Goal: Task Accomplishment & Management: Manage account settings

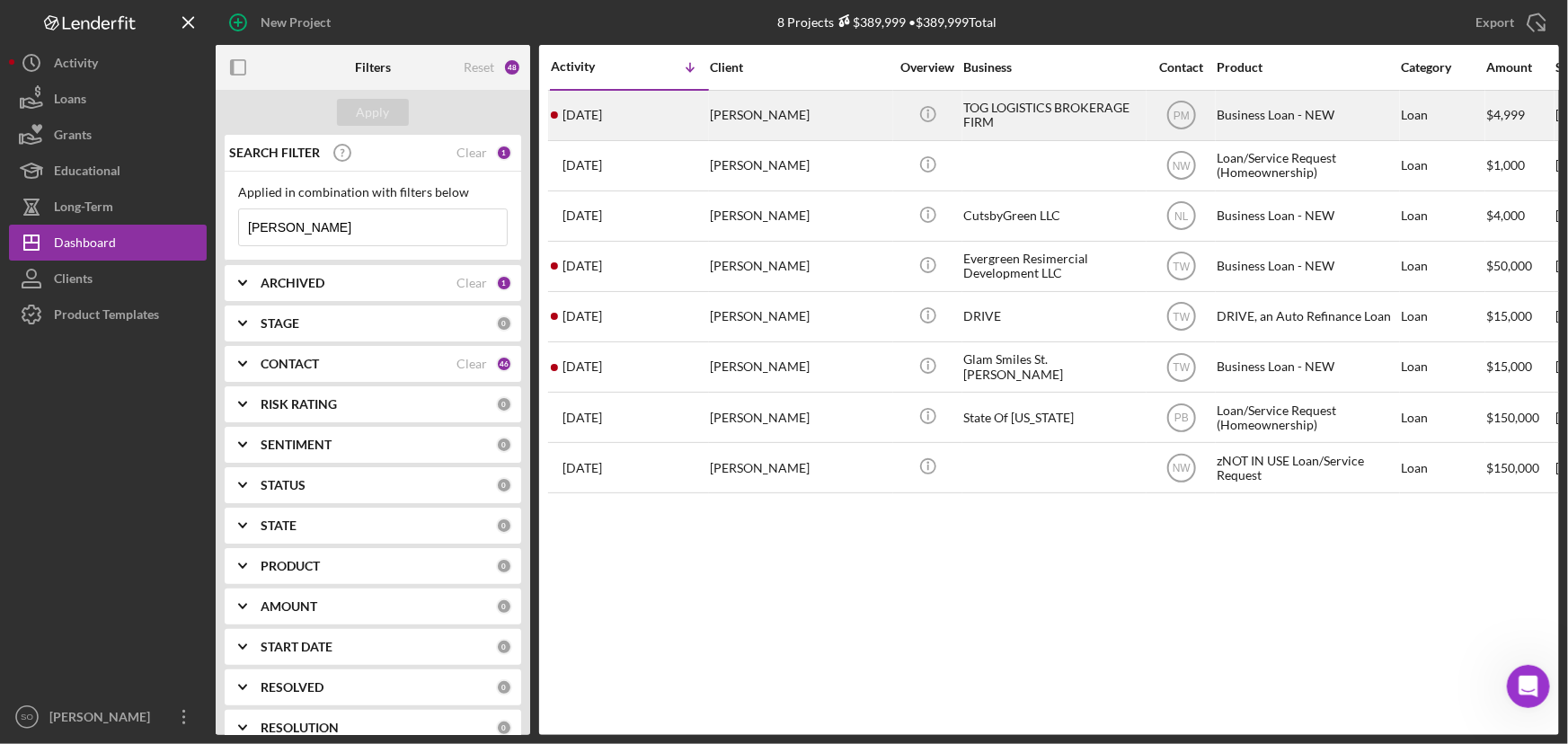
click at [857, 132] on div "[PERSON_NAME]" at bounding box center [799, 115] width 180 height 48
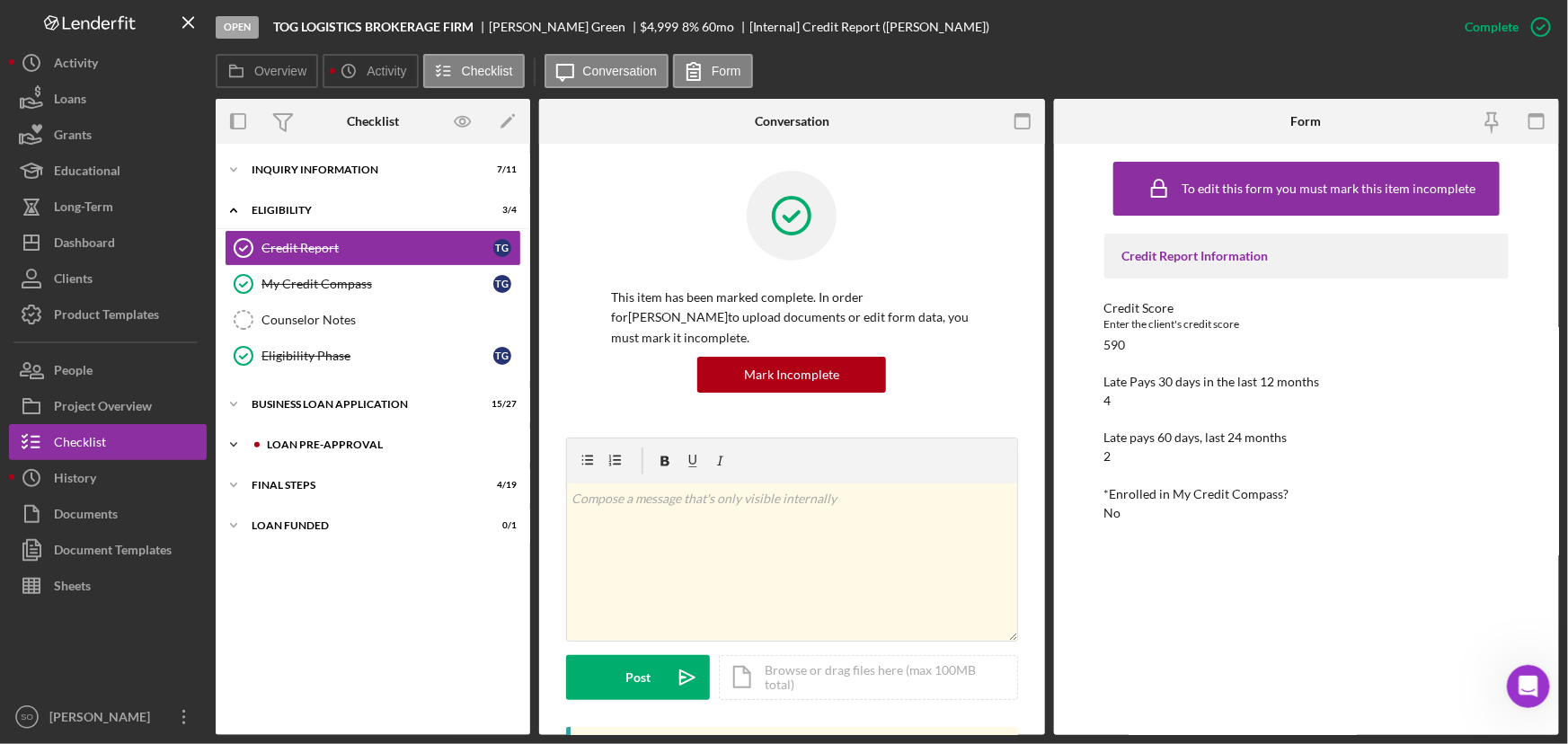
click at [305, 443] on div "LOAN PRE-APPROVAL" at bounding box center [387, 444] width 240 height 11
click at [318, 569] on div "FINAL STEPS" at bounding box center [379, 567] width 256 height 11
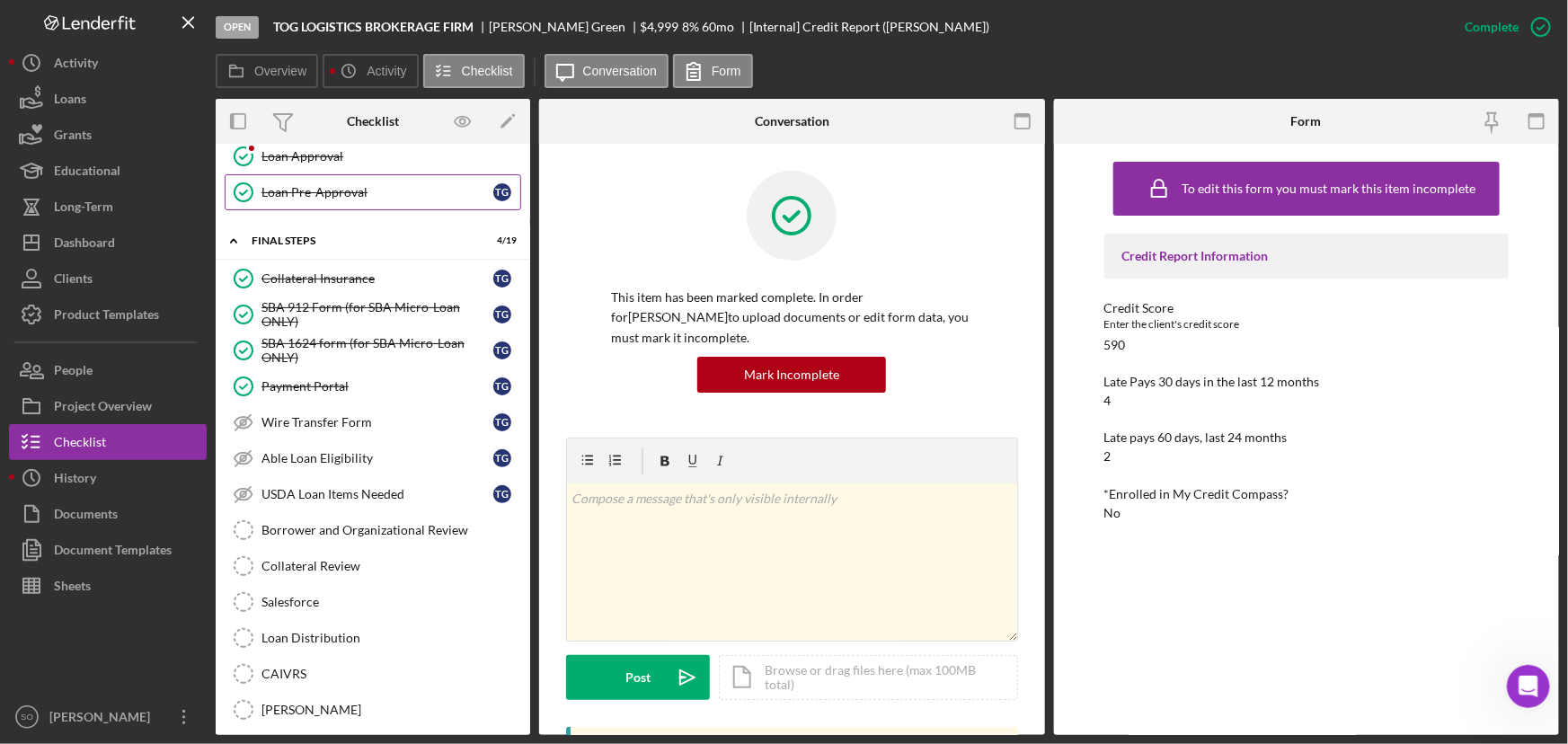
scroll to position [408, 0]
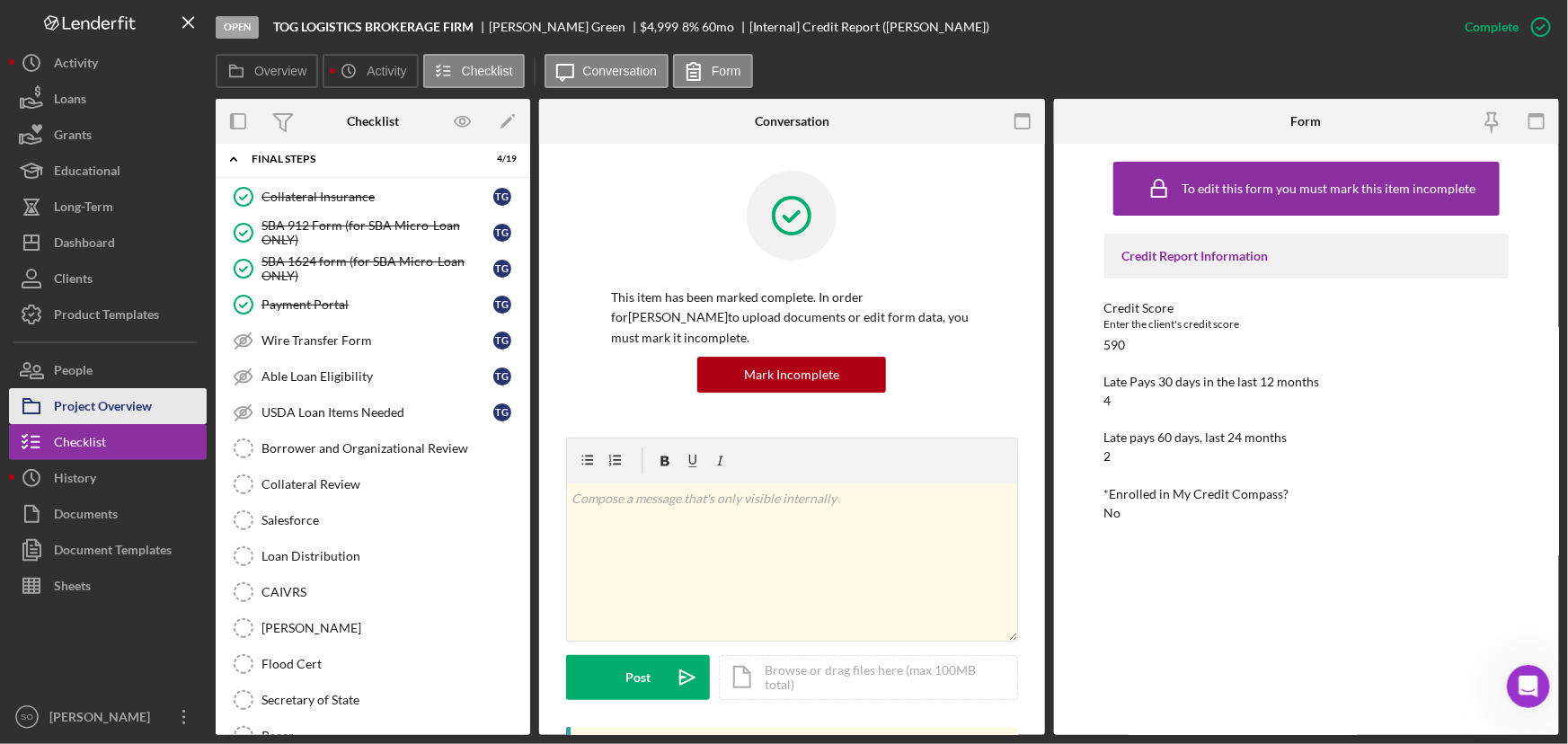
click at [122, 398] on div "Project Overview" at bounding box center [102, 408] width 98 height 40
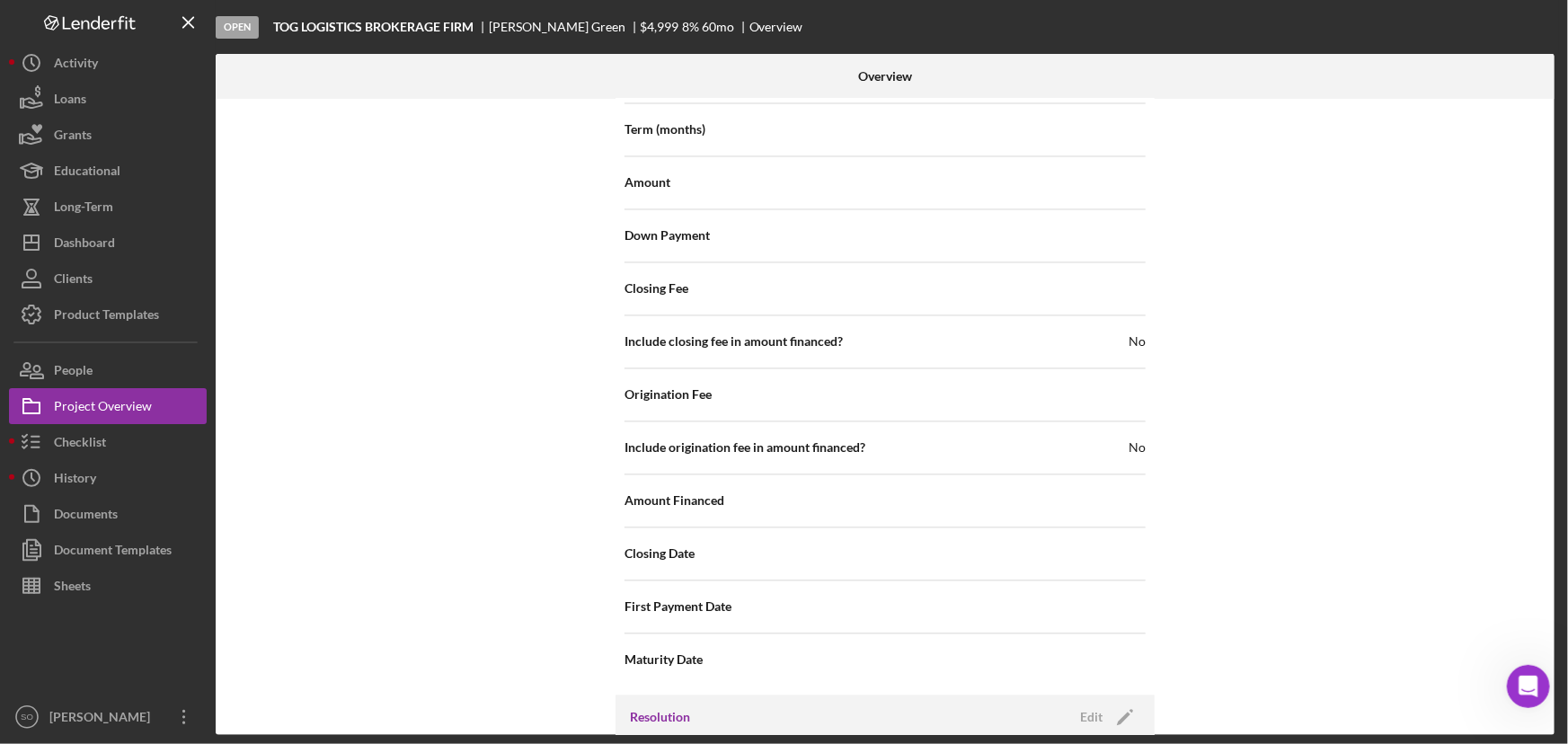
scroll to position [2035, 0]
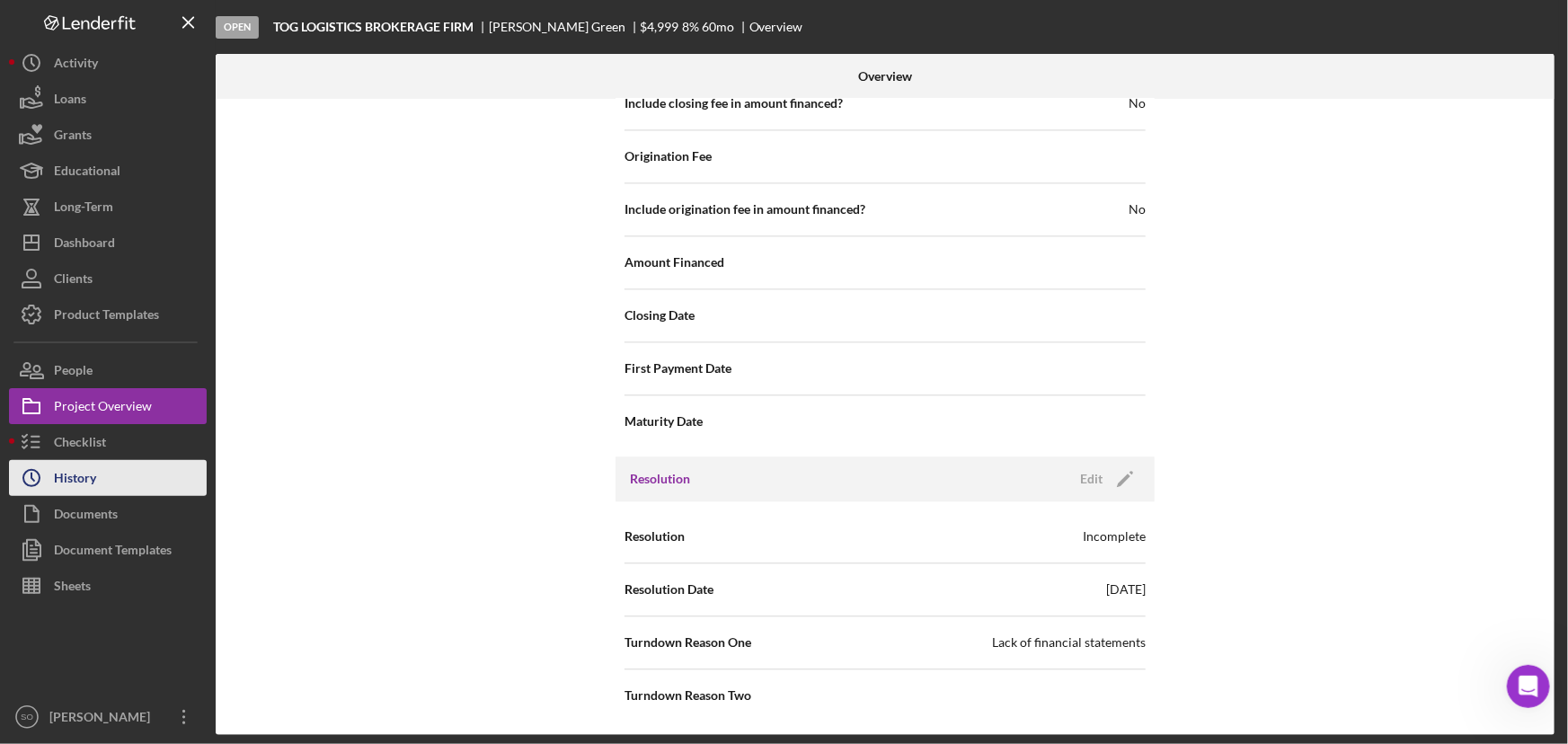
click at [98, 469] on button "Icon/History History" at bounding box center [108, 477] width 197 height 36
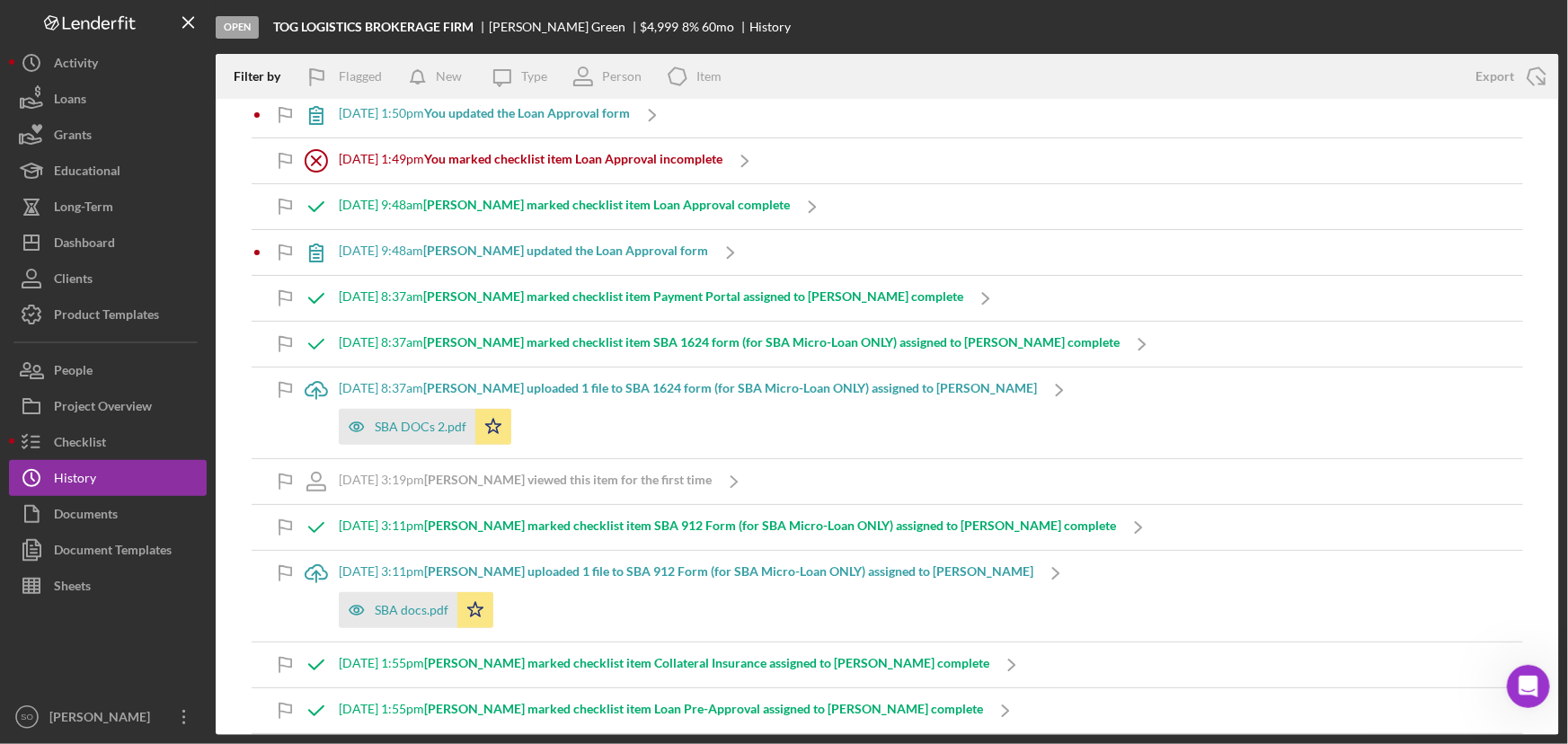
scroll to position [653, 0]
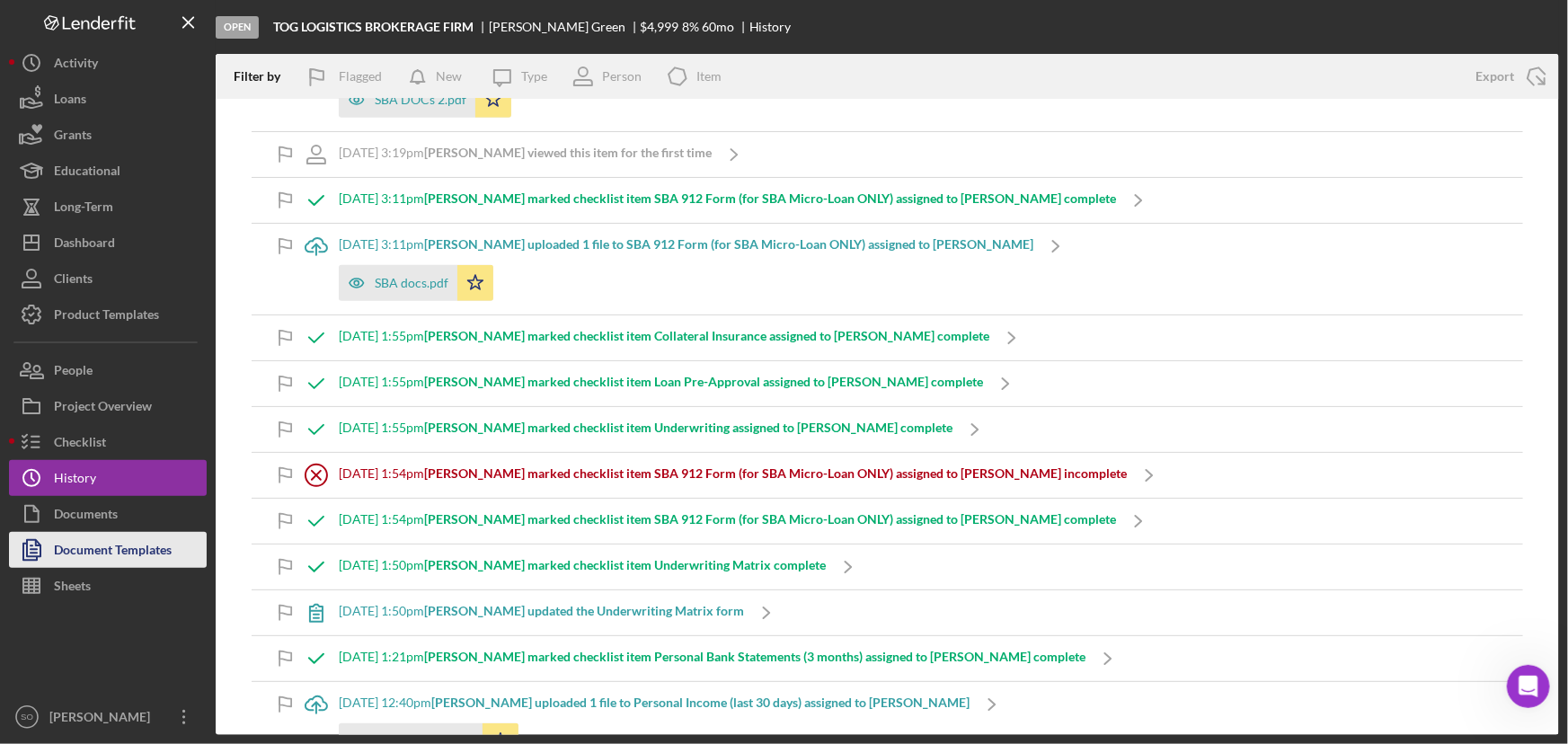
click at [95, 555] on div "Document Templates" at bounding box center [112, 552] width 118 height 40
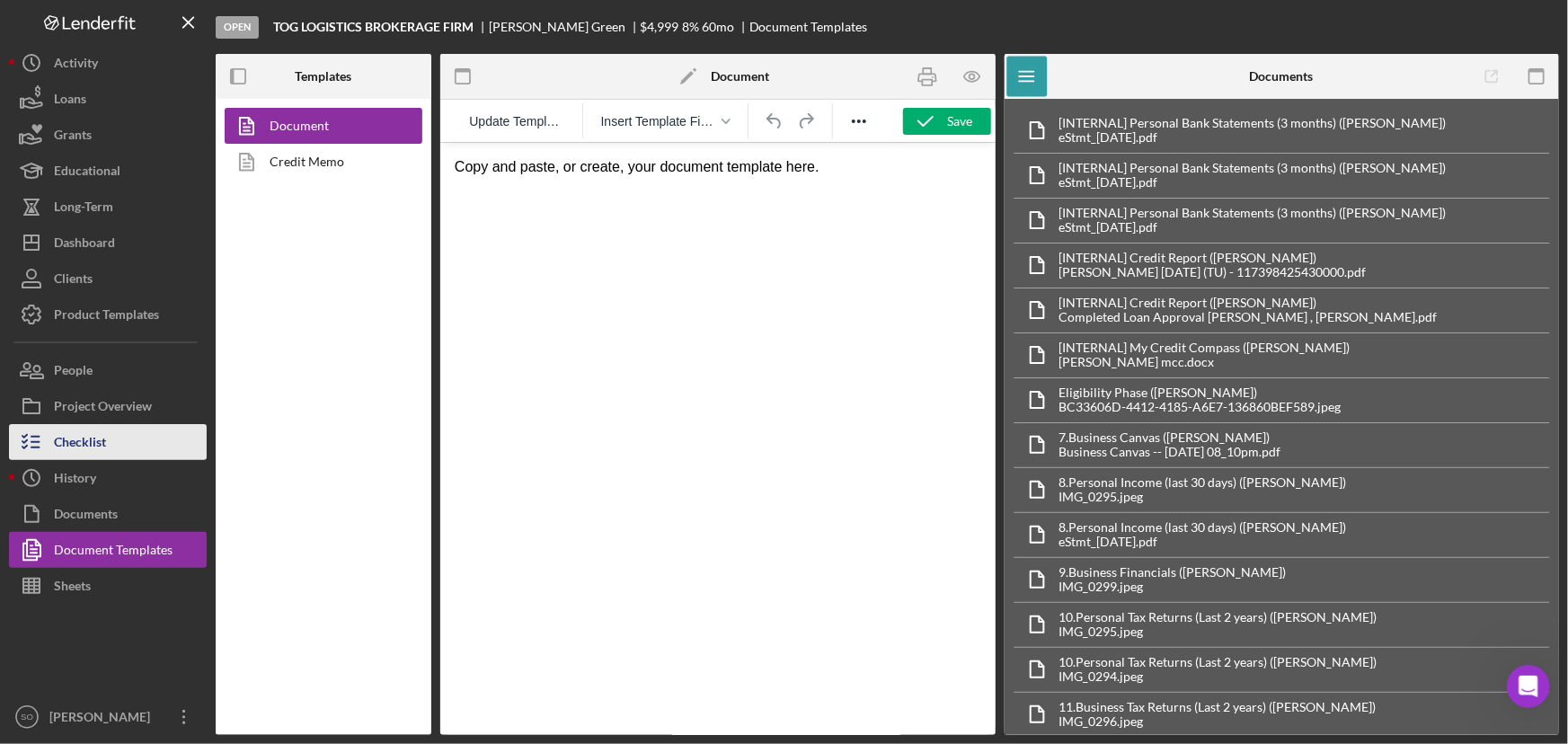
click at [99, 434] on div "Checklist" at bounding box center [80, 444] width 52 height 40
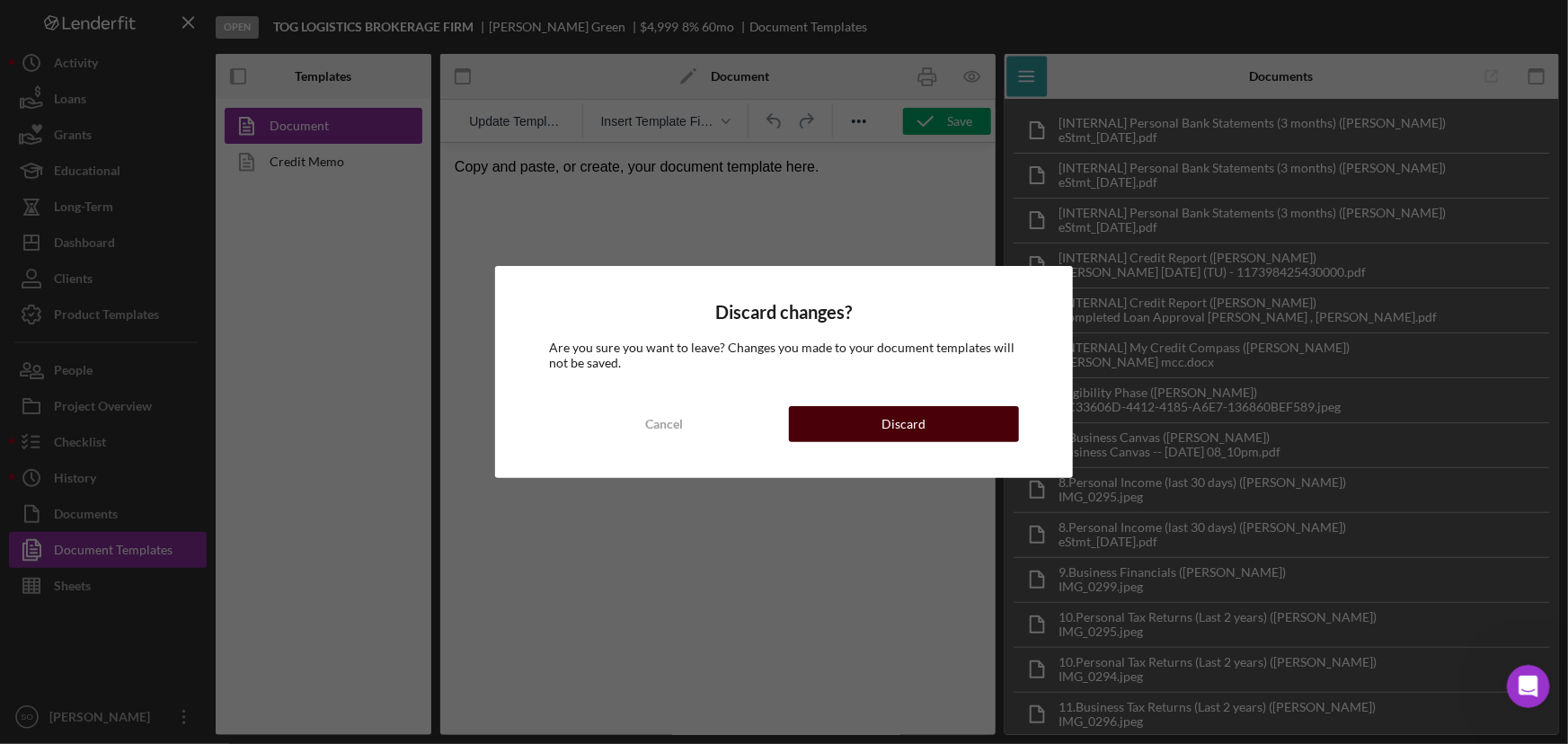
click at [869, 425] on button "Discard" at bounding box center [904, 423] width 231 height 36
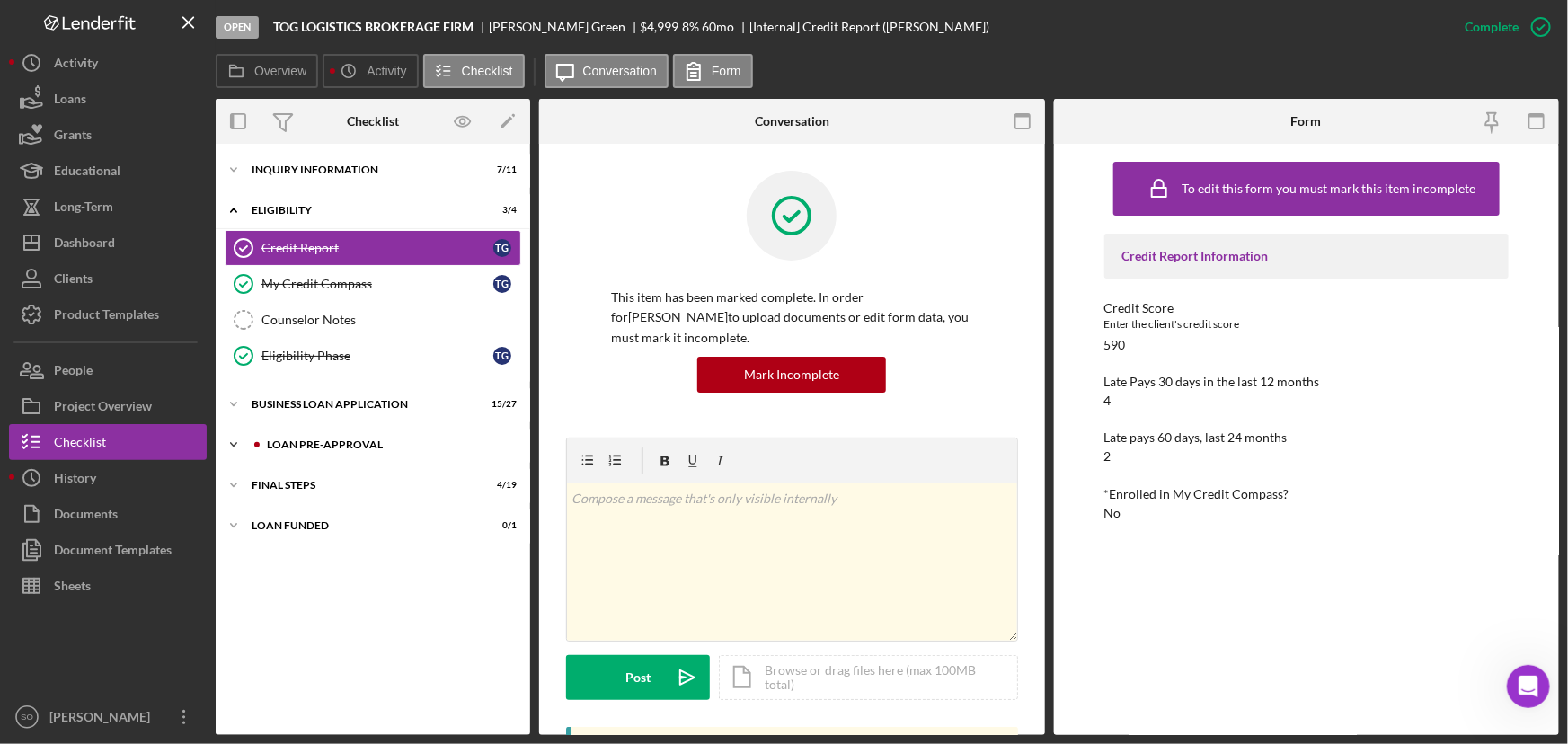
click at [302, 450] on div "Icon/Expander LOAN PRE-APPROVAL 2 / 2" at bounding box center [373, 444] width 315 height 36
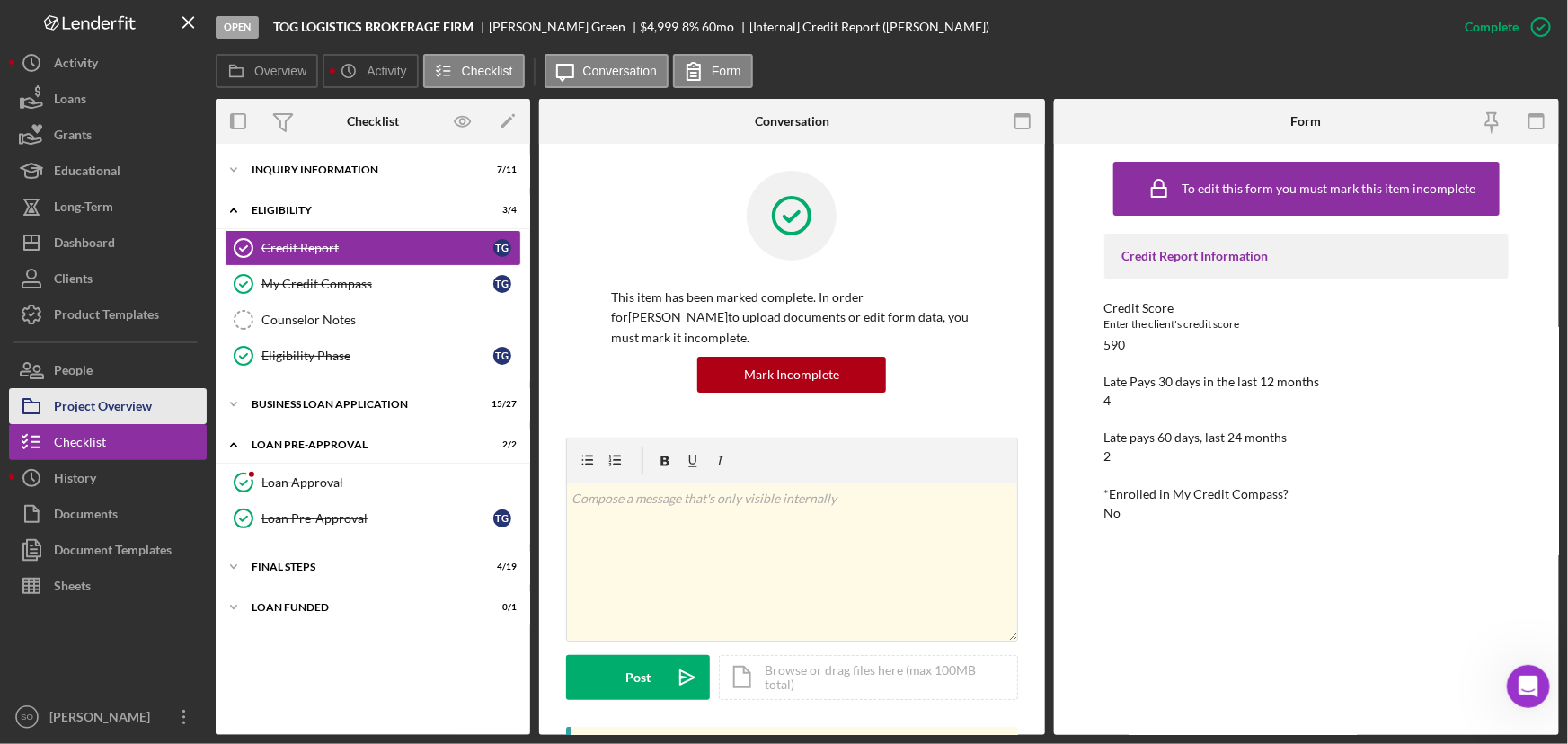
click at [89, 407] on div "Project Overview" at bounding box center [102, 408] width 98 height 40
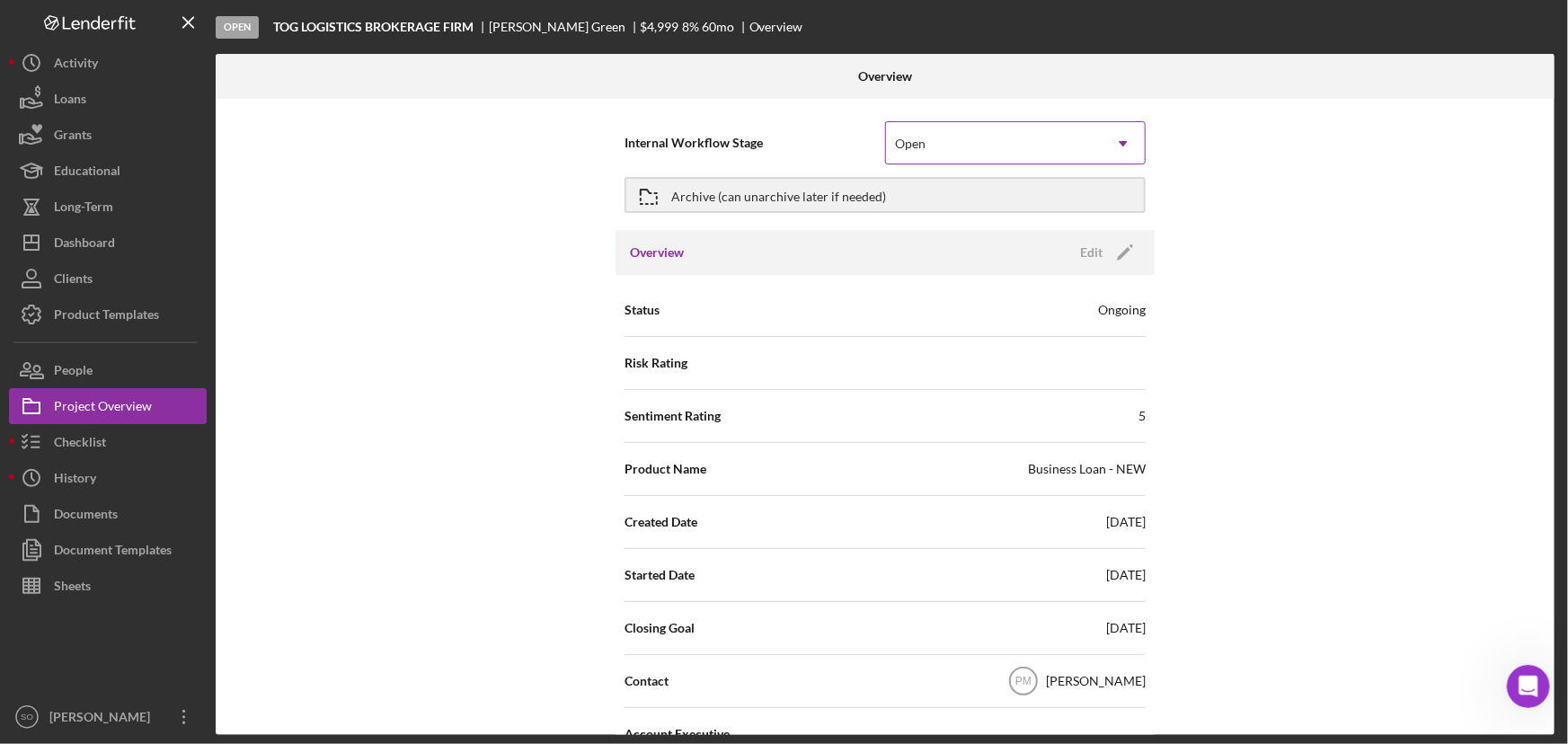
click at [1004, 143] on div "Open" at bounding box center [994, 143] width 216 height 41
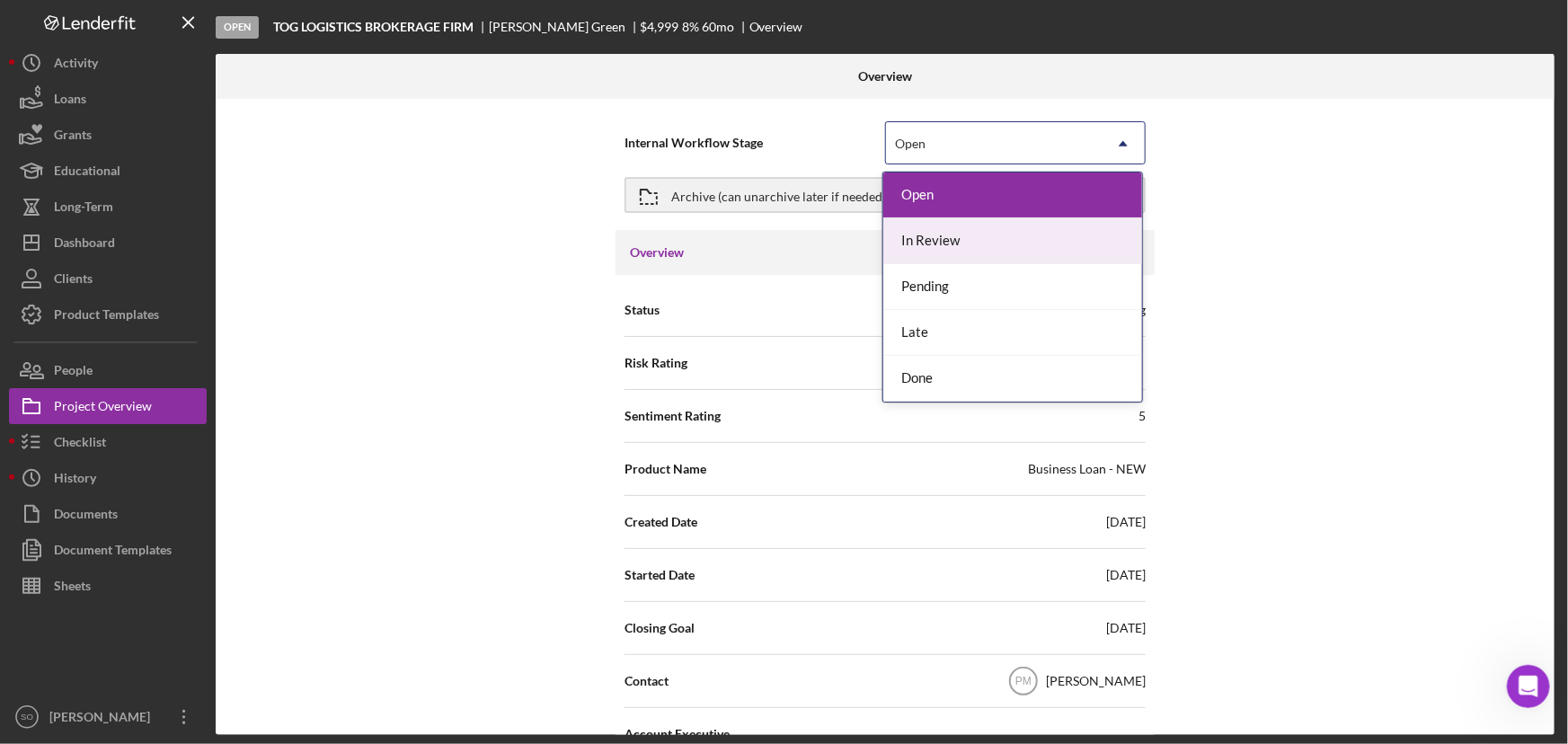
click at [952, 245] on div "In Review" at bounding box center [1012, 241] width 259 height 46
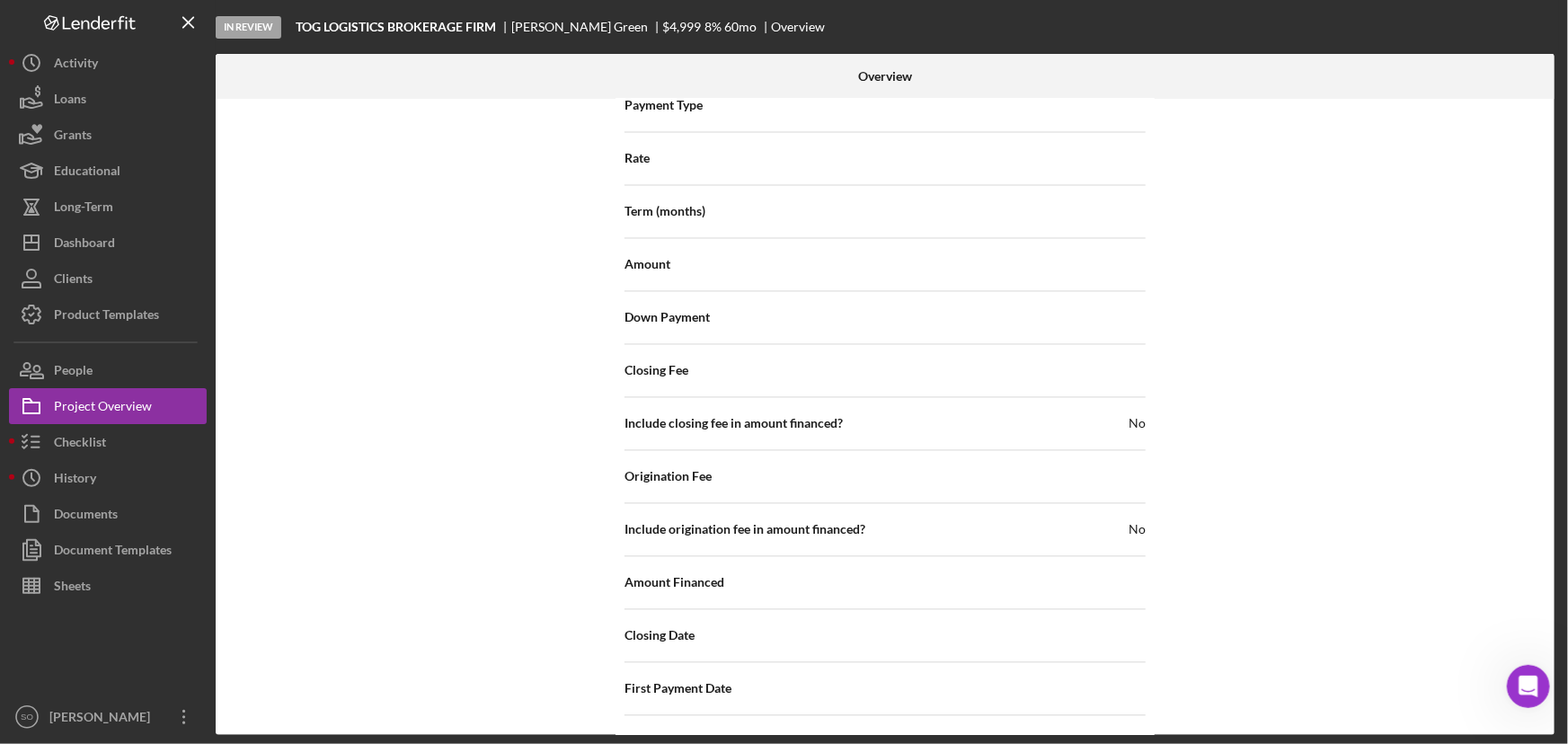
scroll to position [2035, 0]
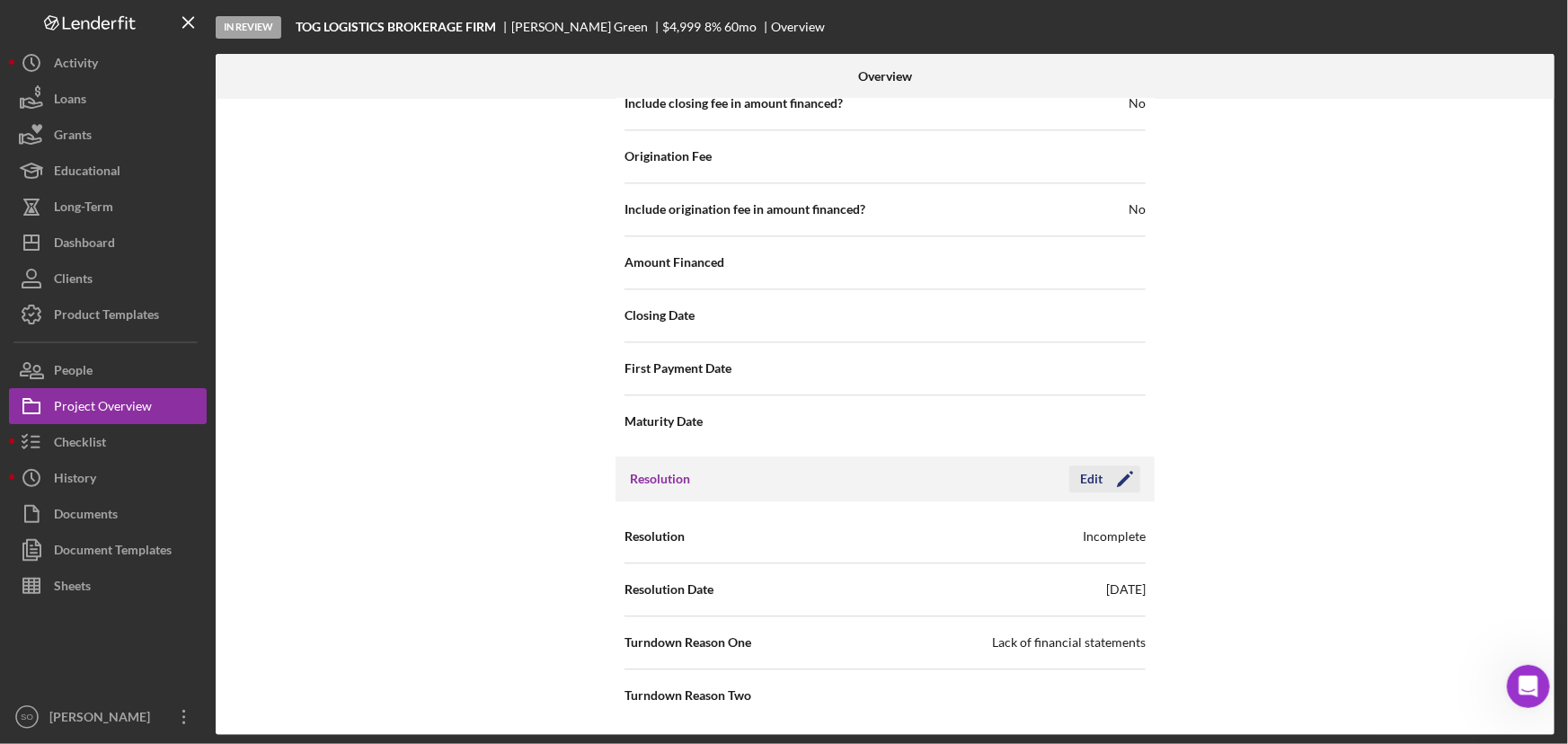
click at [1090, 476] on div "Edit" at bounding box center [1091, 478] width 23 height 27
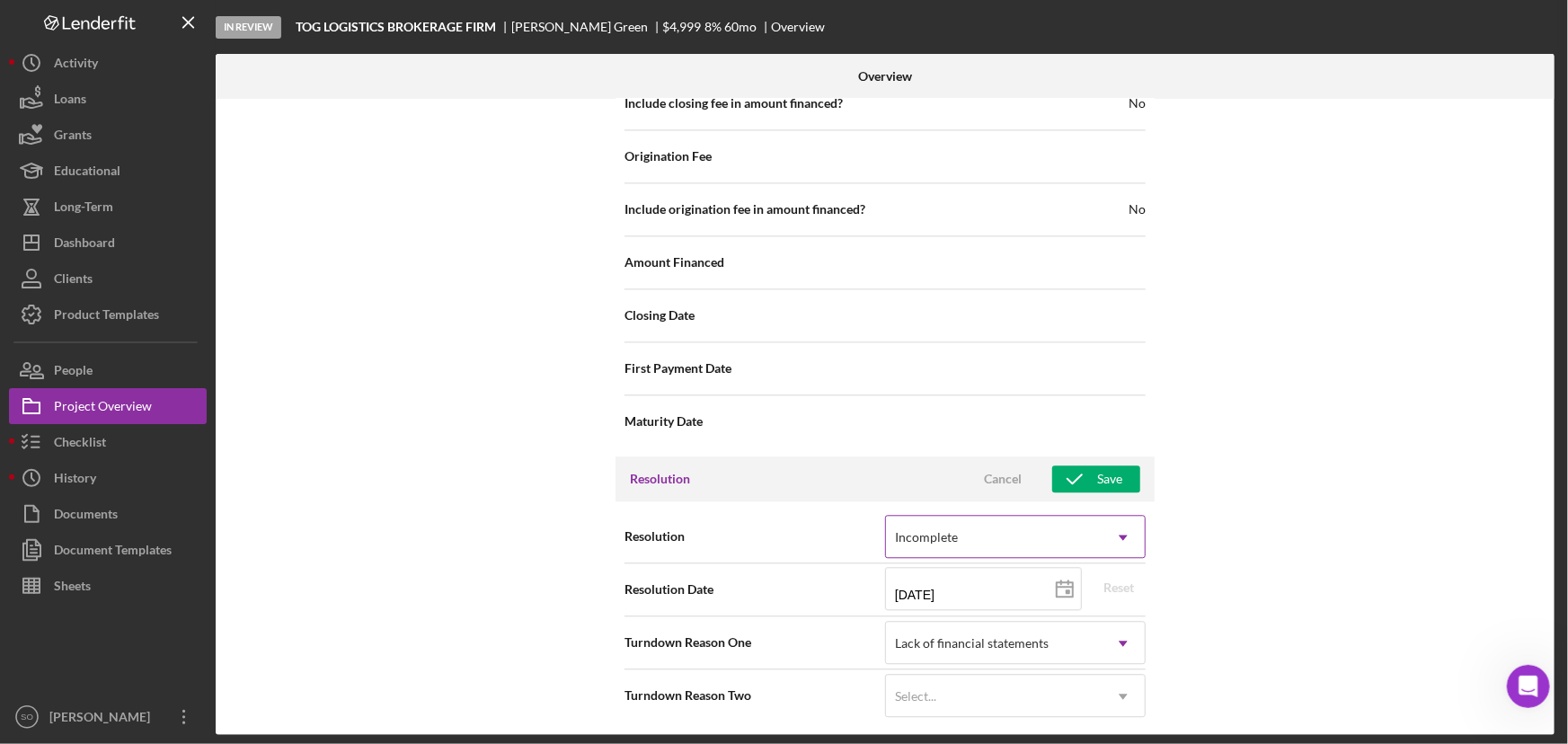
click at [992, 532] on div "Incomplete" at bounding box center [994, 537] width 216 height 41
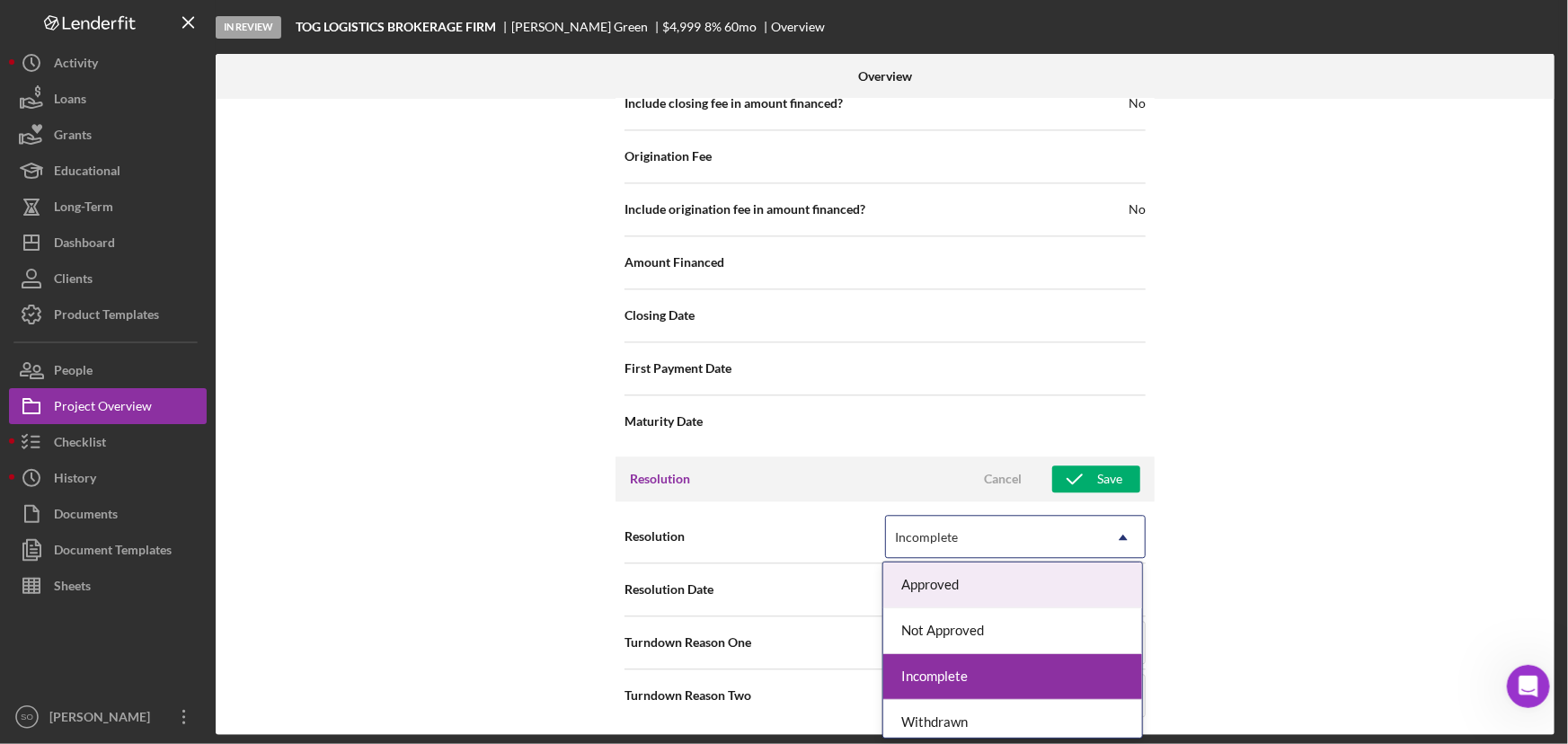
click at [958, 591] on div "Approved" at bounding box center [1012, 585] width 259 height 46
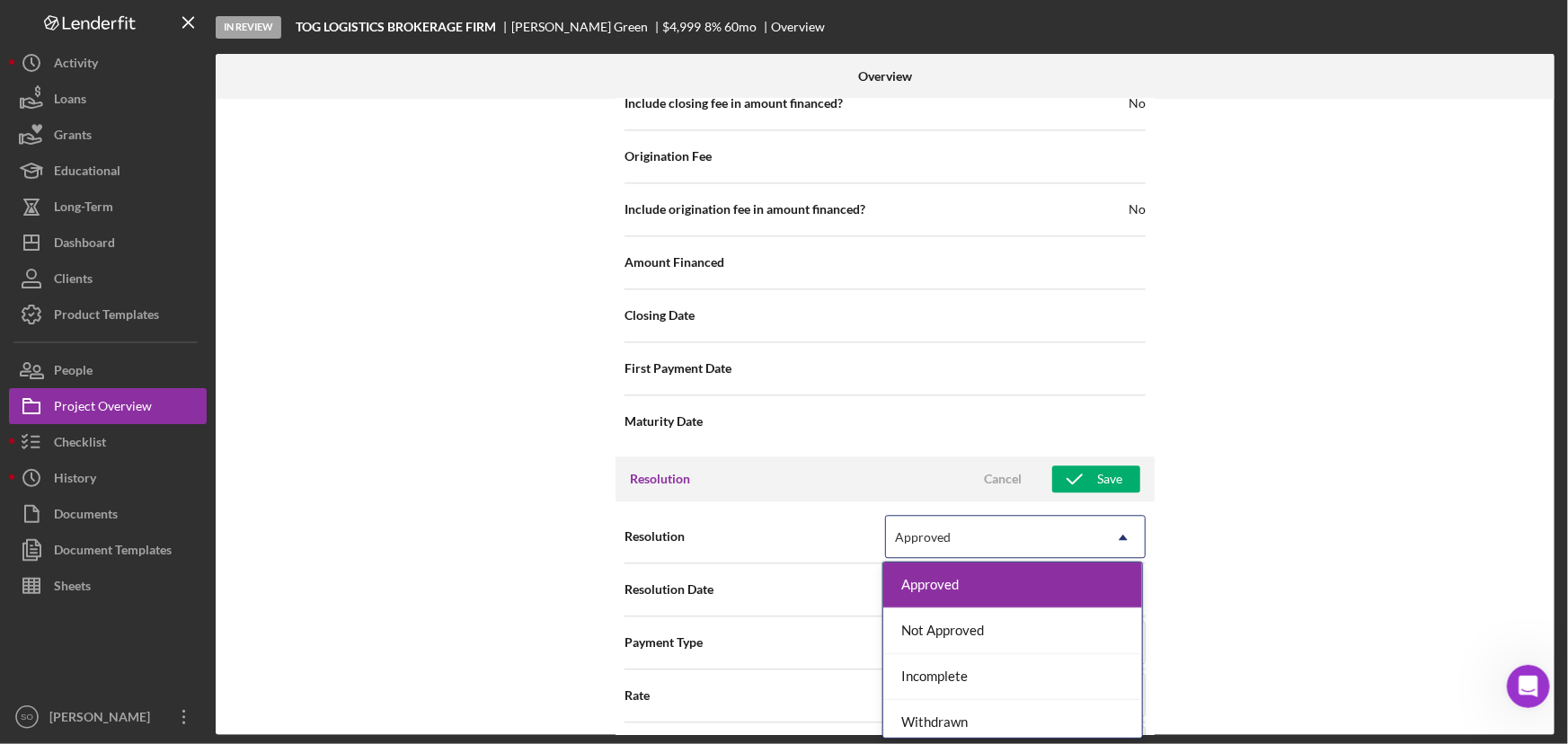
click at [1070, 540] on div "Approved" at bounding box center [994, 537] width 216 height 41
click at [1011, 476] on div "Cancel" at bounding box center [1002, 478] width 37 height 27
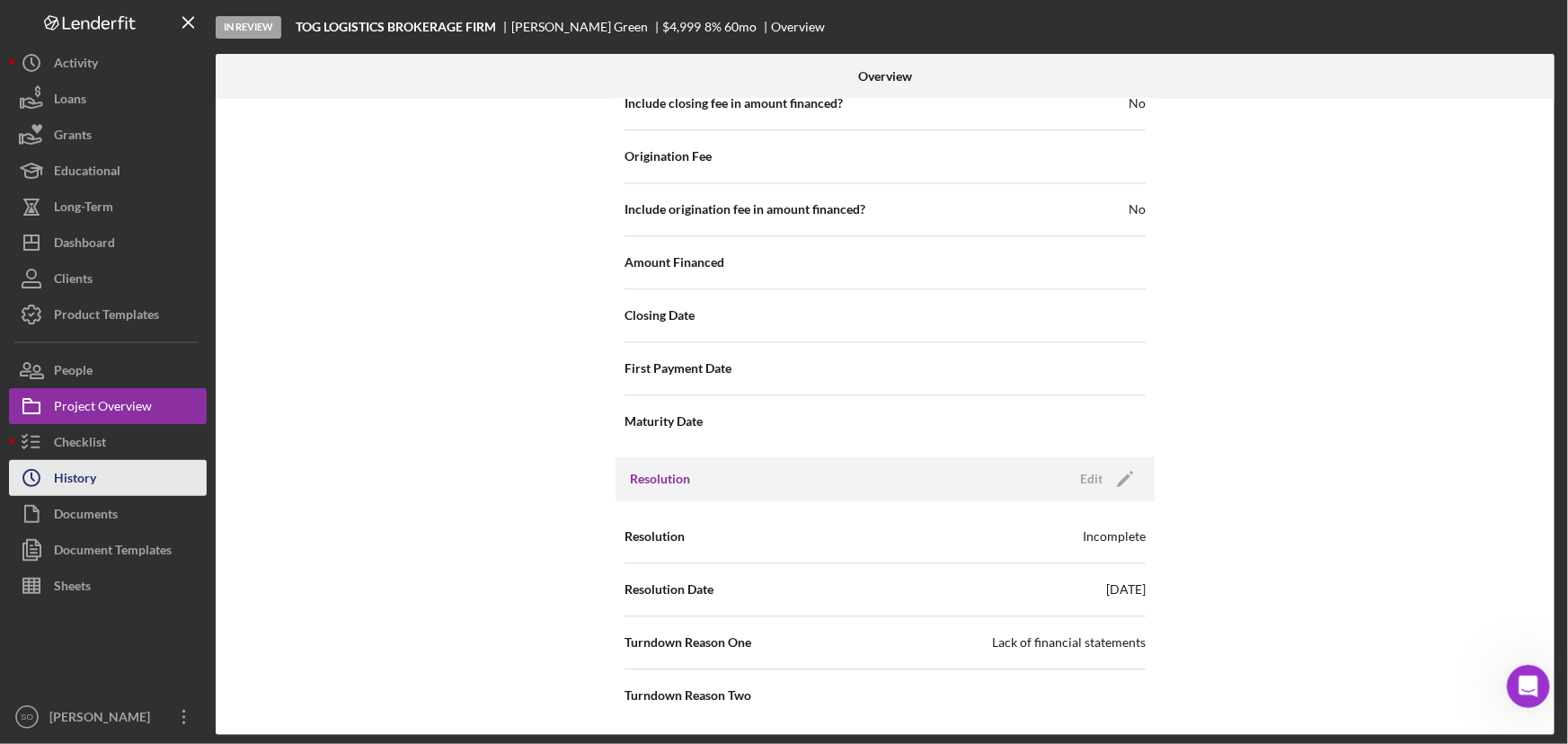
click at [90, 489] on div "History" at bounding box center [75, 480] width 42 height 40
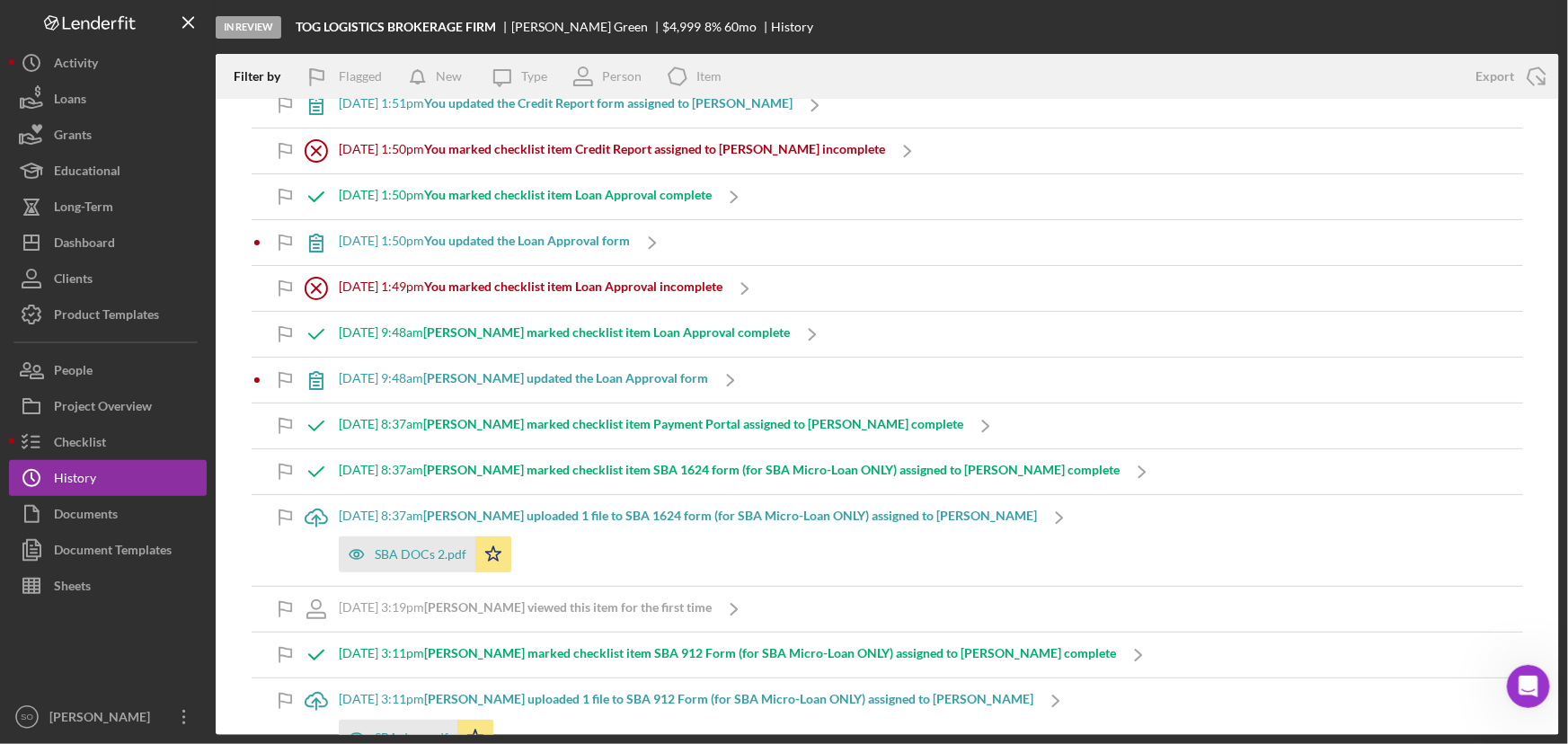
scroll to position [326, 0]
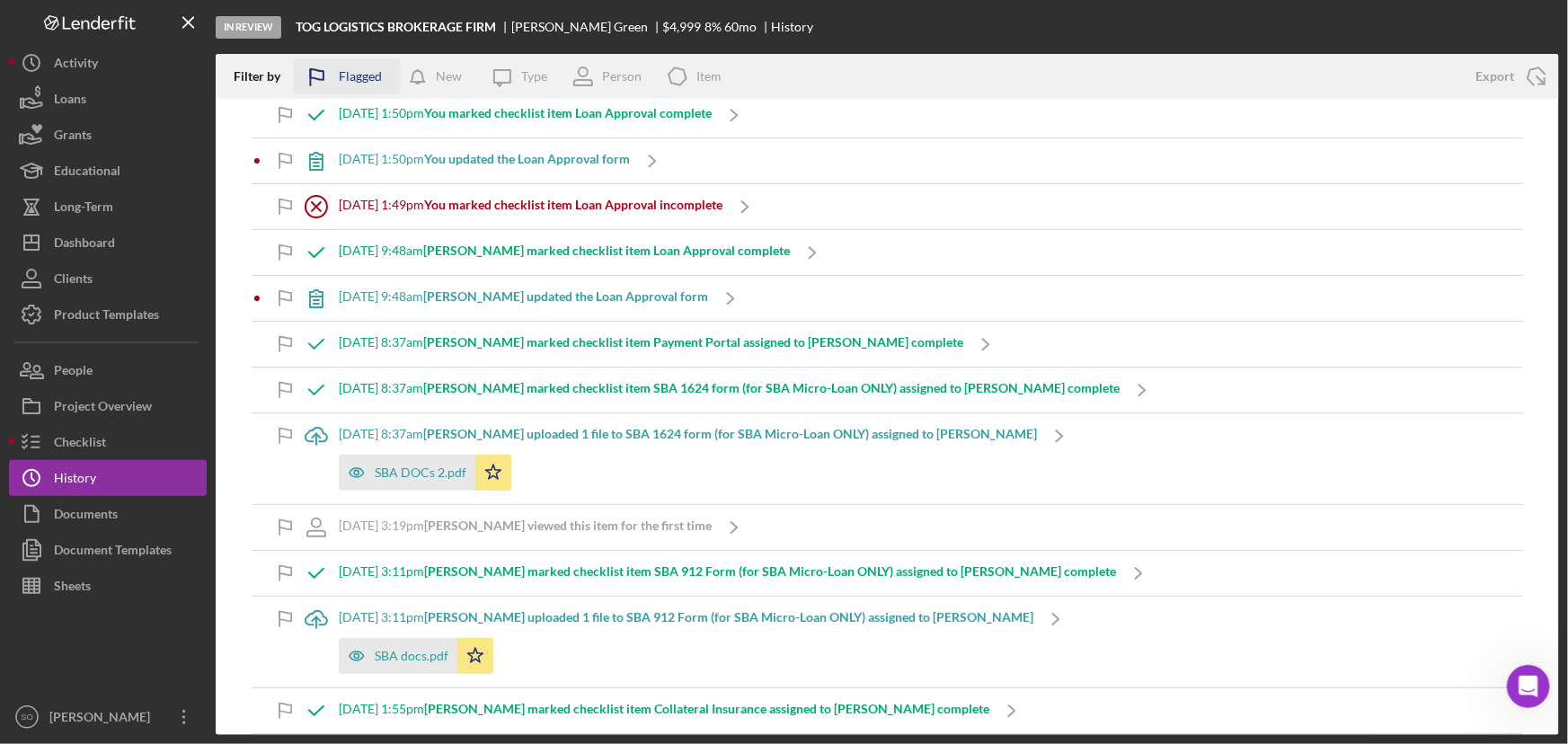
click at [359, 82] on div "Flagged" at bounding box center [359, 76] width 43 height 36
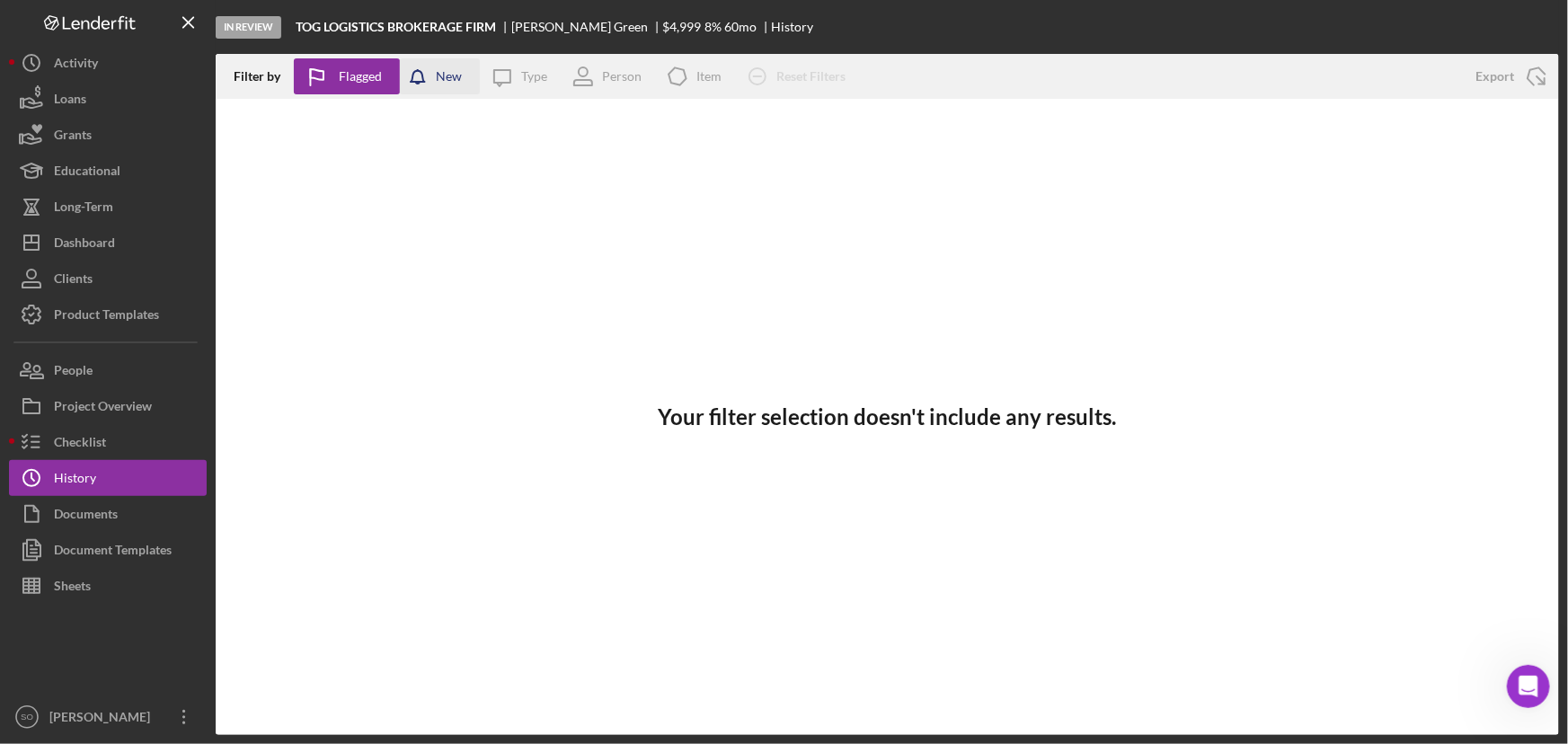
click at [454, 72] on div "New" at bounding box center [449, 76] width 26 height 36
click at [518, 72] on icon "Icon/Message" at bounding box center [502, 76] width 45 height 45
click at [616, 76] on div "Person" at bounding box center [621, 77] width 39 height 15
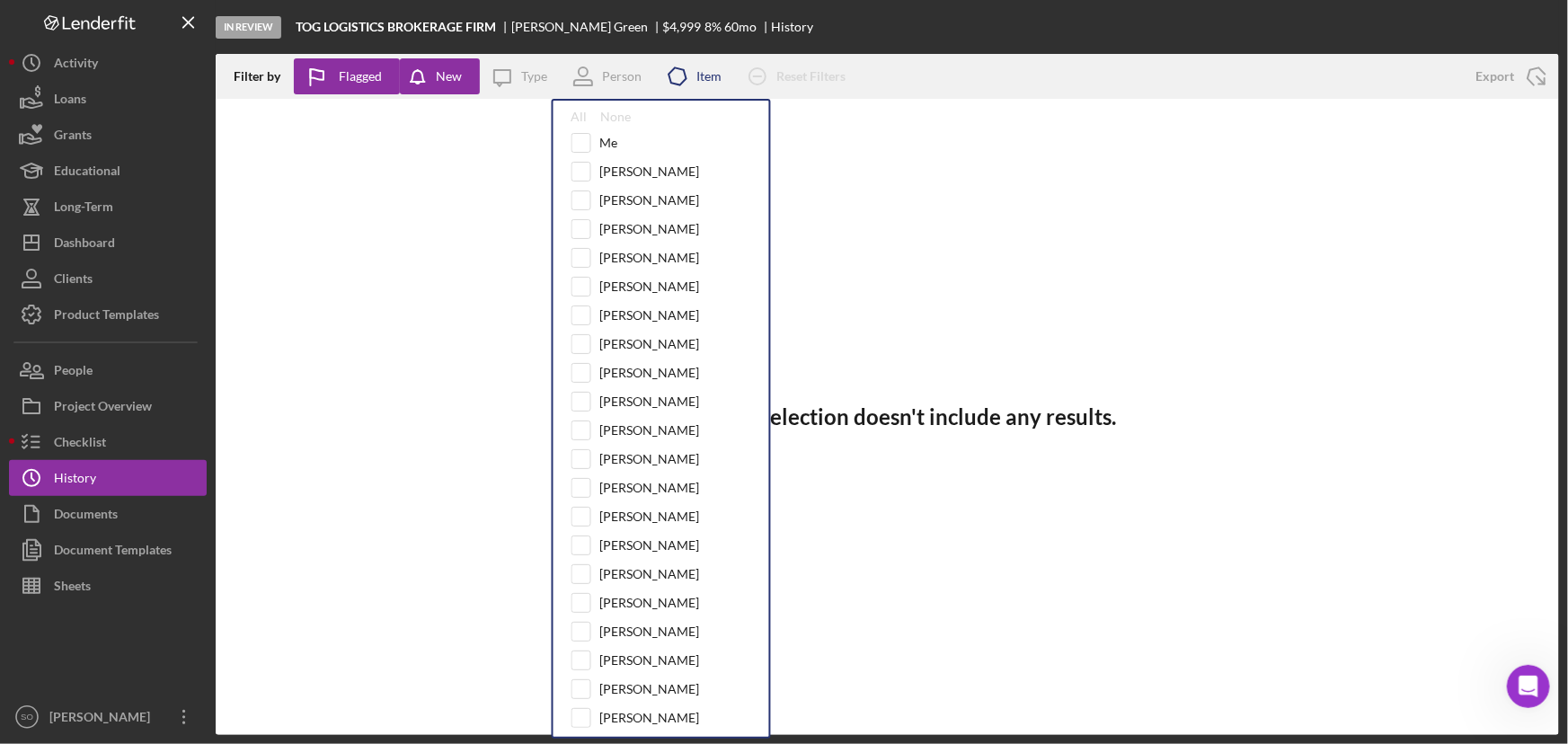
click at [681, 75] on icon "Icon/Product" at bounding box center [677, 76] width 45 height 45
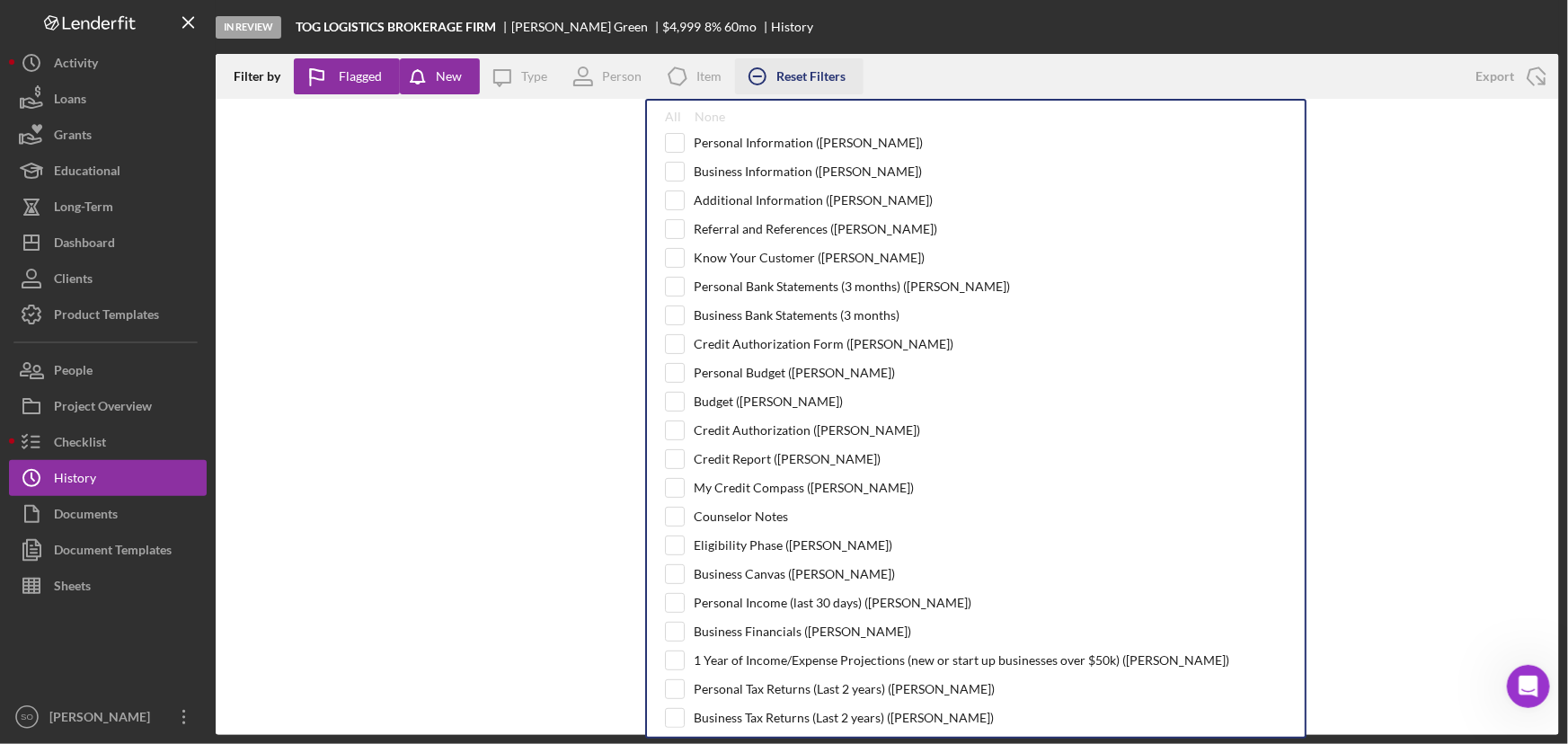
click at [781, 78] on div "Reset Filters" at bounding box center [811, 76] width 69 height 36
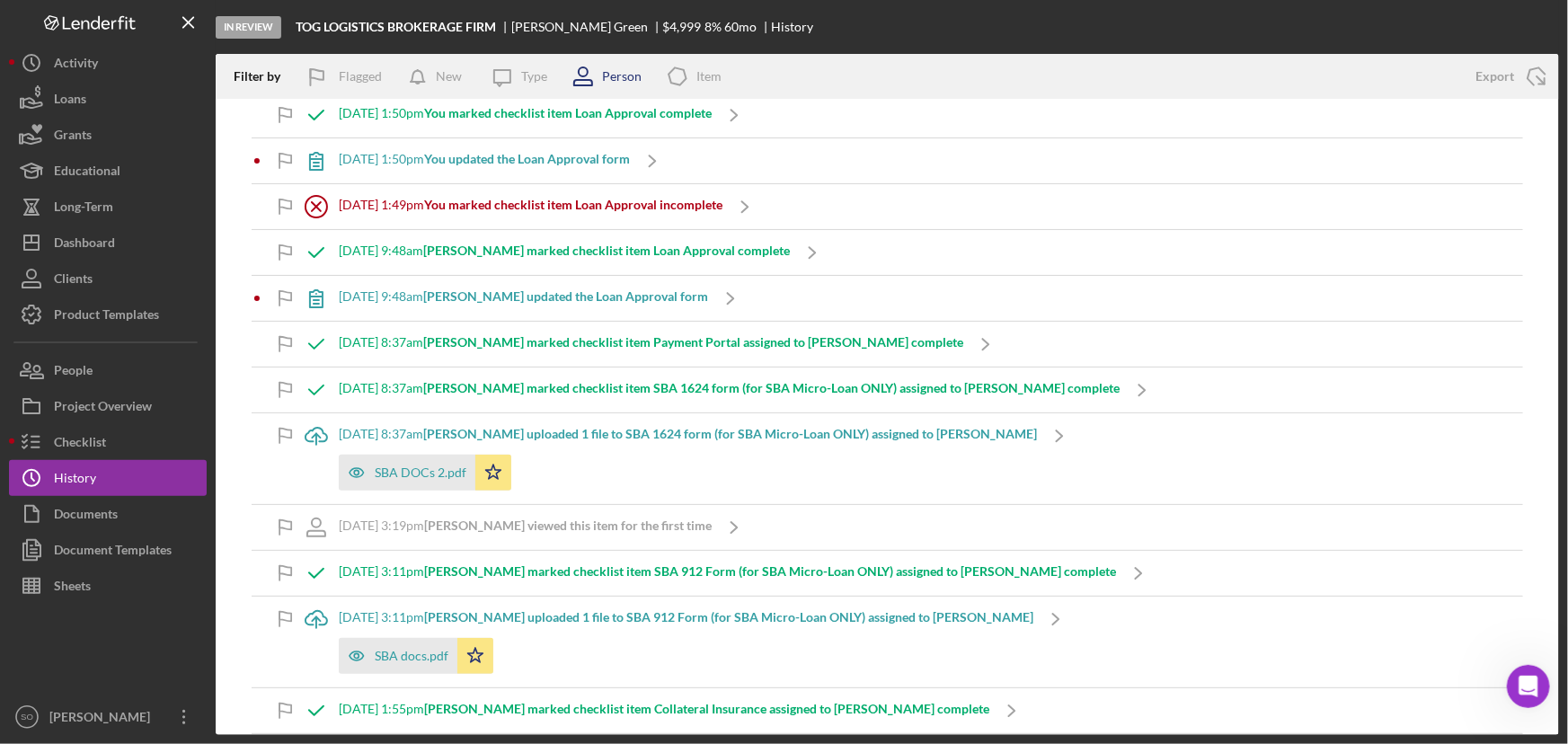
click at [573, 77] on icon at bounding box center [582, 76] width 45 height 45
click at [524, 80] on icon "Icon/Message" at bounding box center [502, 76] width 45 height 45
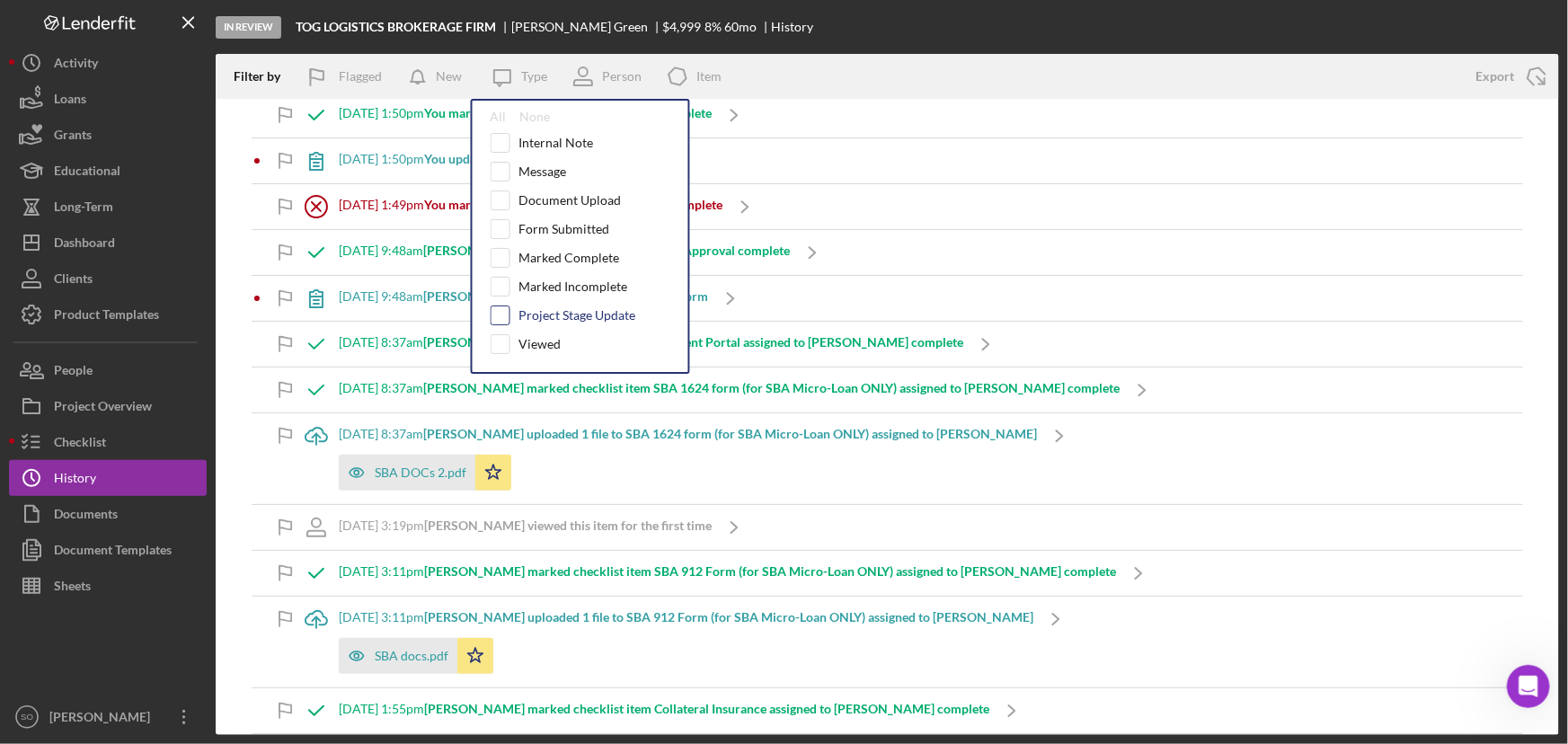
click at [497, 312] on input "checkbox" at bounding box center [500, 315] width 18 height 18
checkbox input "true"
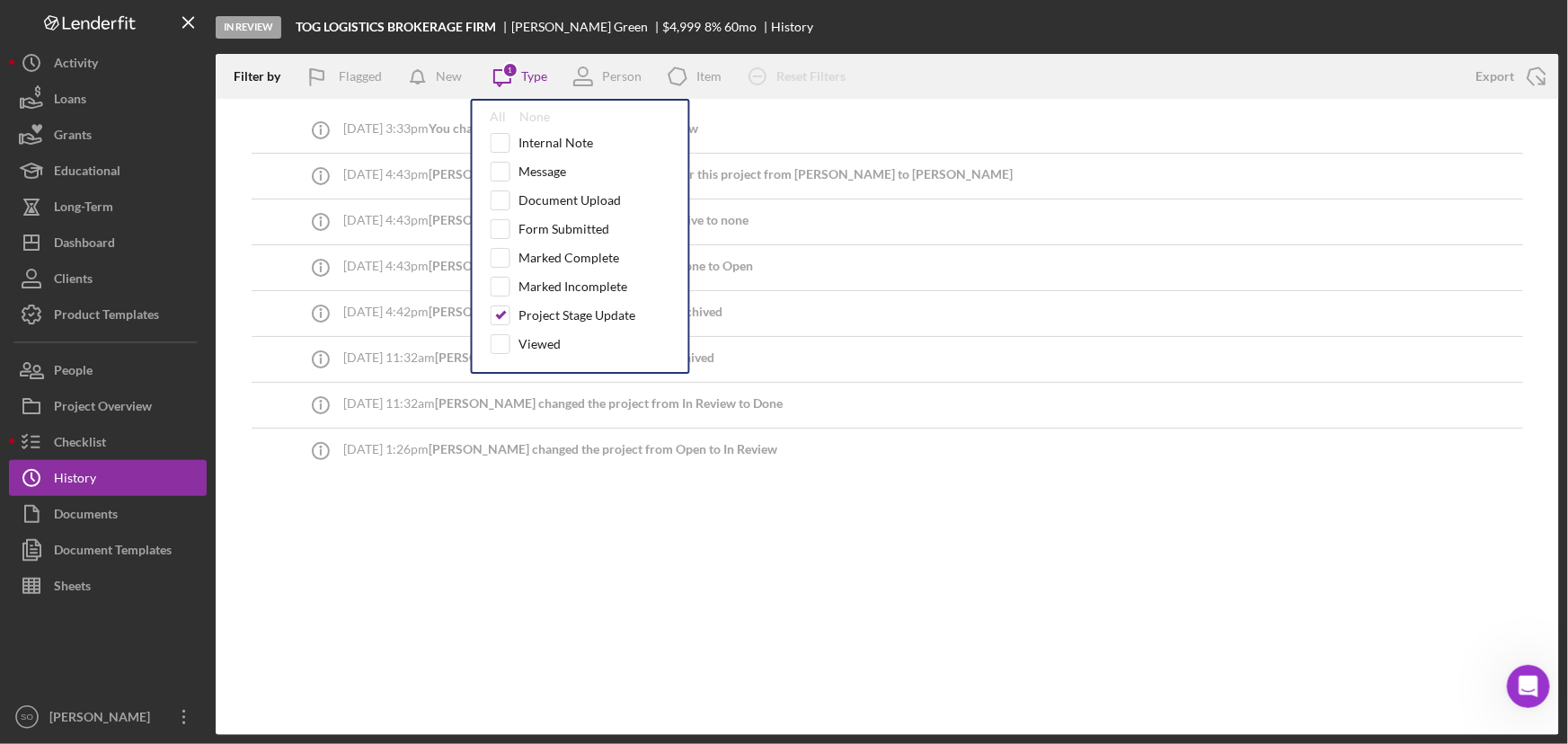
scroll to position [0, 0]
click at [830, 582] on div "Filter by Flagged New Icon/Message 1 Type All None Internal Note Message Docume…" at bounding box center [887, 394] width 1343 height 681
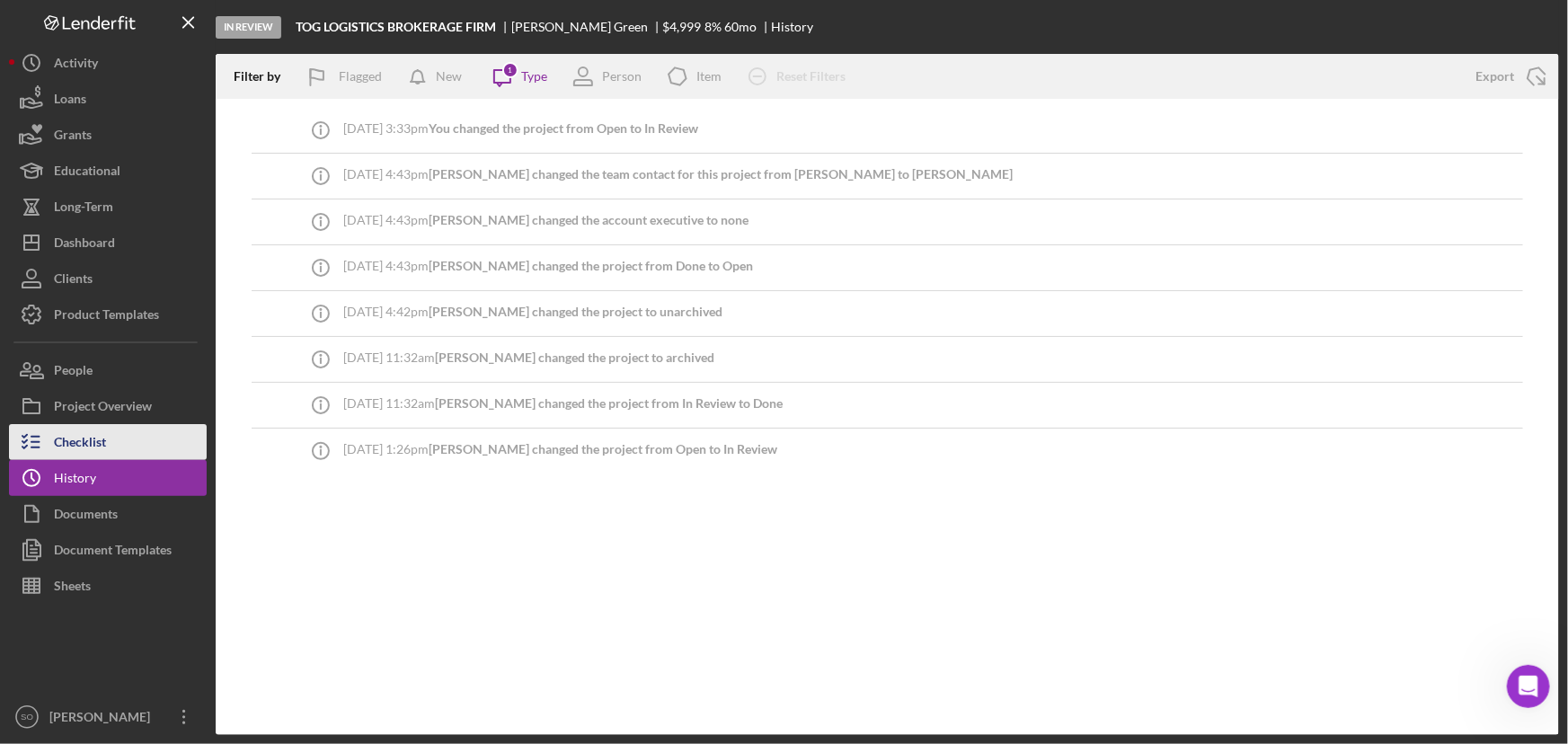
click at [109, 444] on button "Checklist" at bounding box center [108, 441] width 197 height 36
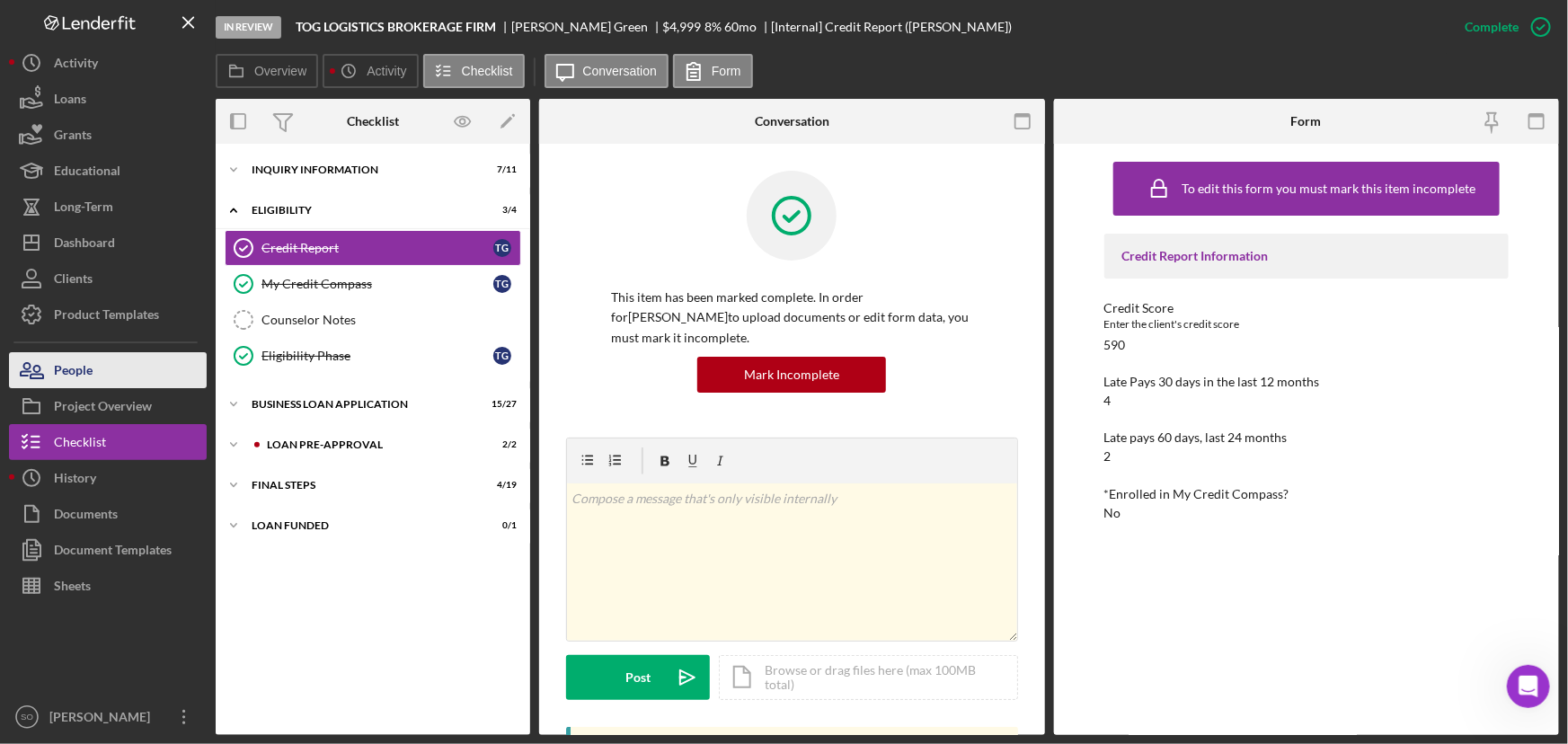
click at [91, 371] on div "People" at bounding box center [73, 372] width 38 height 40
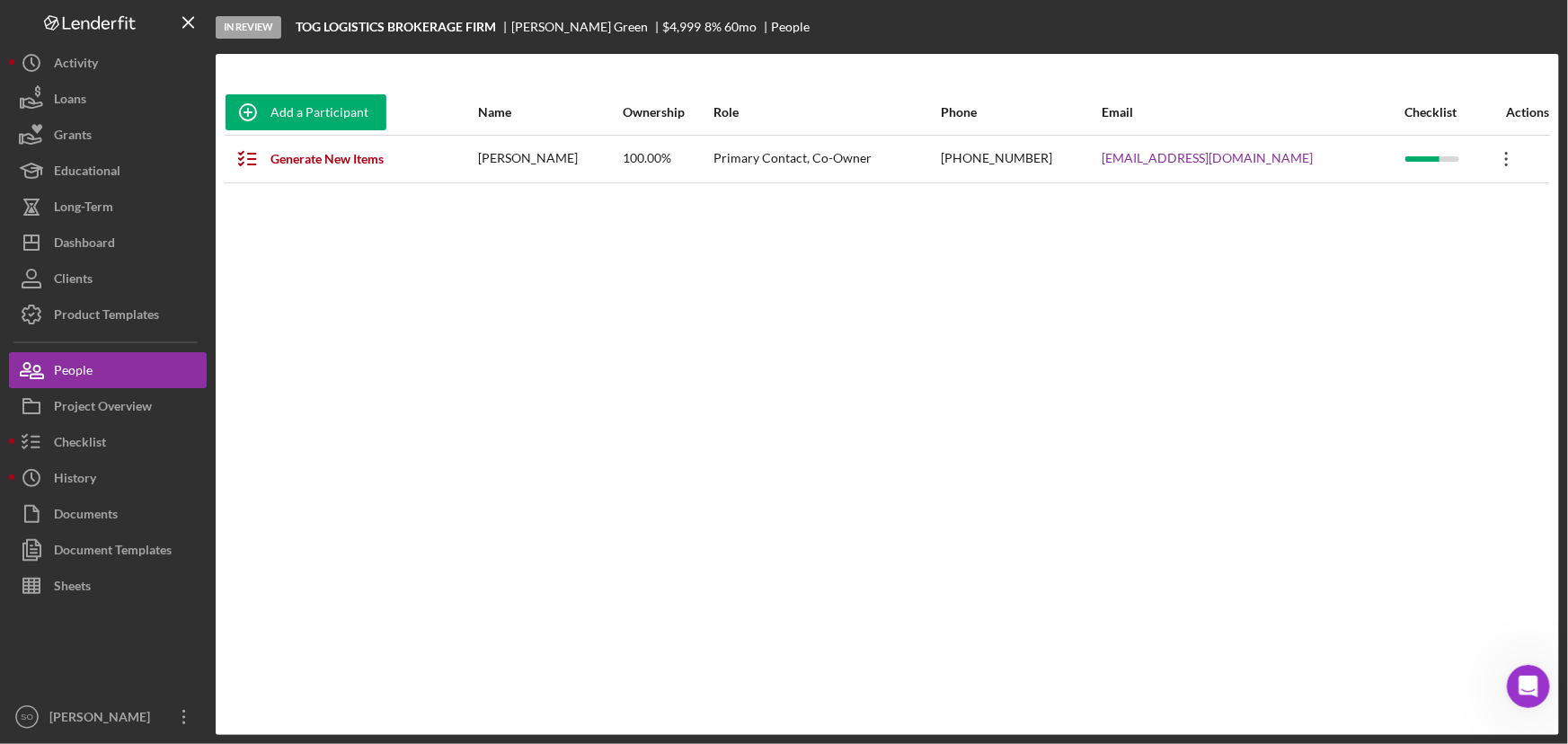
click at [1495, 153] on icon "Icon/Overflow" at bounding box center [1506, 158] width 45 height 45
click at [1351, 210] on icon "Icon/Edit" at bounding box center [1337, 204] width 36 height 36
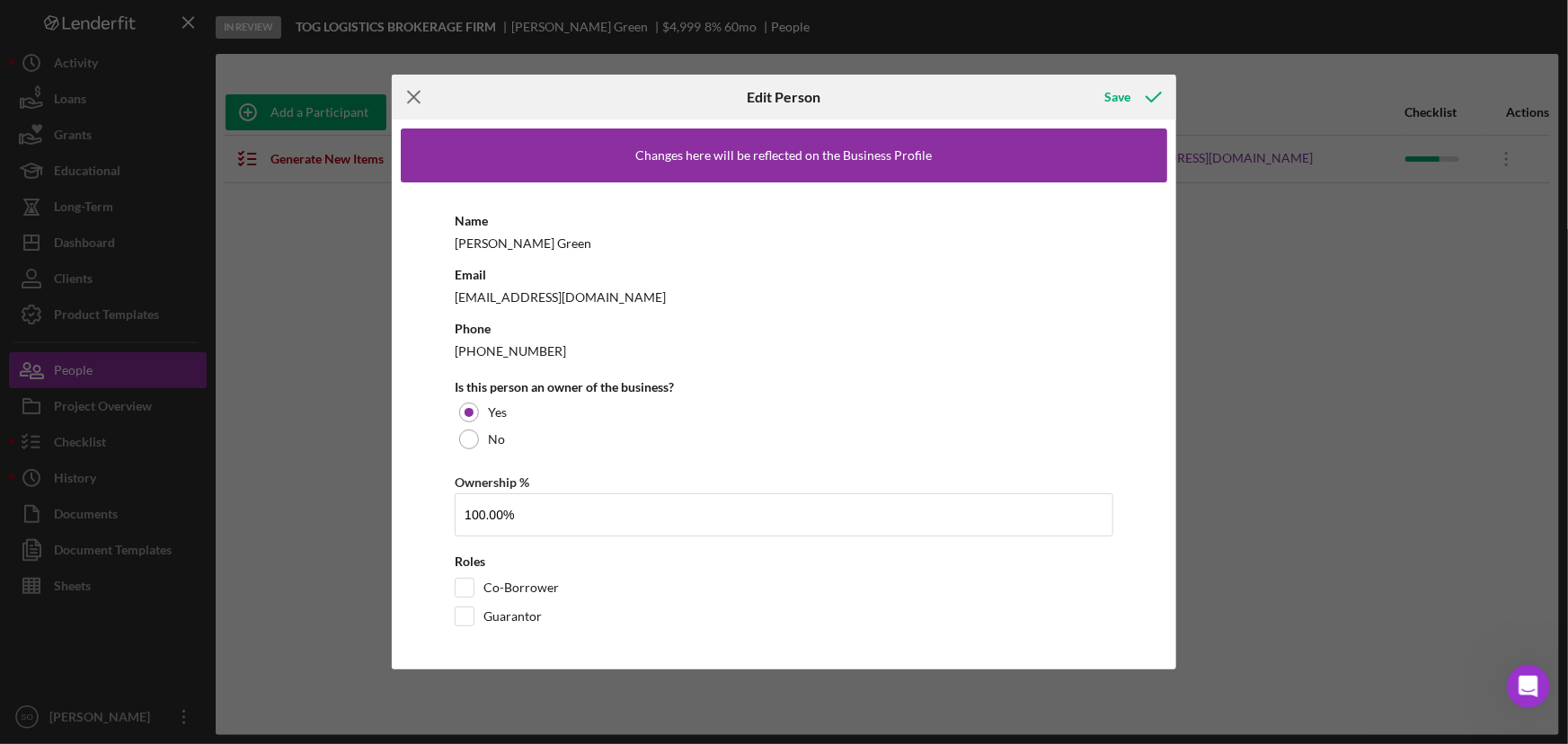
click at [414, 95] on line at bounding box center [413, 96] width 12 height 12
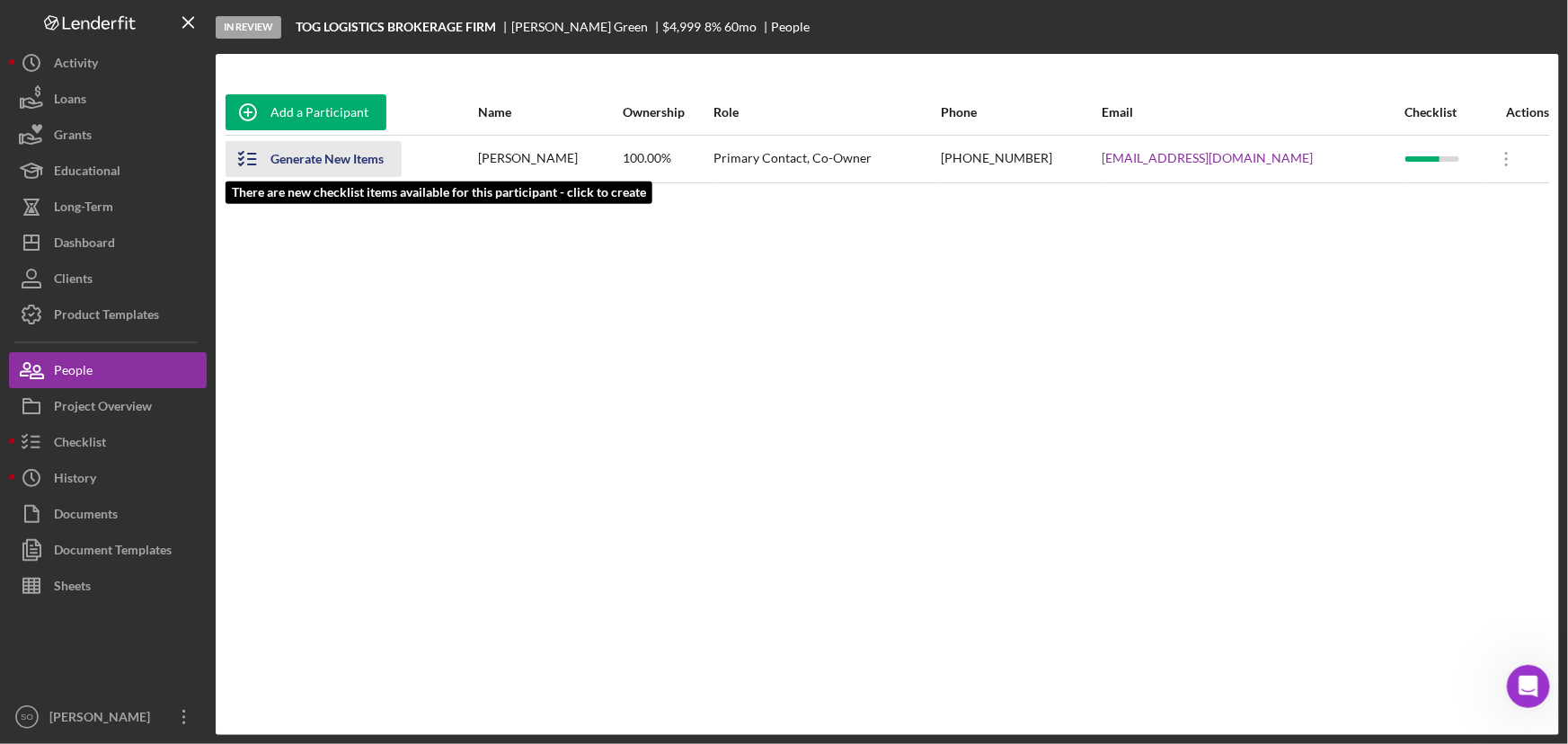
click at [294, 163] on div "Generate New Items" at bounding box center [327, 158] width 113 height 36
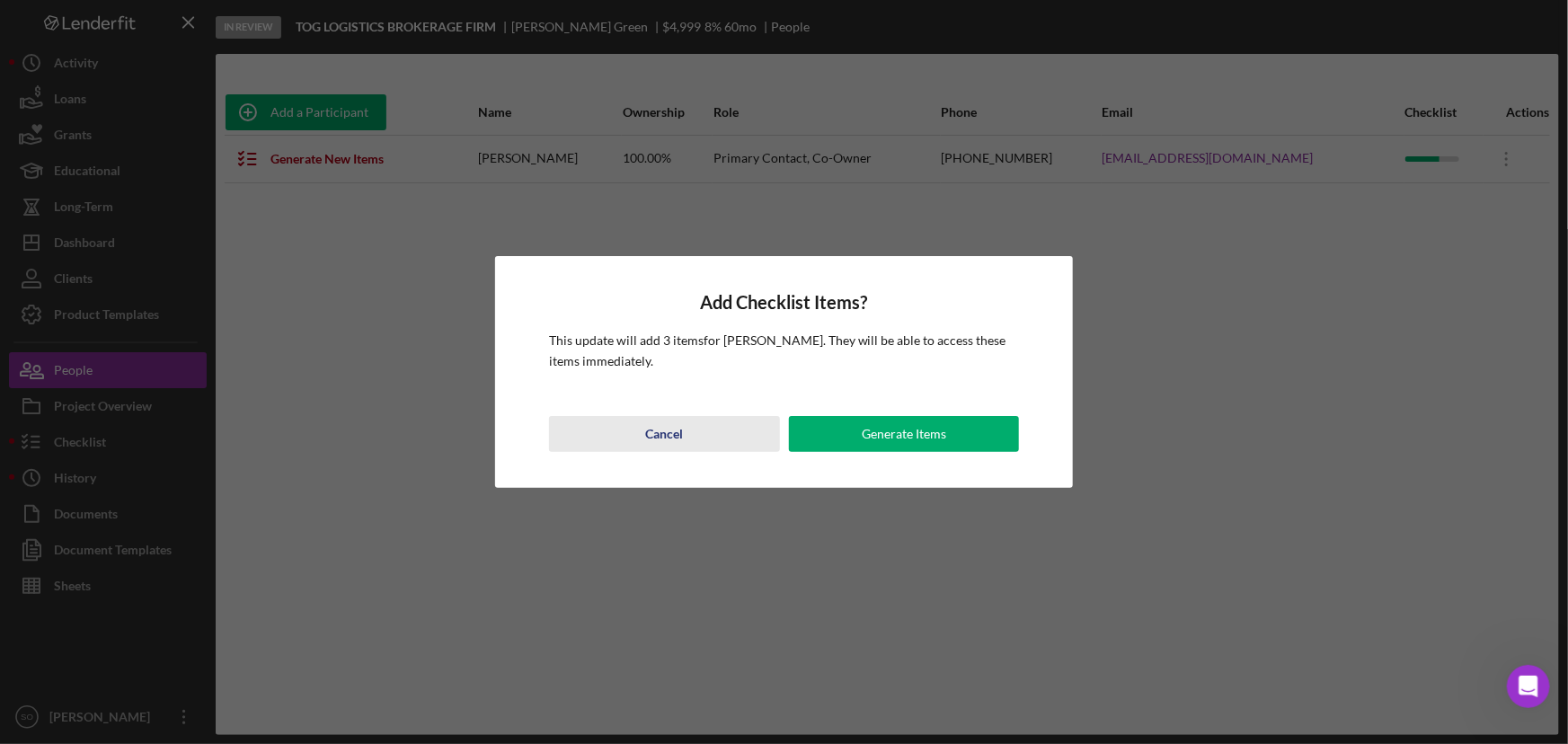
click at [677, 433] on div "Cancel" at bounding box center [663, 433] width 37 height 36
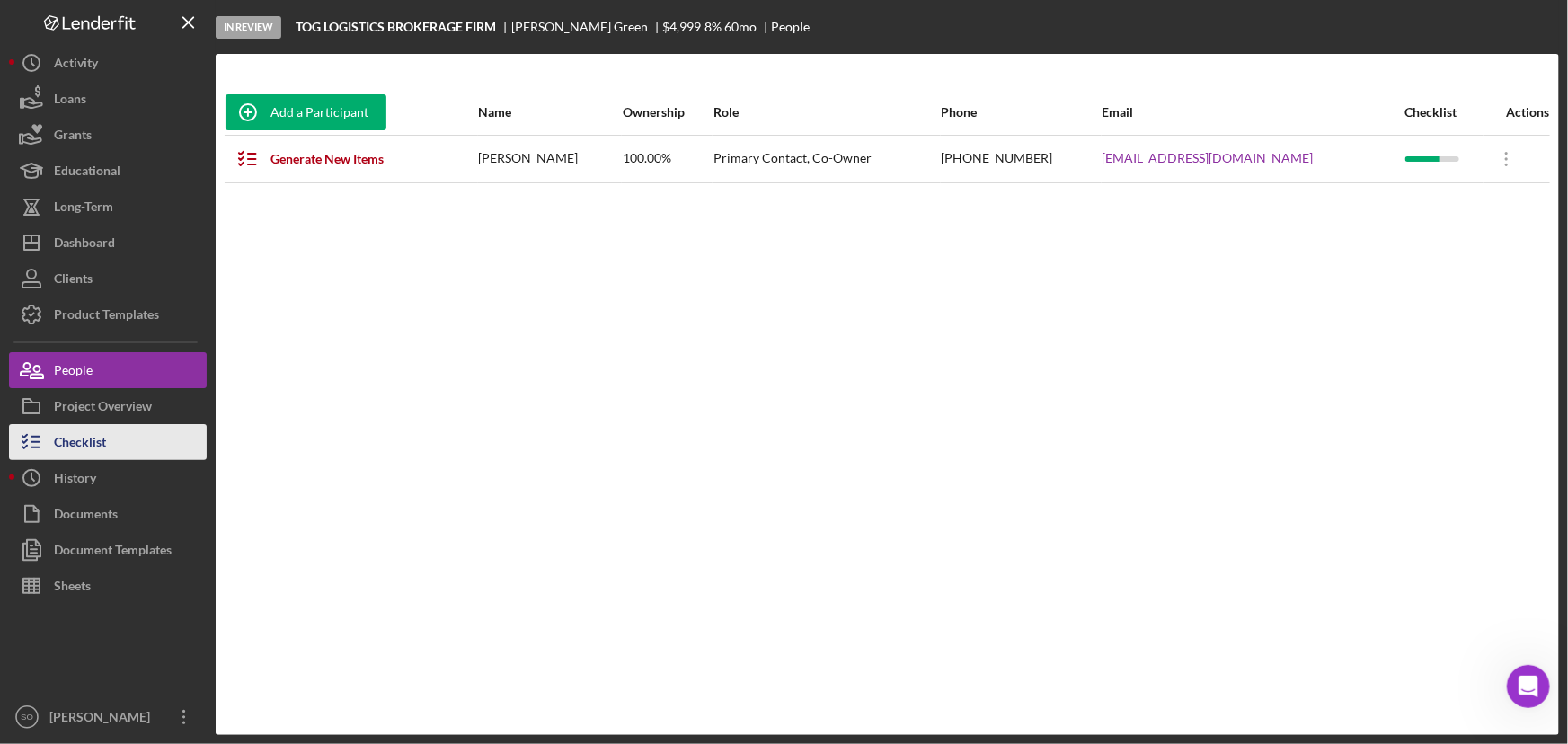
click at [64, 442] on div "Checklist" at bounding box center [80, 444] width 52 height 40
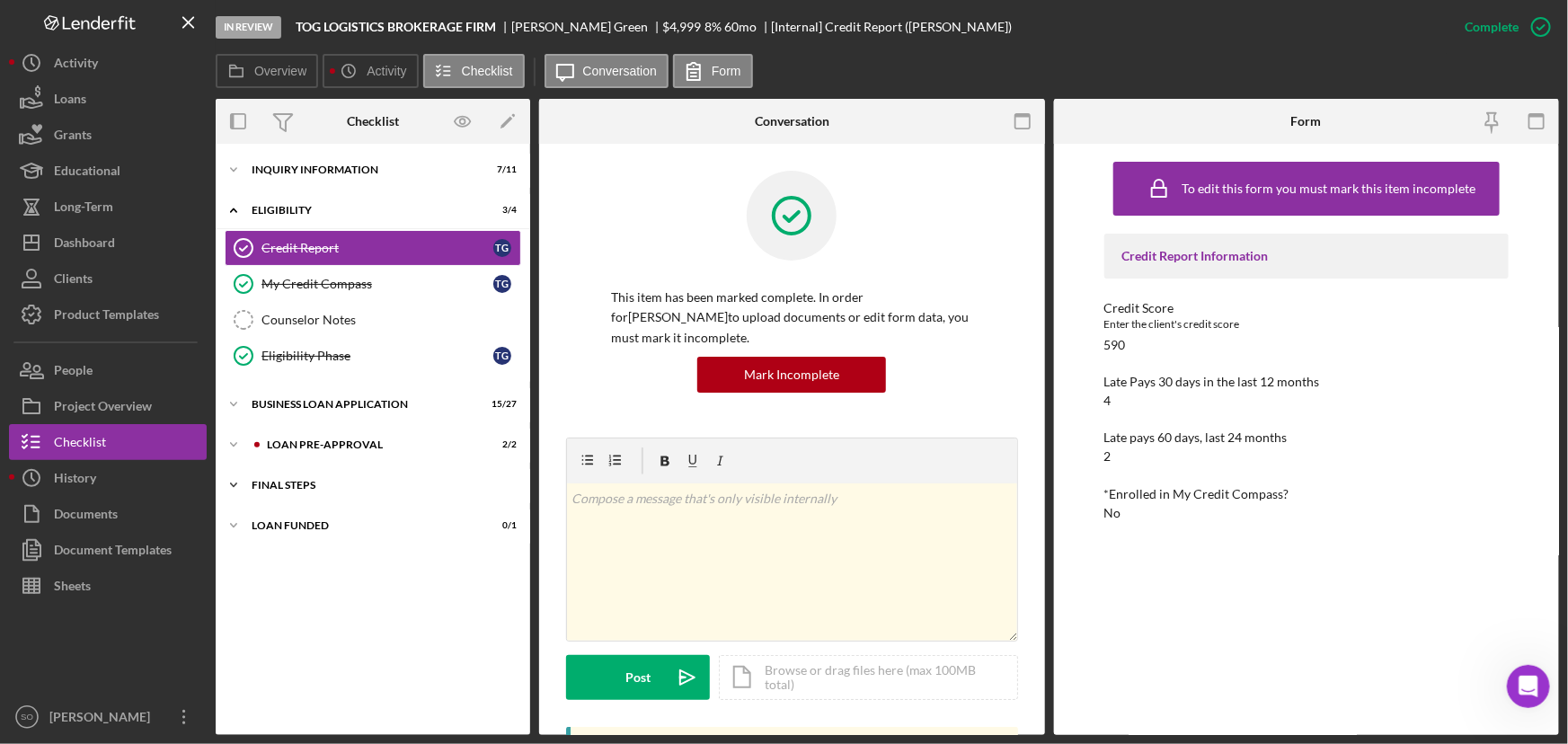
click at [325, 476] on div "Icon/Expander FINAL STEPS 4 / 19" at bounding box center [373, 484] width 315 height 36
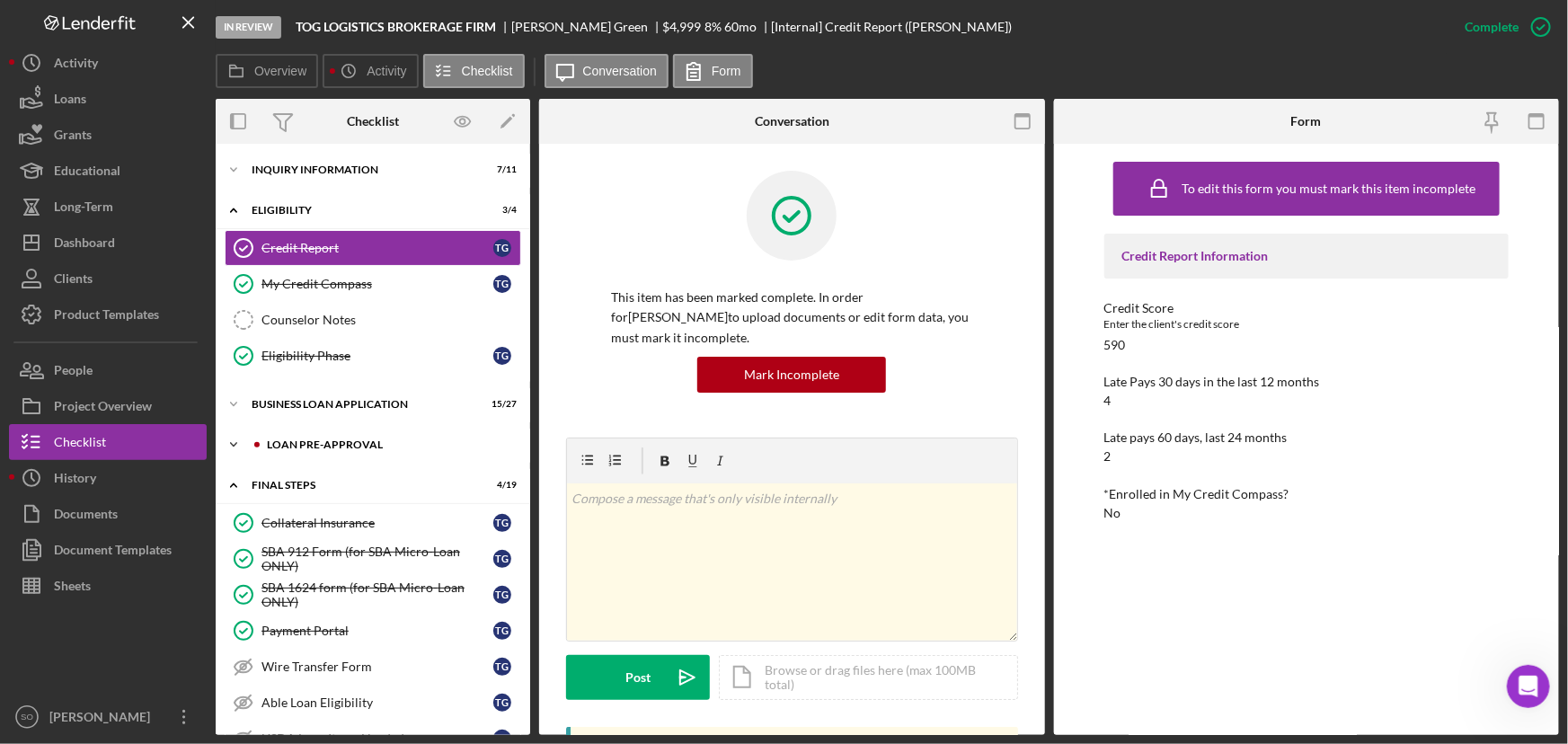
click at [332, 454] on div "Icon/Expander LOAN PRE-APPROVAL 2 / 2" at bounding box center [373, 444] width 315 height 36
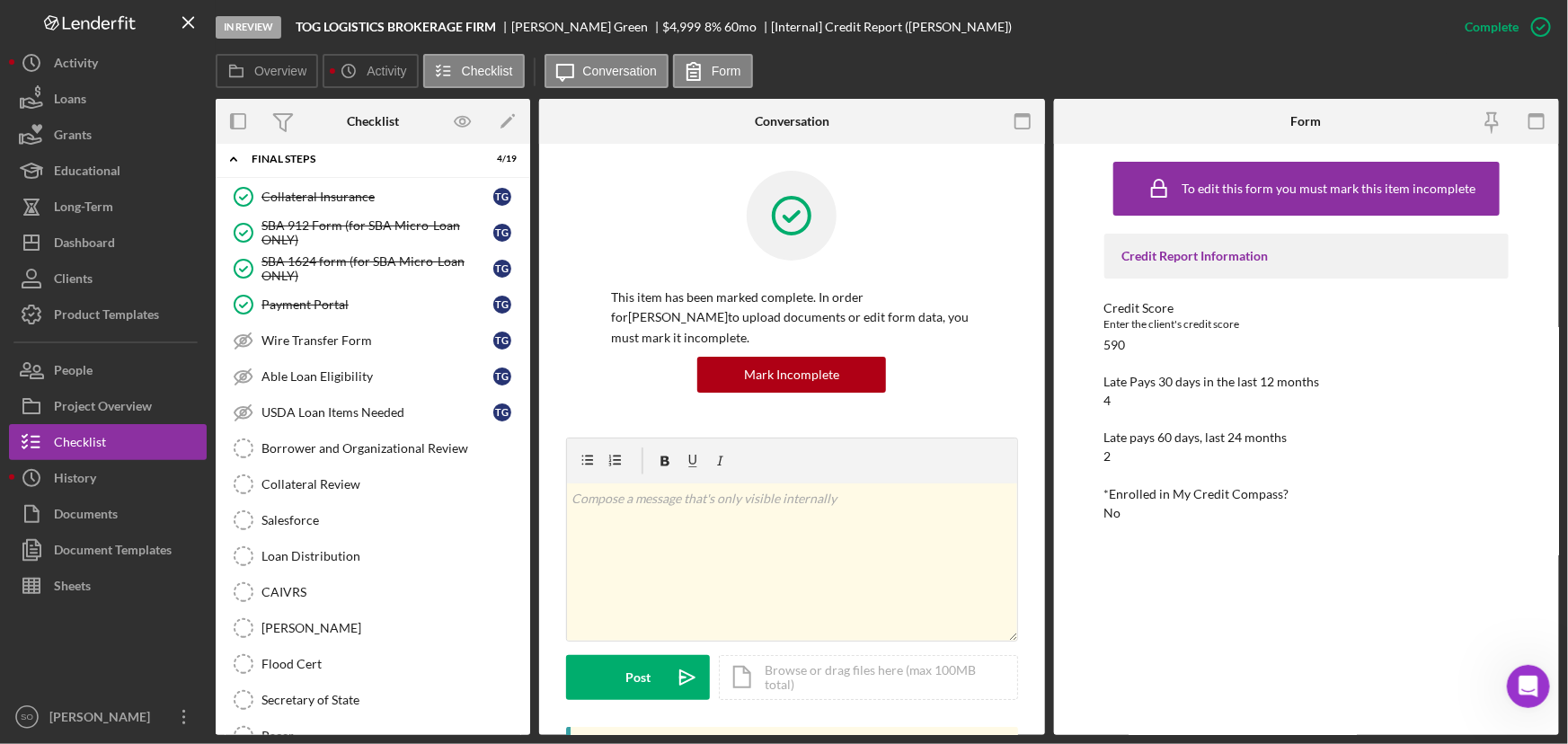
scroll to position [588, 0]
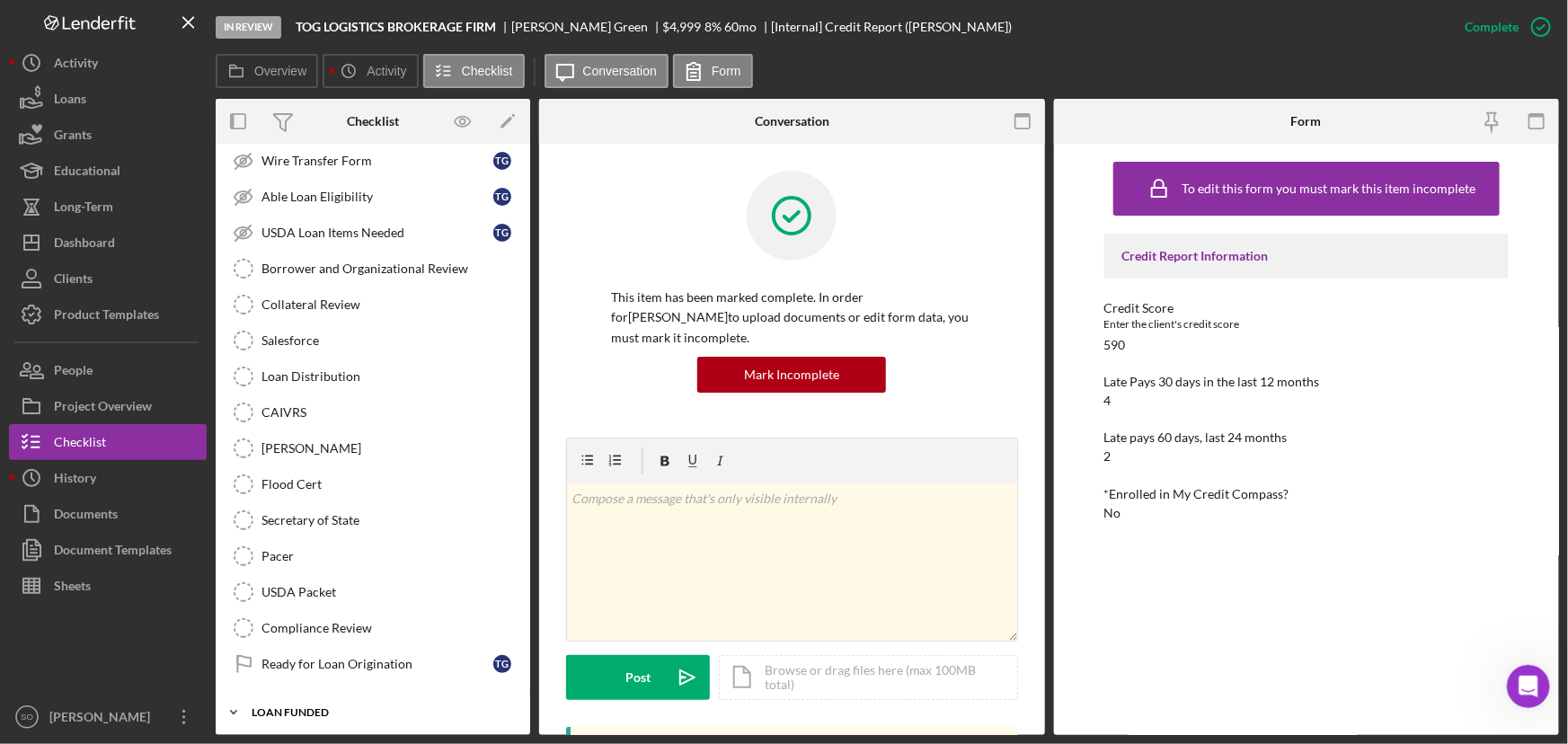
click at [313, 700] on div "Icon/Expander LOAN FUNDED 0 / 1" at bounding box center [373, 712] width 315 height 36
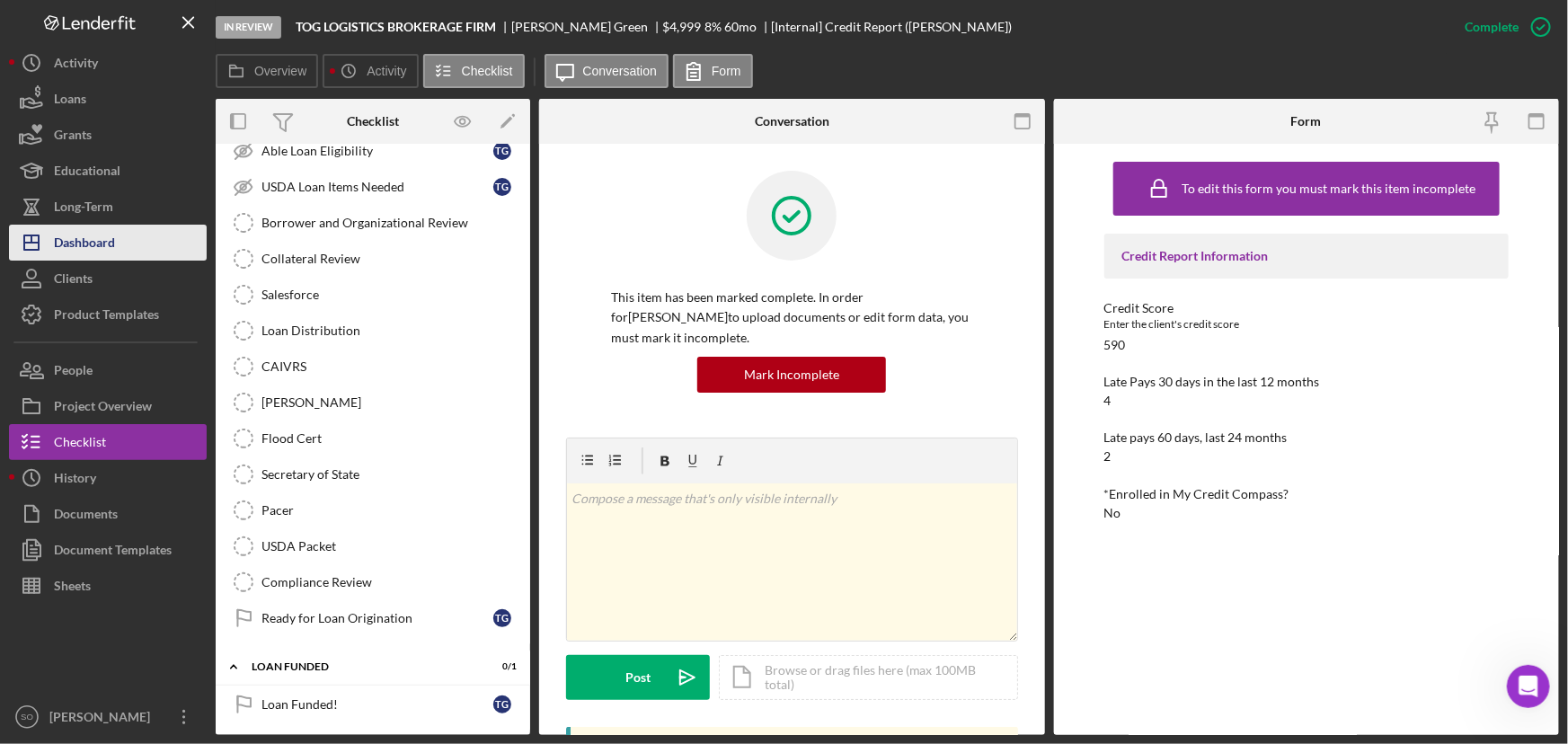
click at [82, 243] on div "Dashboard" at bounding box center [84, 245] width 61 height 40
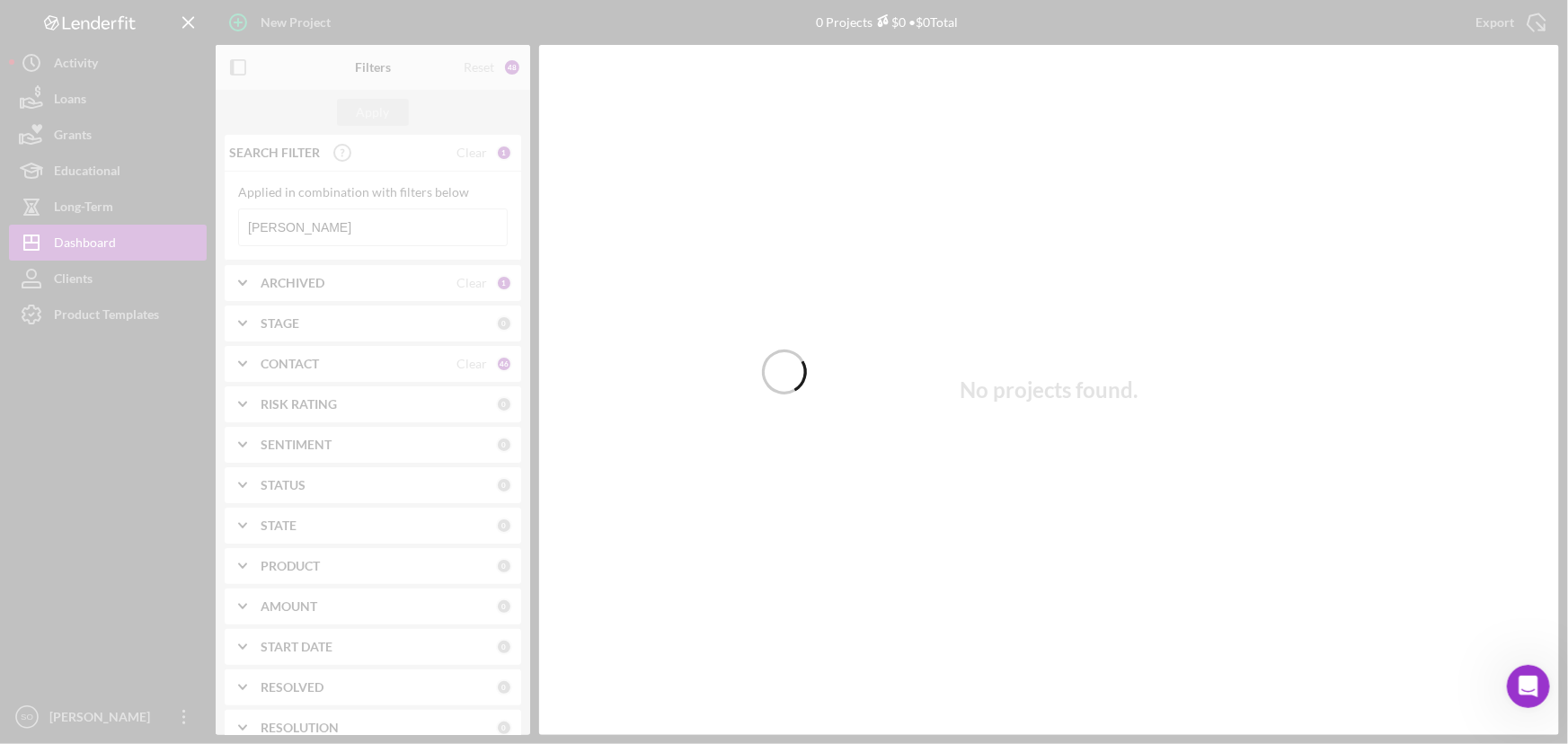
click at [90, 270] on div at bounding box center [784, 372] width 1568 height 744
click at [80, 283] on div at bounding box center [784, 372] width 1568 height 744
click at [80, 283] on div at bounding box center [784, 372] width 1568 height 744
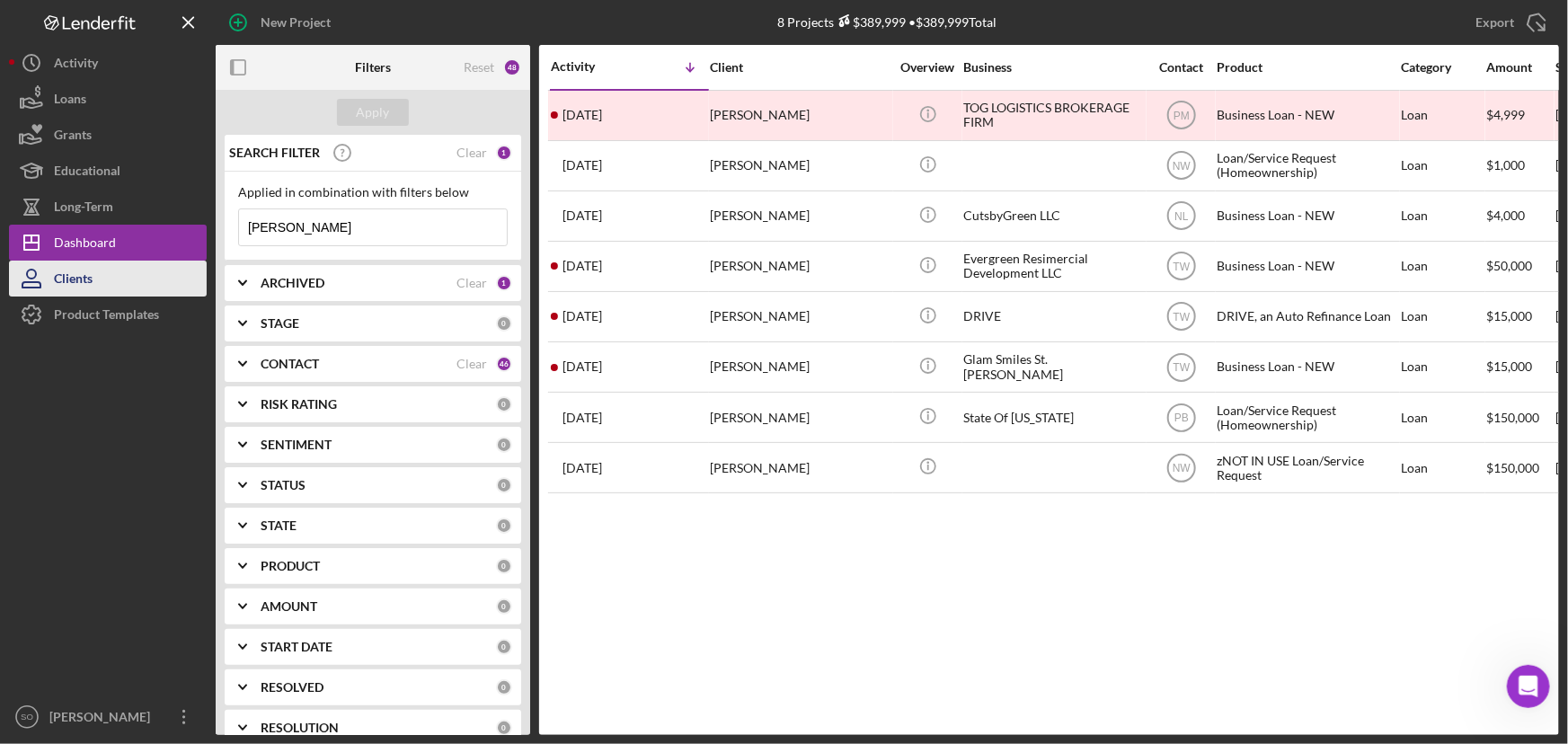
click at [126, 276] on button "Clients" at bounding box center [108, 278] width 197 height 36
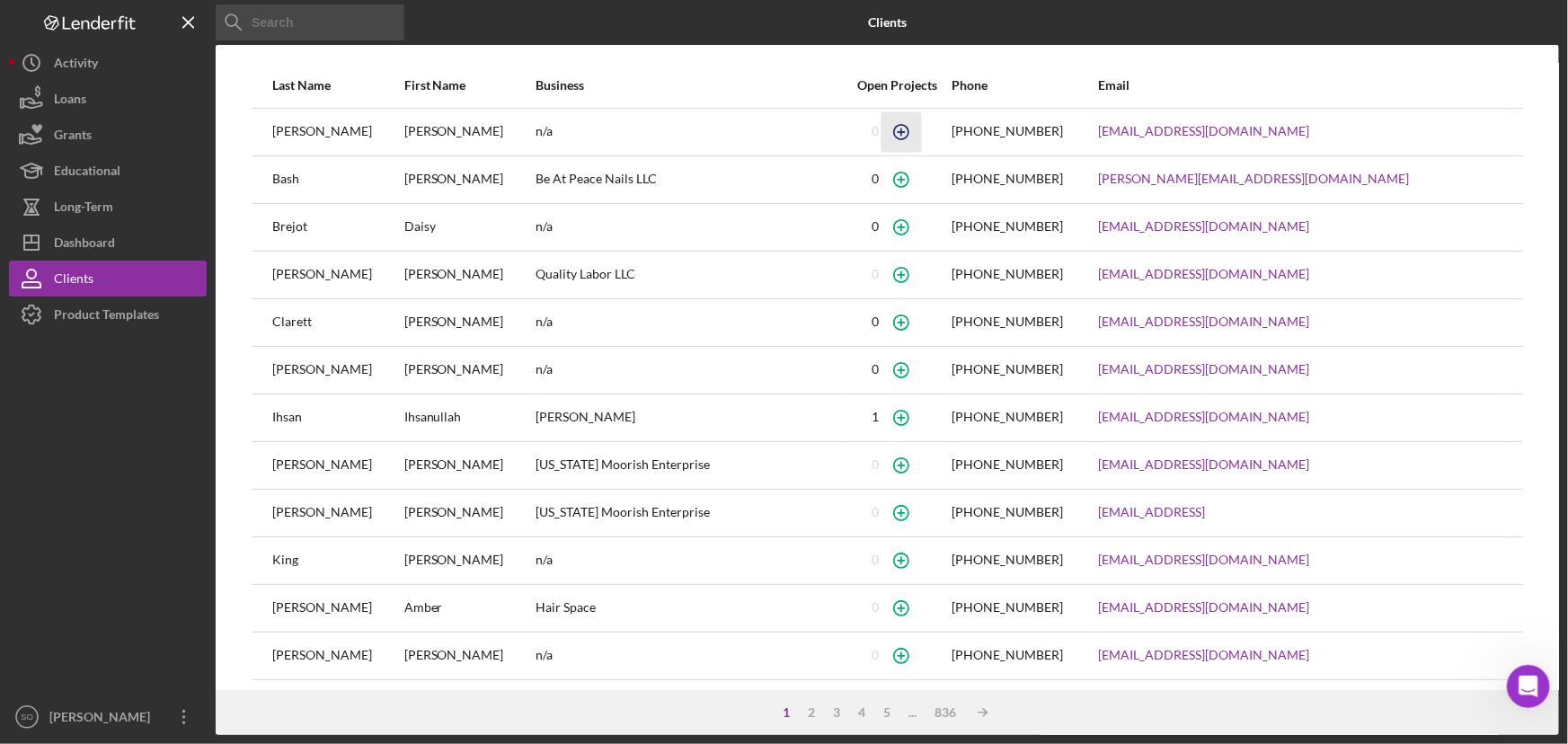
click at [905, 129] on icon "button" at bounding box center [901, 132] width 8 height 8
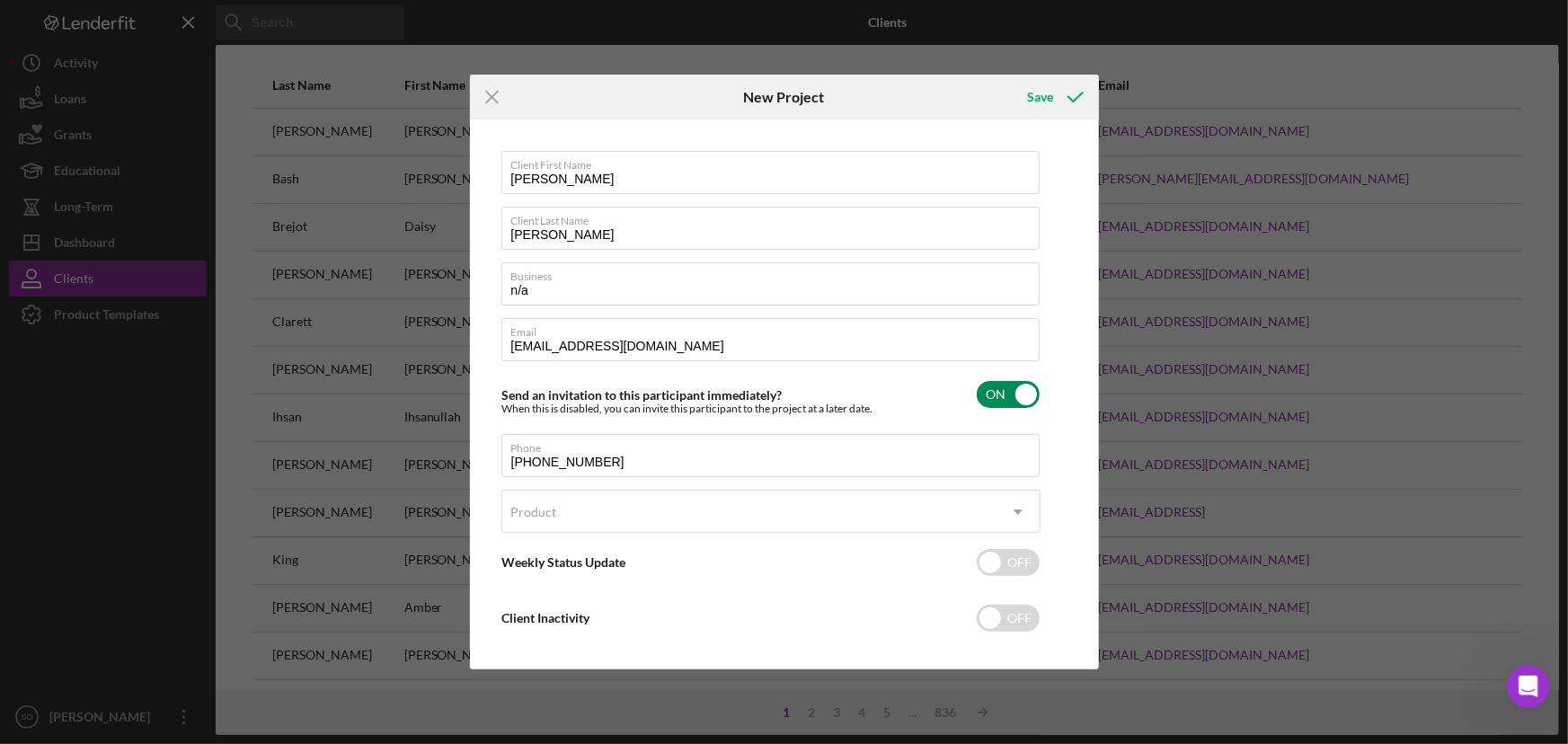
scroll to position [16, 0]
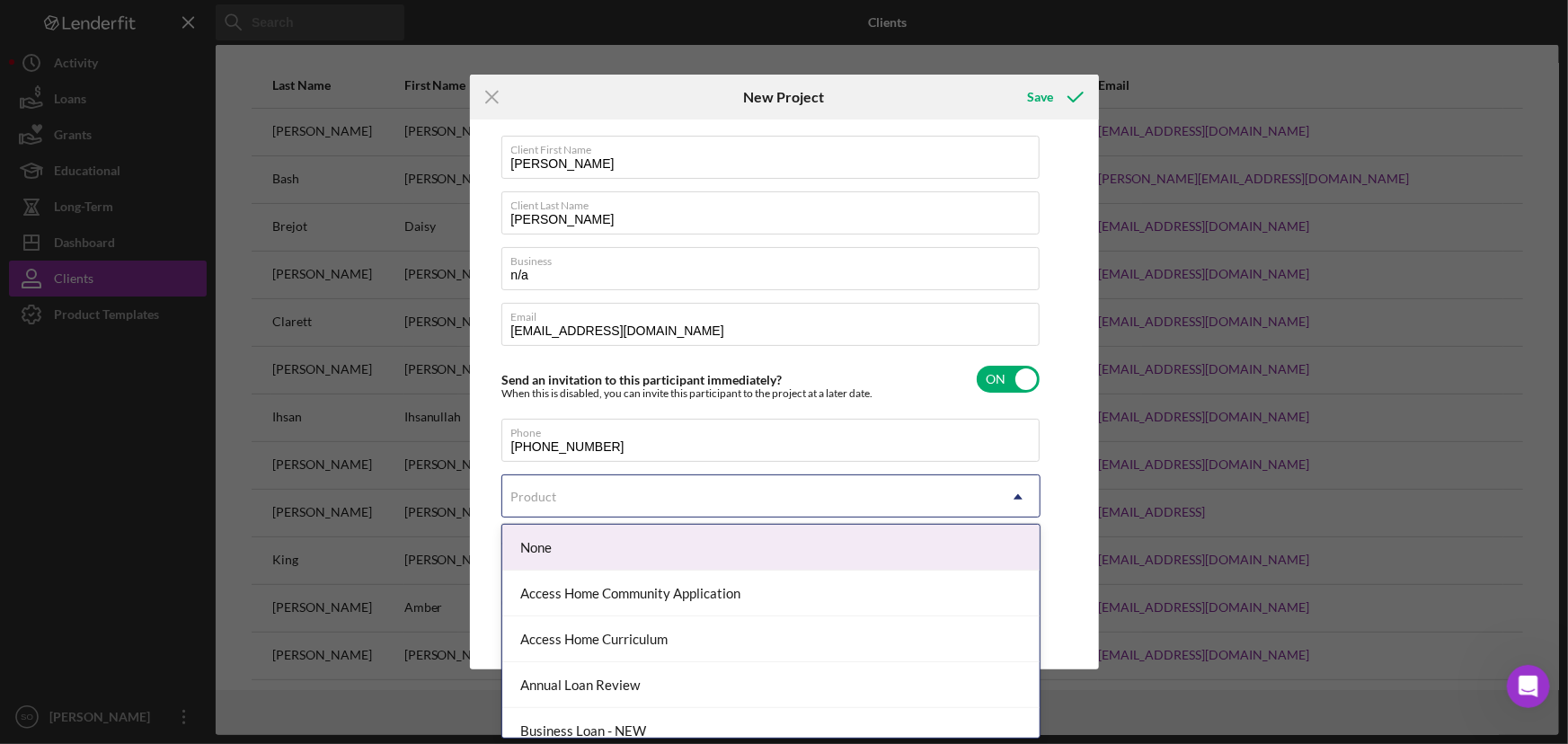
click at [619, 506] on div "Product" at bounding box center [749, 496] width 494 height 41
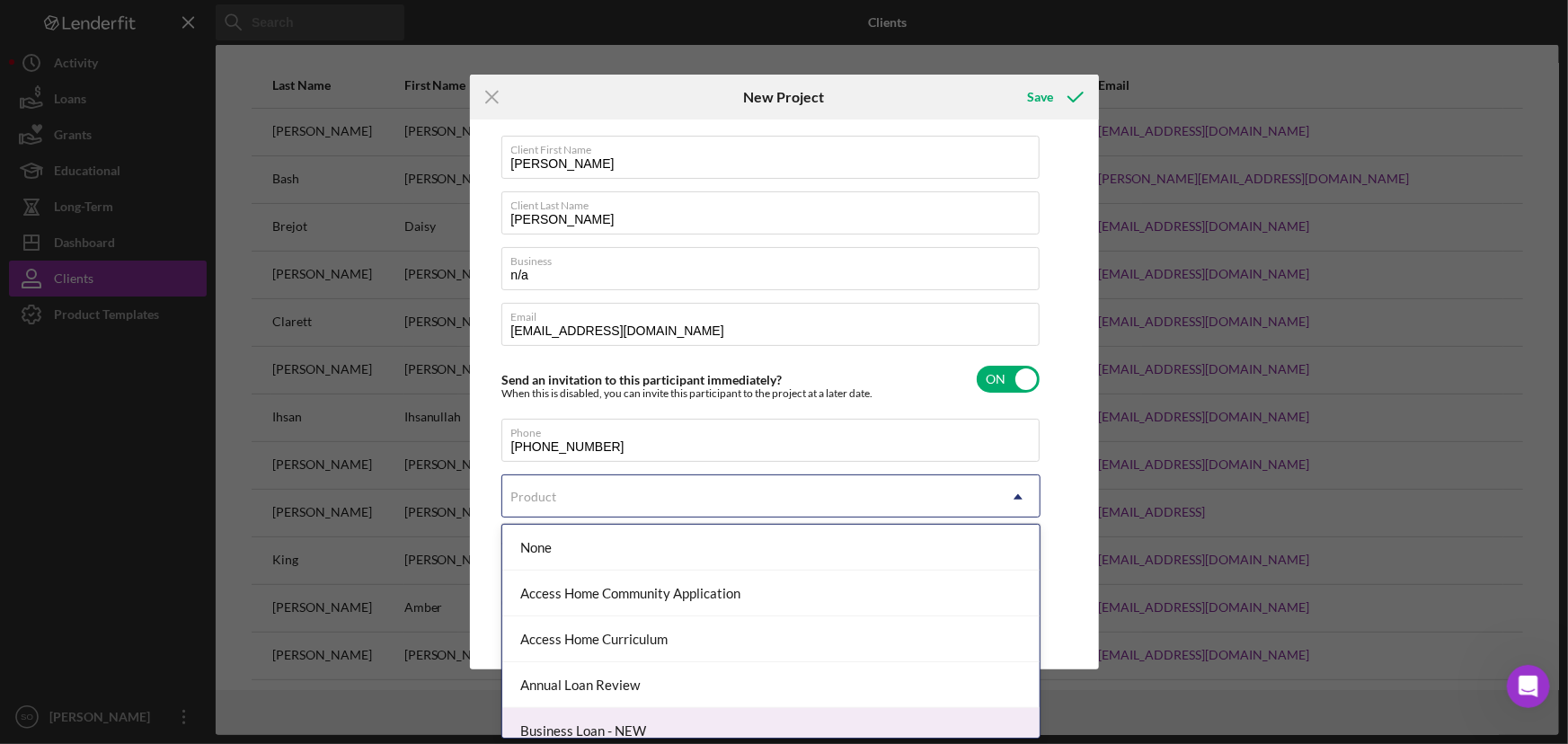
click at [597, 718] on div "Business Loan - NEW" at bounding box center [771, 730] width 538 height 46
checkbox input "true"
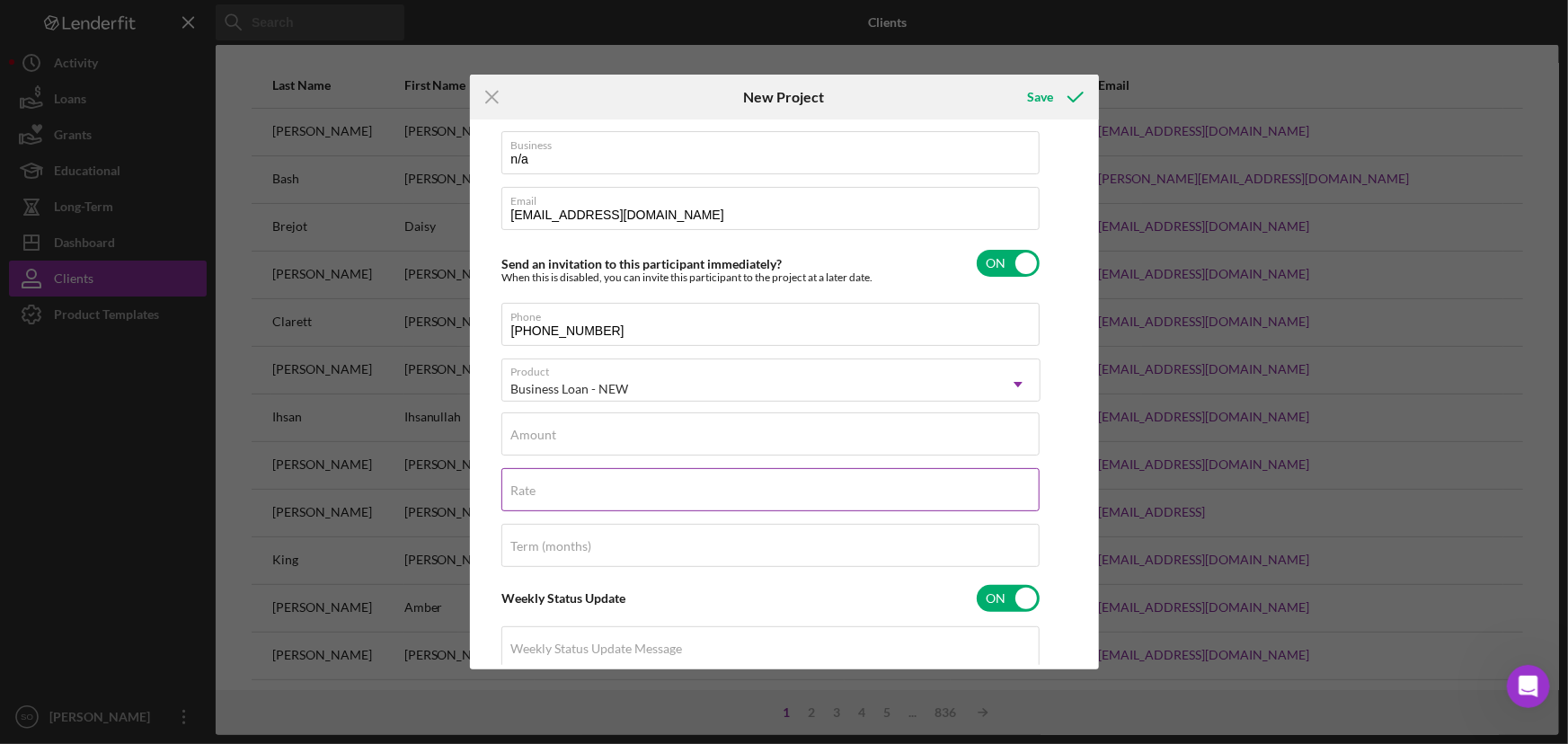
scroll to position [0, 0]
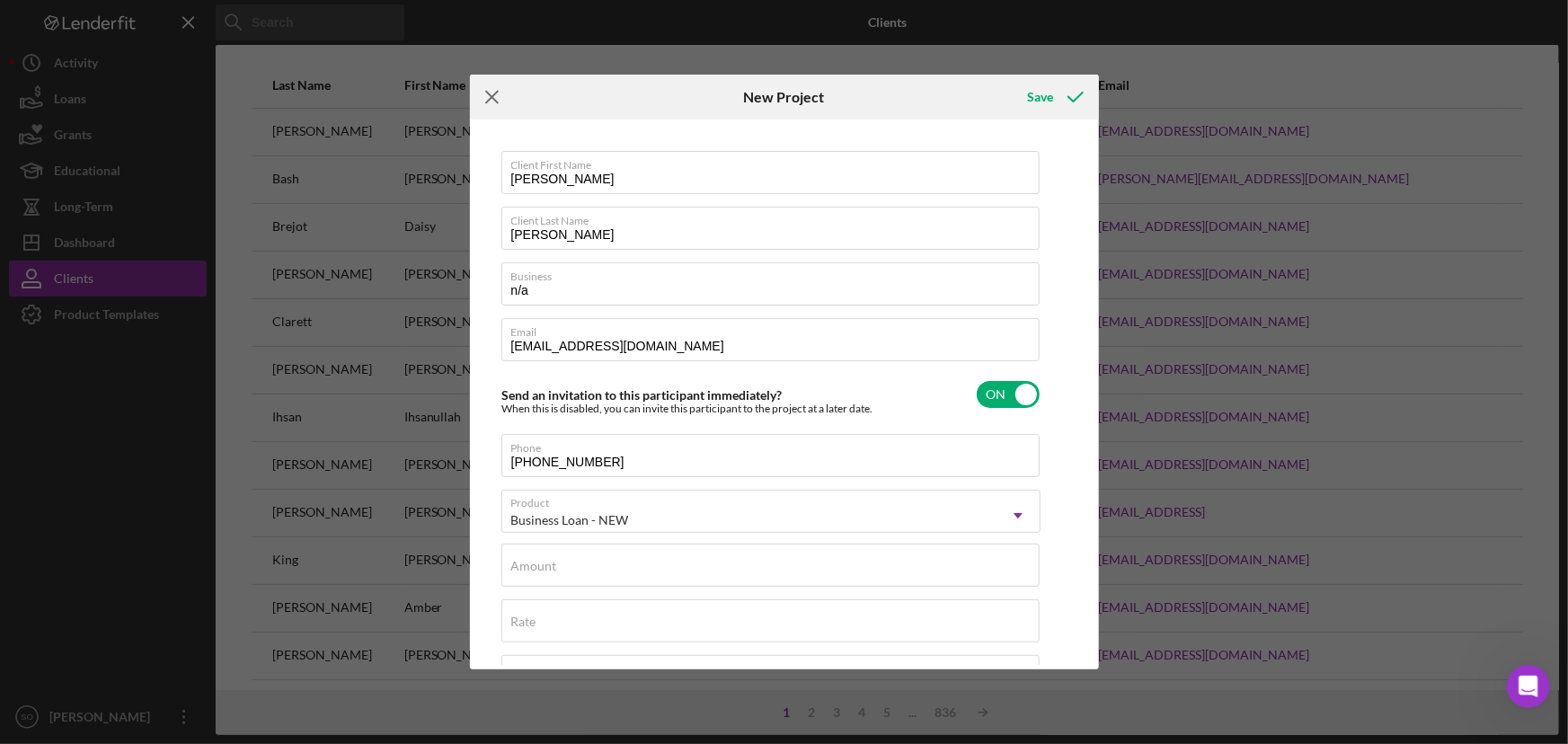
click at [487, 101] on line at bounding box center [492, 96] width 12 height 12
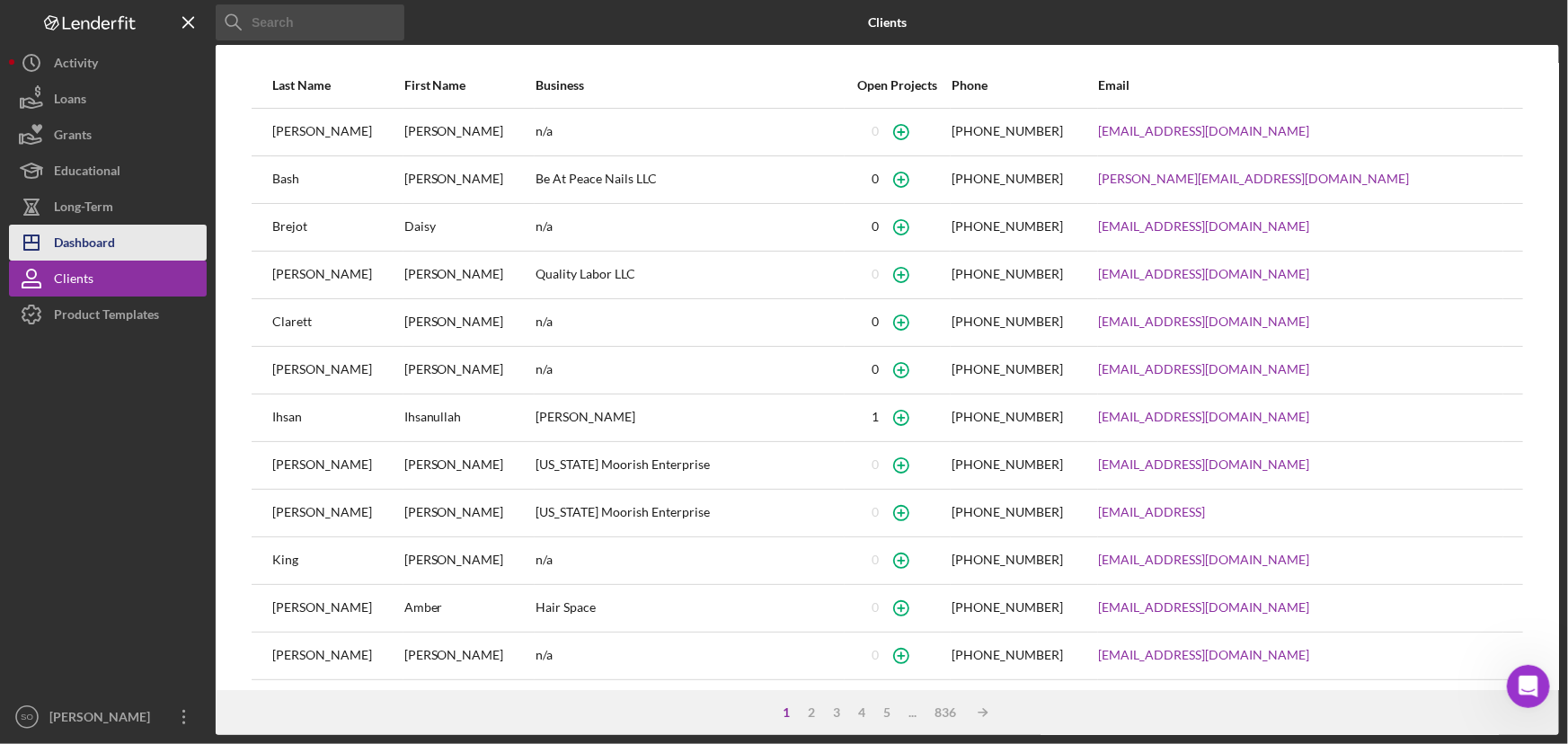
click at [105, 249] on div "Dashboard" at bounding box center [84, 245] width 61 height 40
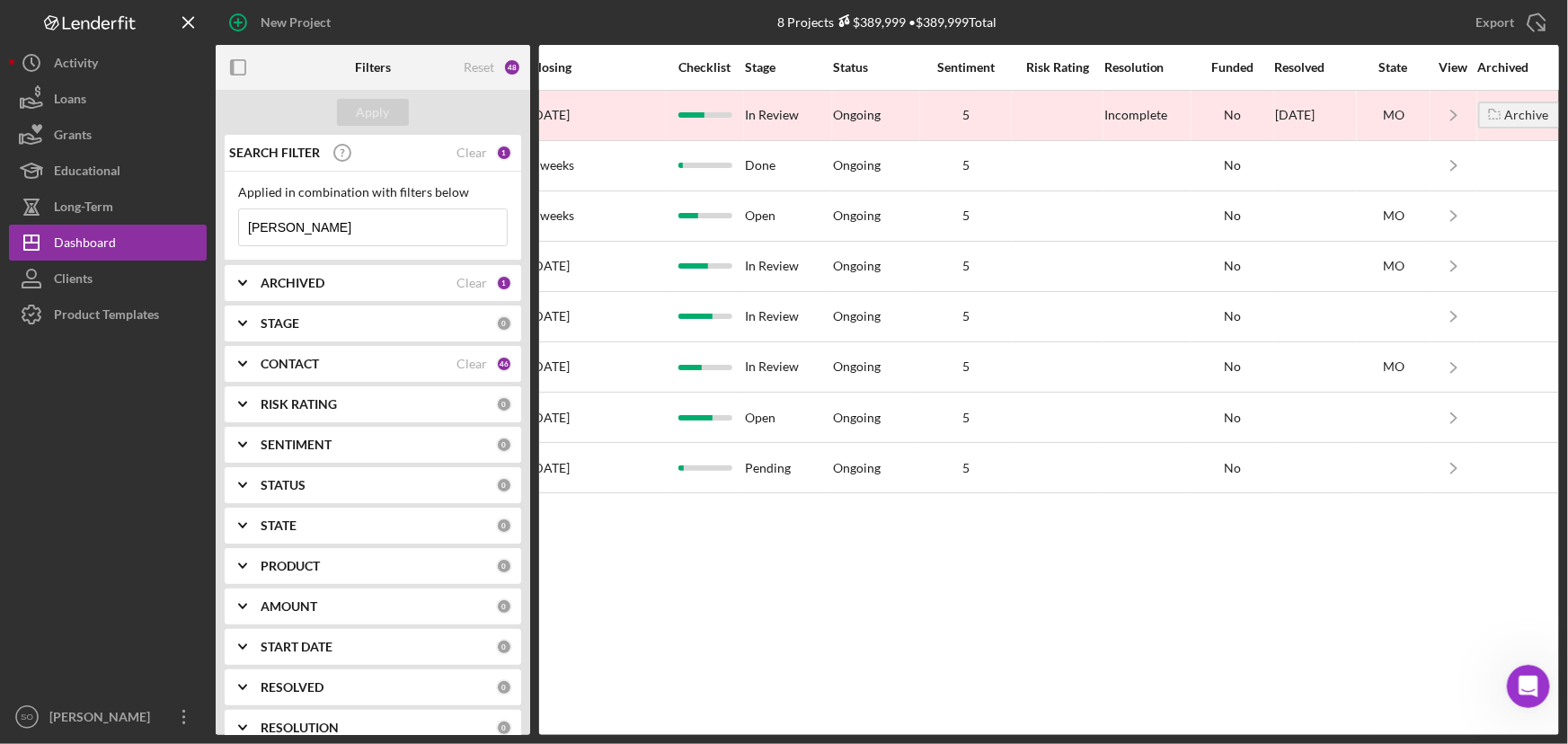
scroll to position [0, 1201]
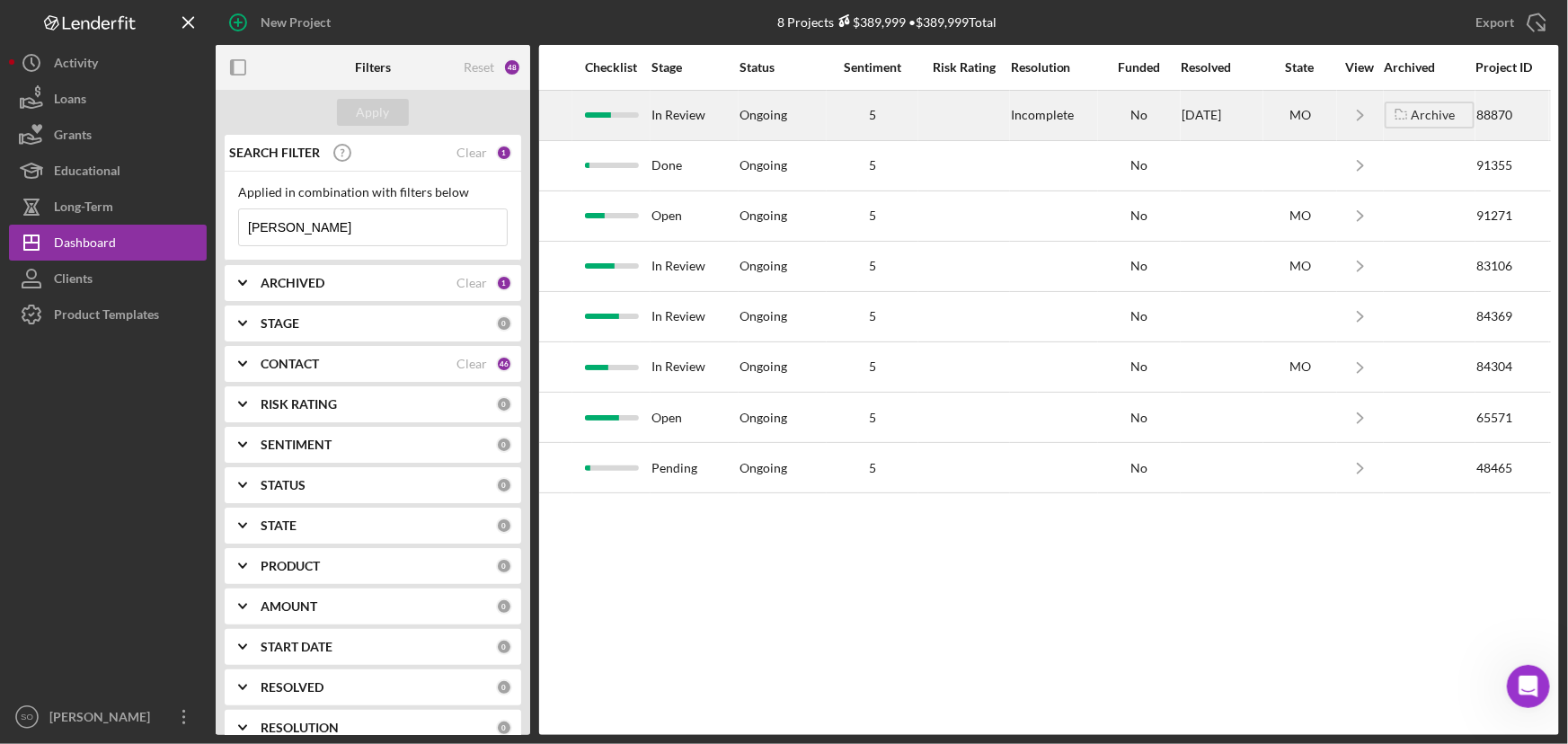
click at [1170, 120] on div "No" at bounding box center [1139, 115] width 80 height 15
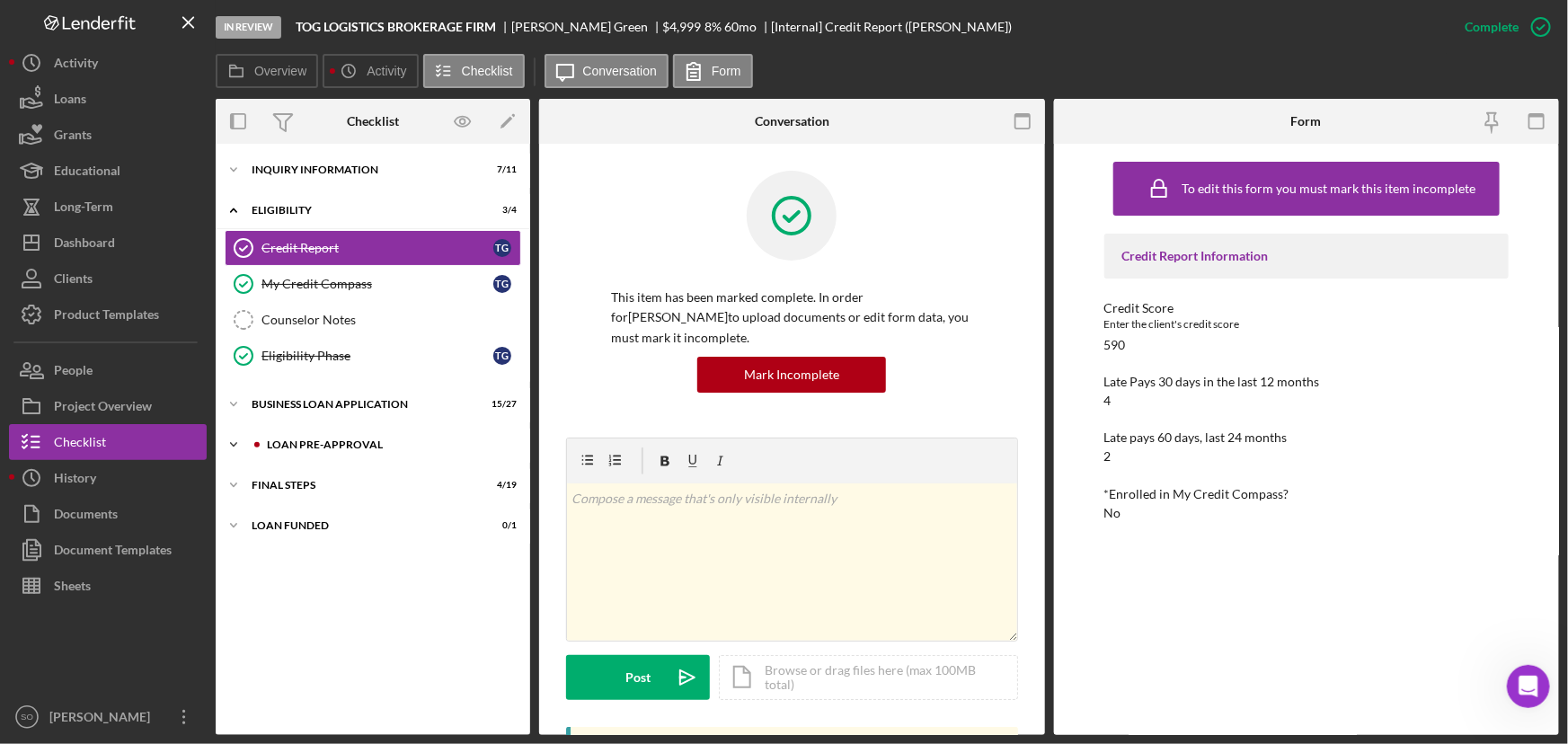
click at [325, 434] on div "Icon/Expander LOAN PRE-APPROVAL 2 / 2" at bounding box center [373, 444] width 315 height 36
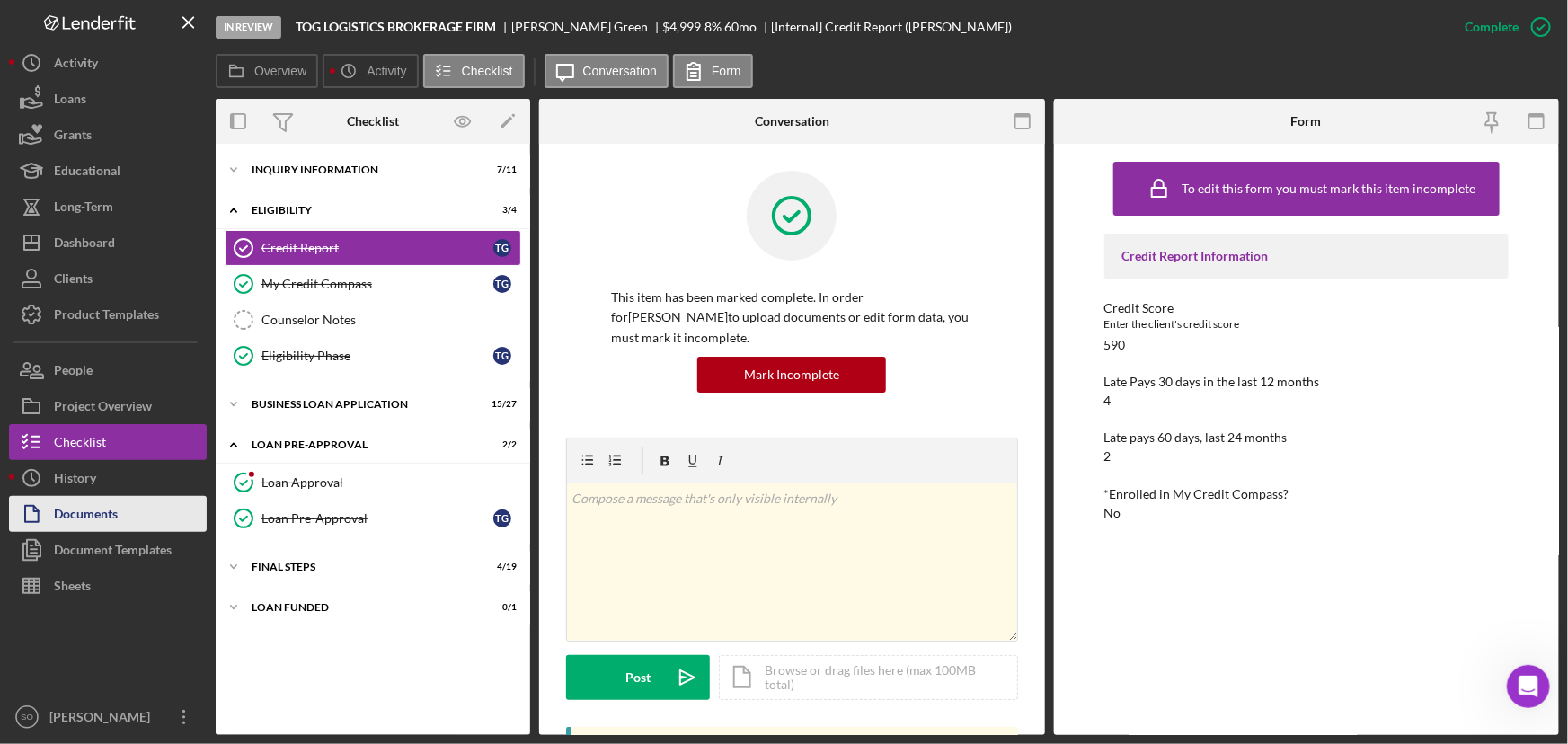
click at [102, 514] on div "Documents" at bounding box center [86, 515] width 64 height 40
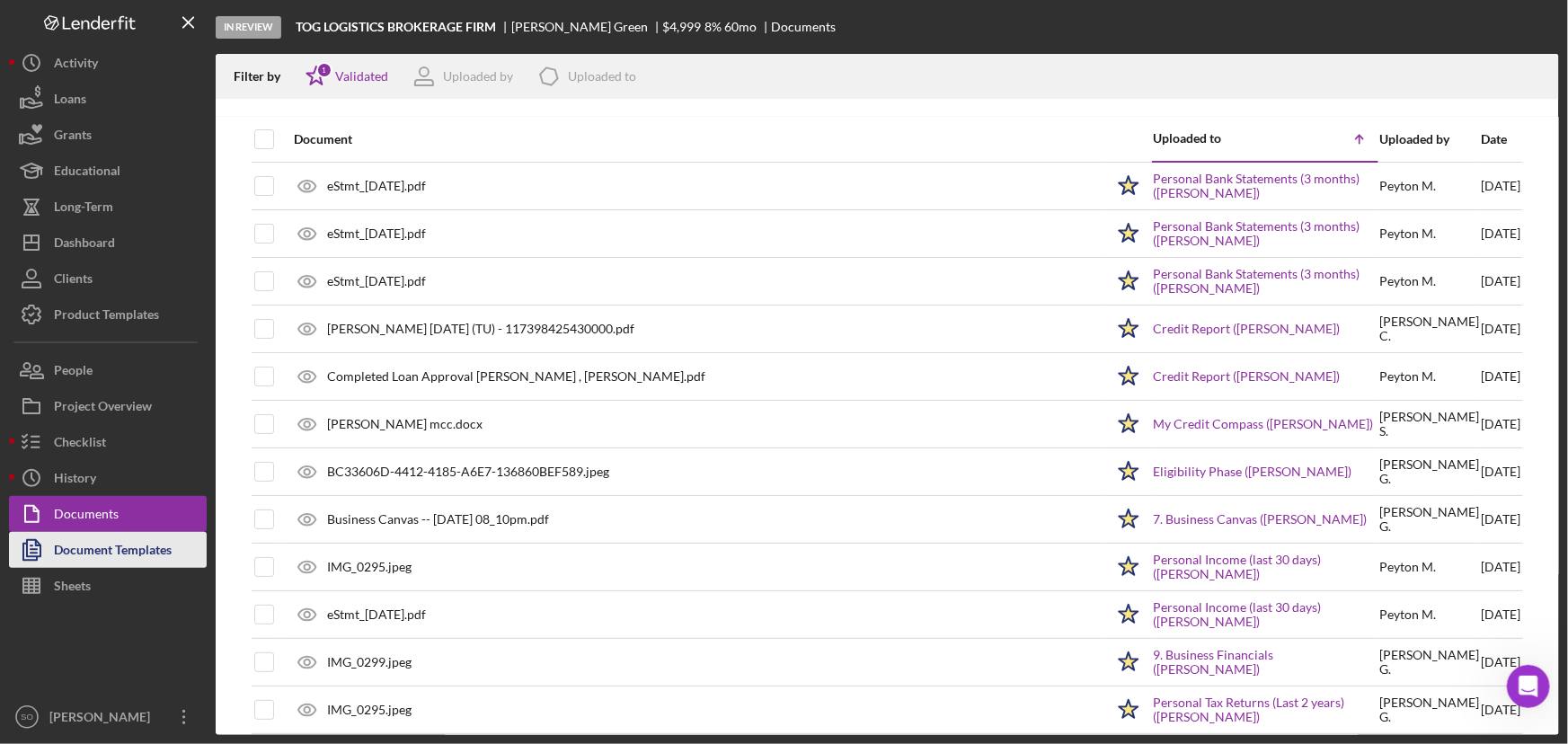
click at [106, 552] on div "Document Templates" at bounding box center [112, 552] width 118 height 40
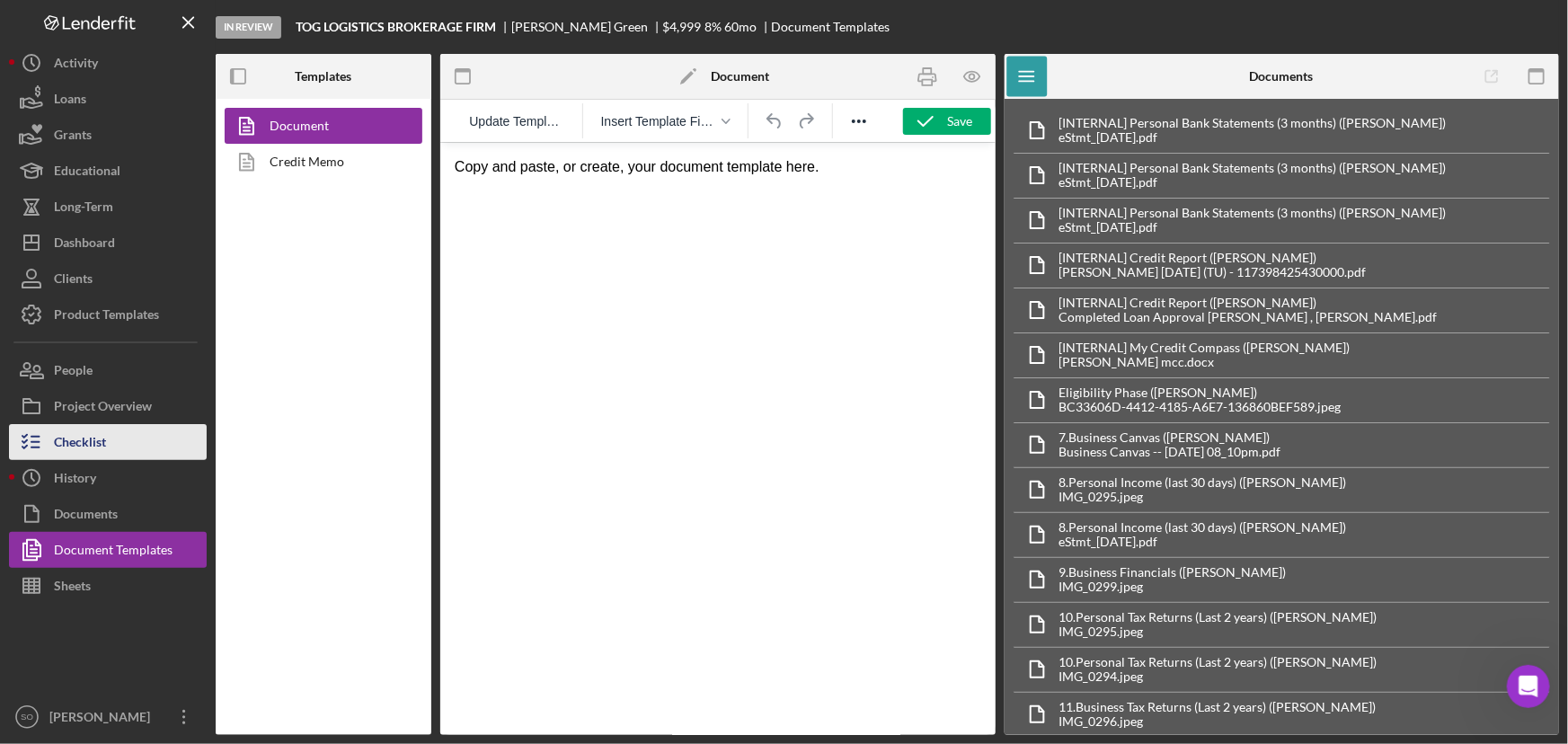
click at [101, 439] on div "Checklist" at bounding box center [80, 444] width 52 height 40
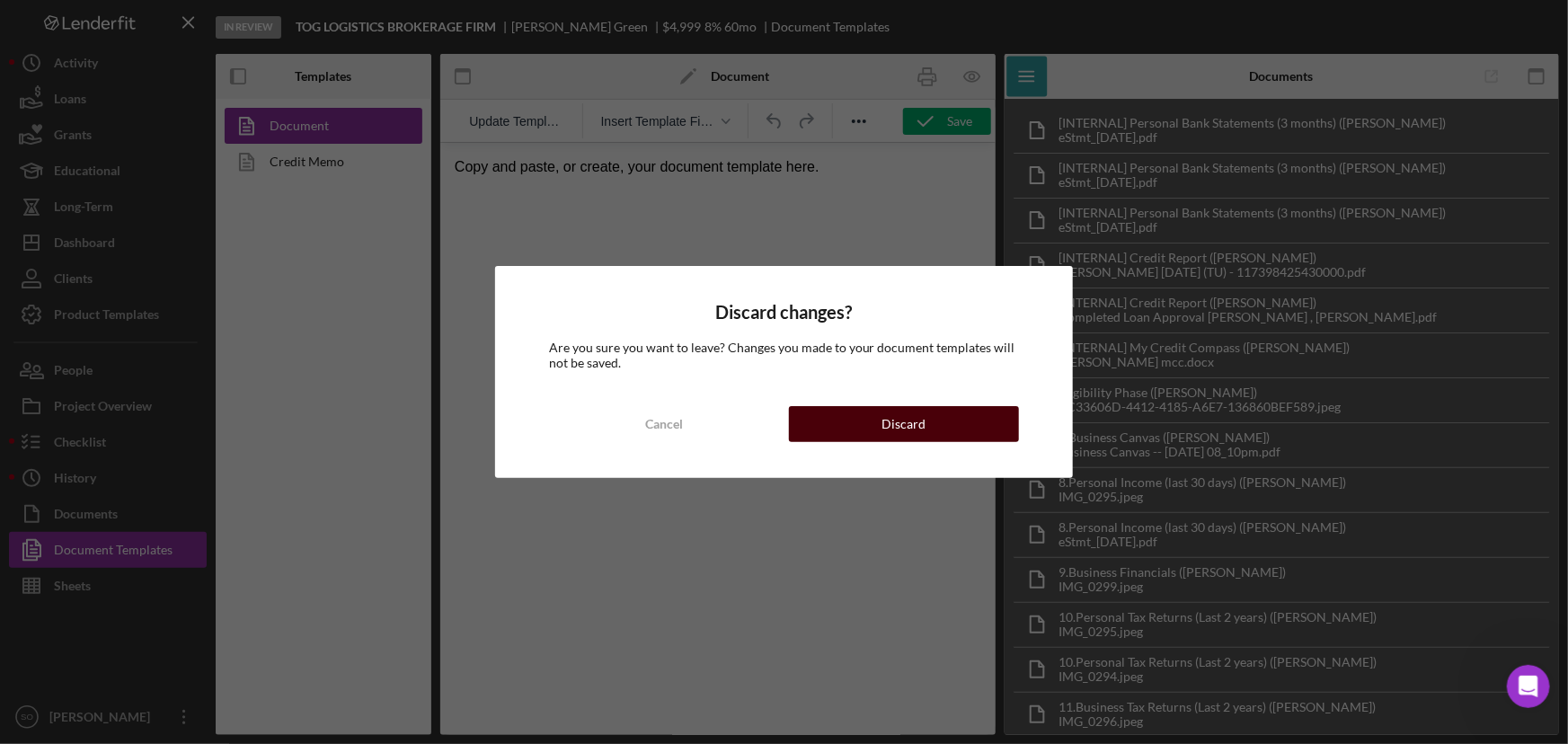
click at [864, 424] on button "Discard" at bounding box center [904, 423] width 231 height 36
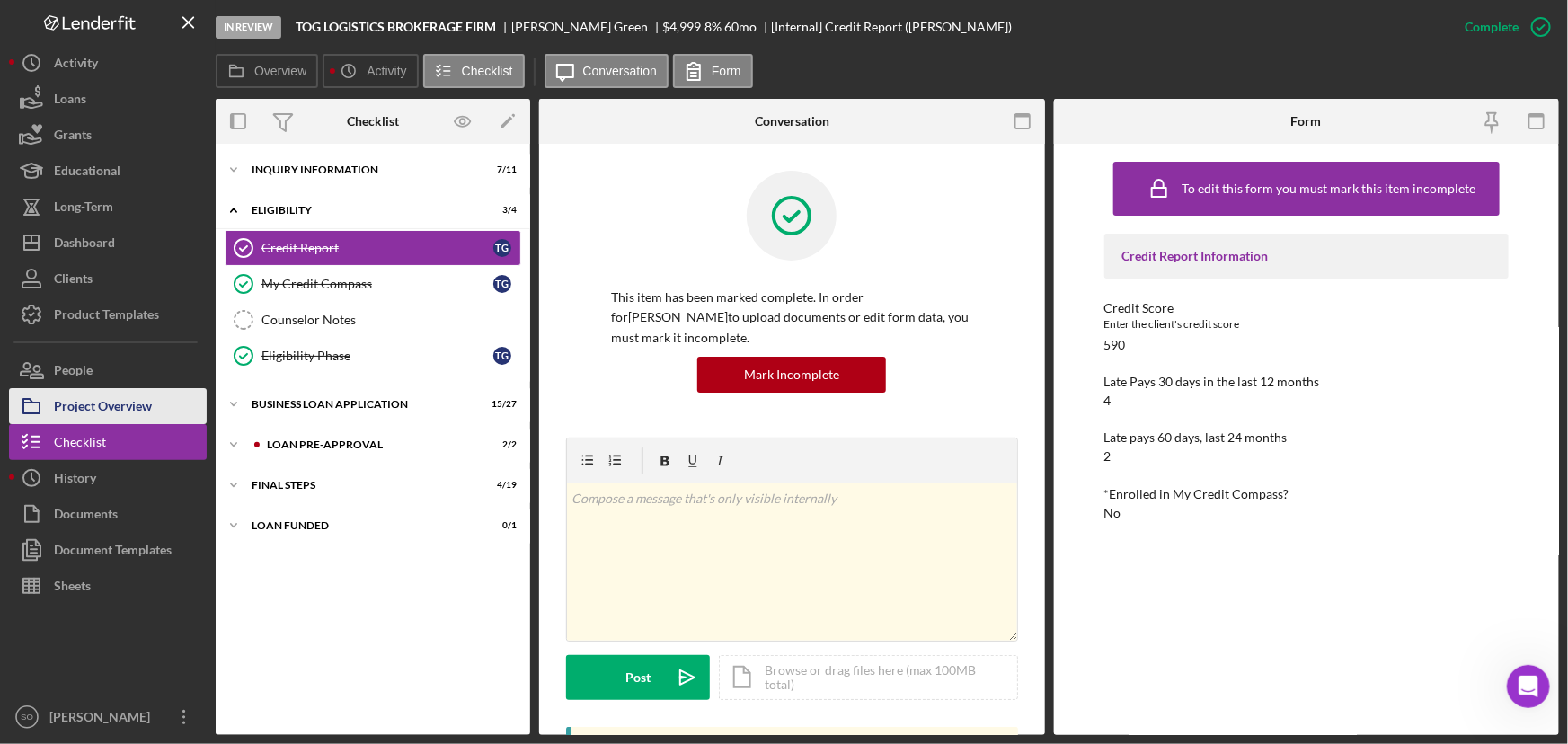
click at [121, 420] on div "Project Overview" at bounding box center [102, 408] width 98 height 40
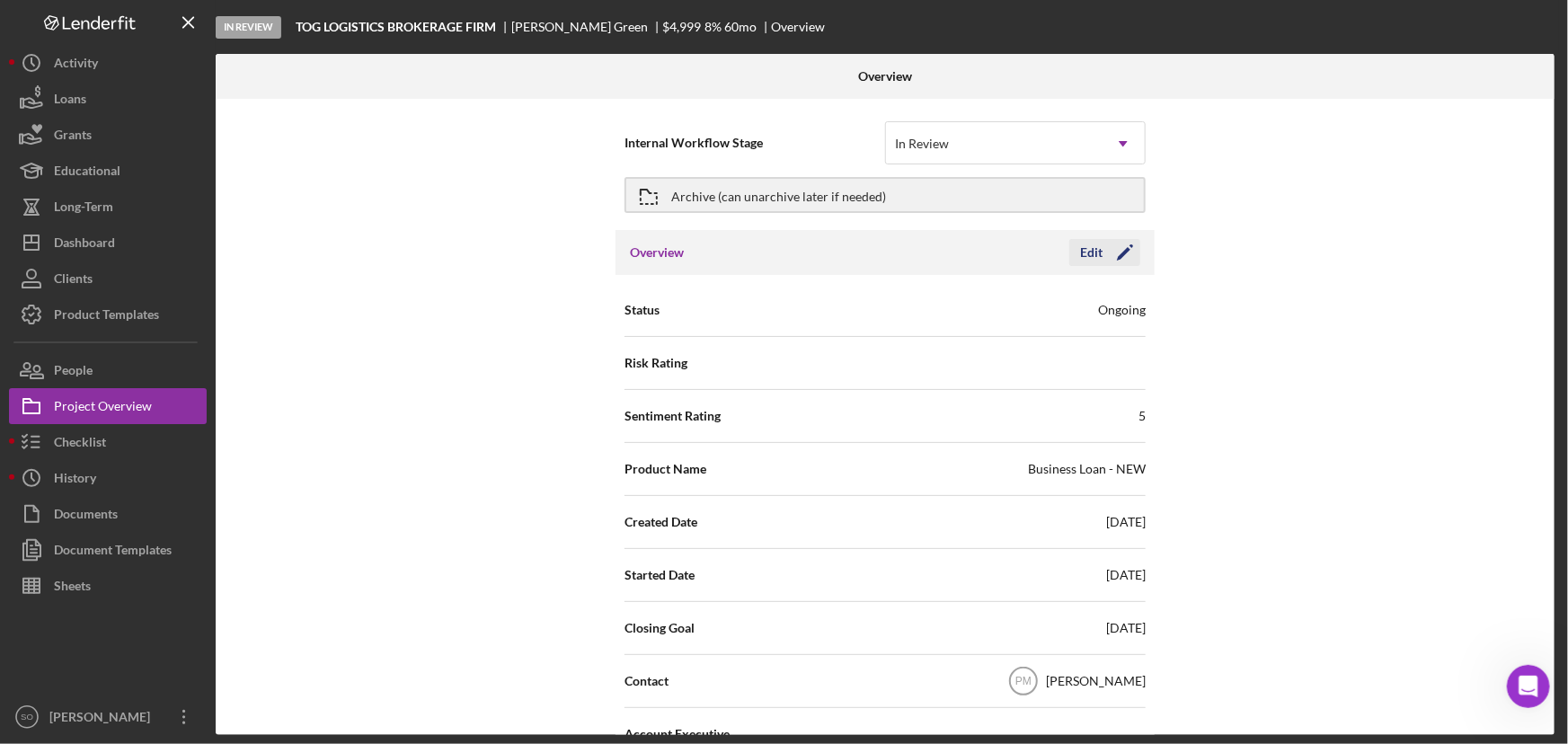
click at [1106, 253] on icon "Icon/Edit" at bounding box center [1125, 252] width 45 height 45
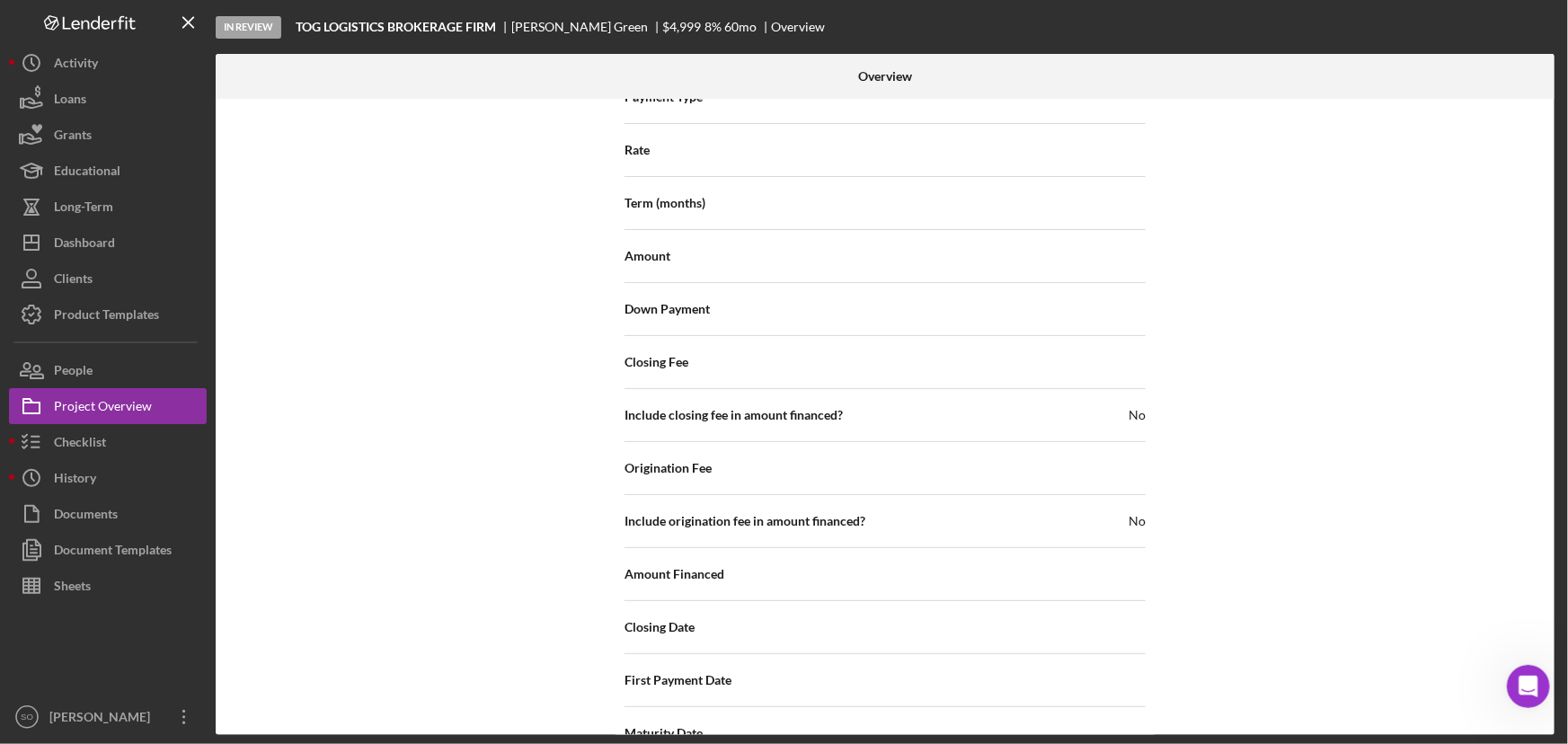
scroll to position [2188, 0]
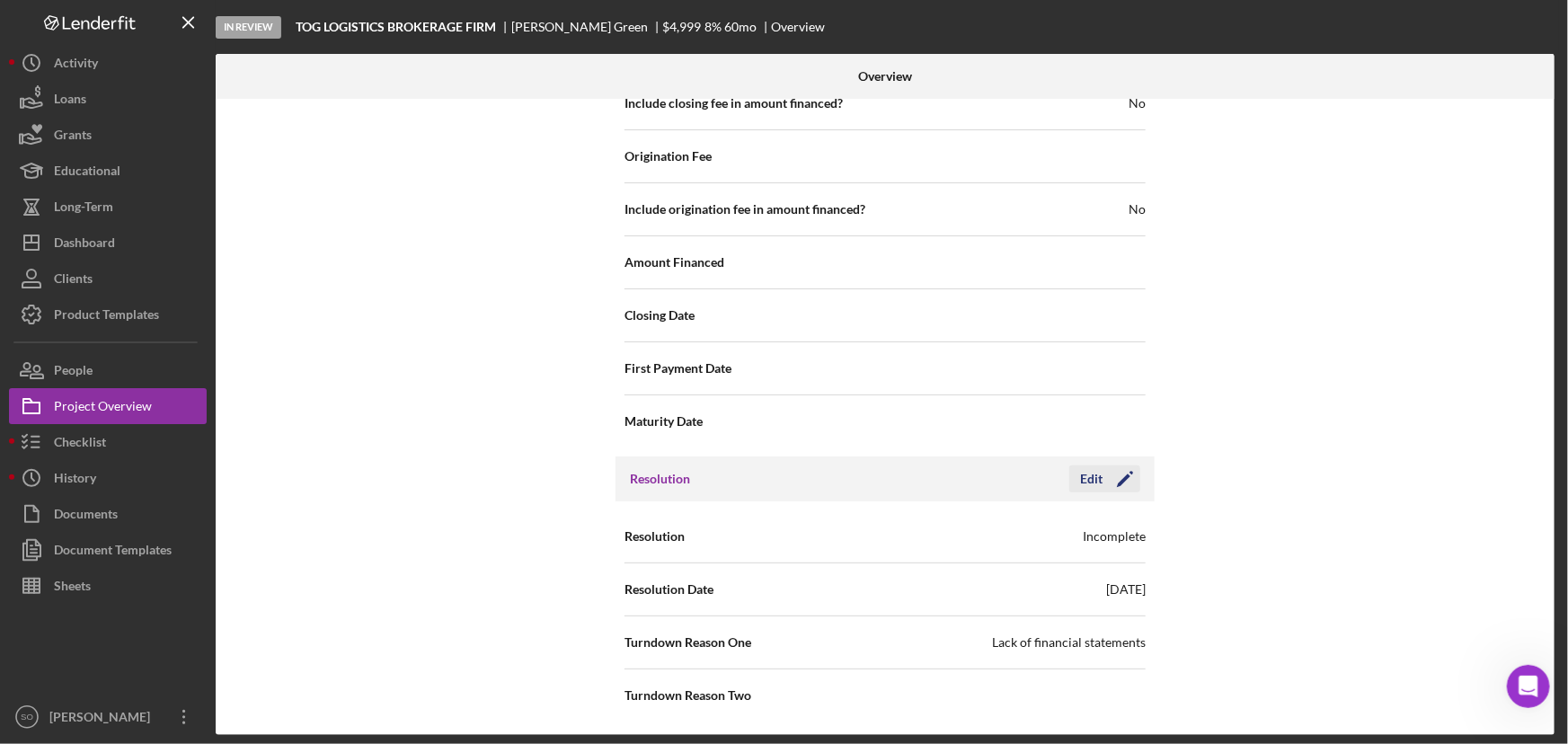
click at [1105, 472] on icon "Icon/Edit" at bounding box center [1125, 478] width 45 height 45
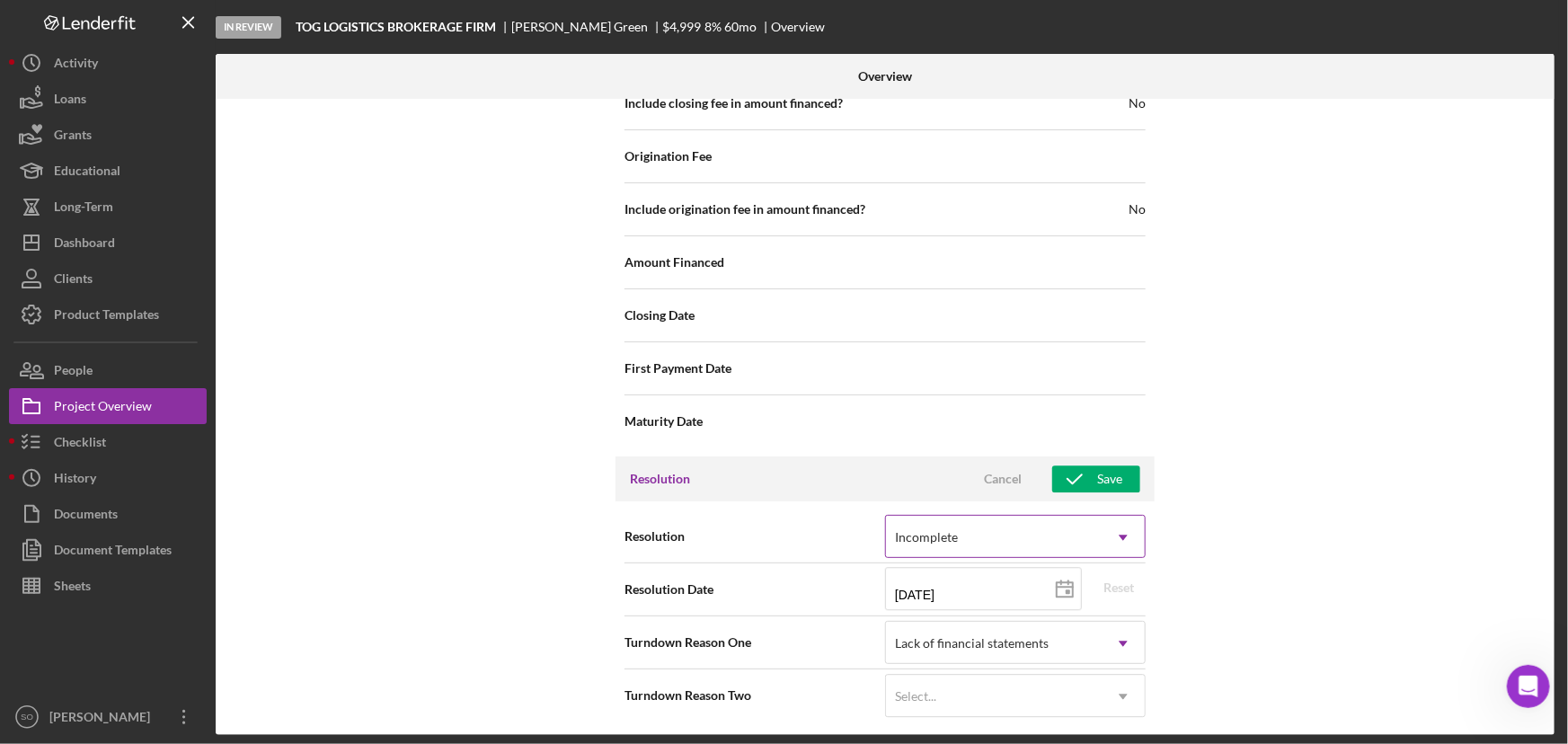
click at [945, 536] on div "Incomplete" at bounding box center [926, 537] width 63 height 15
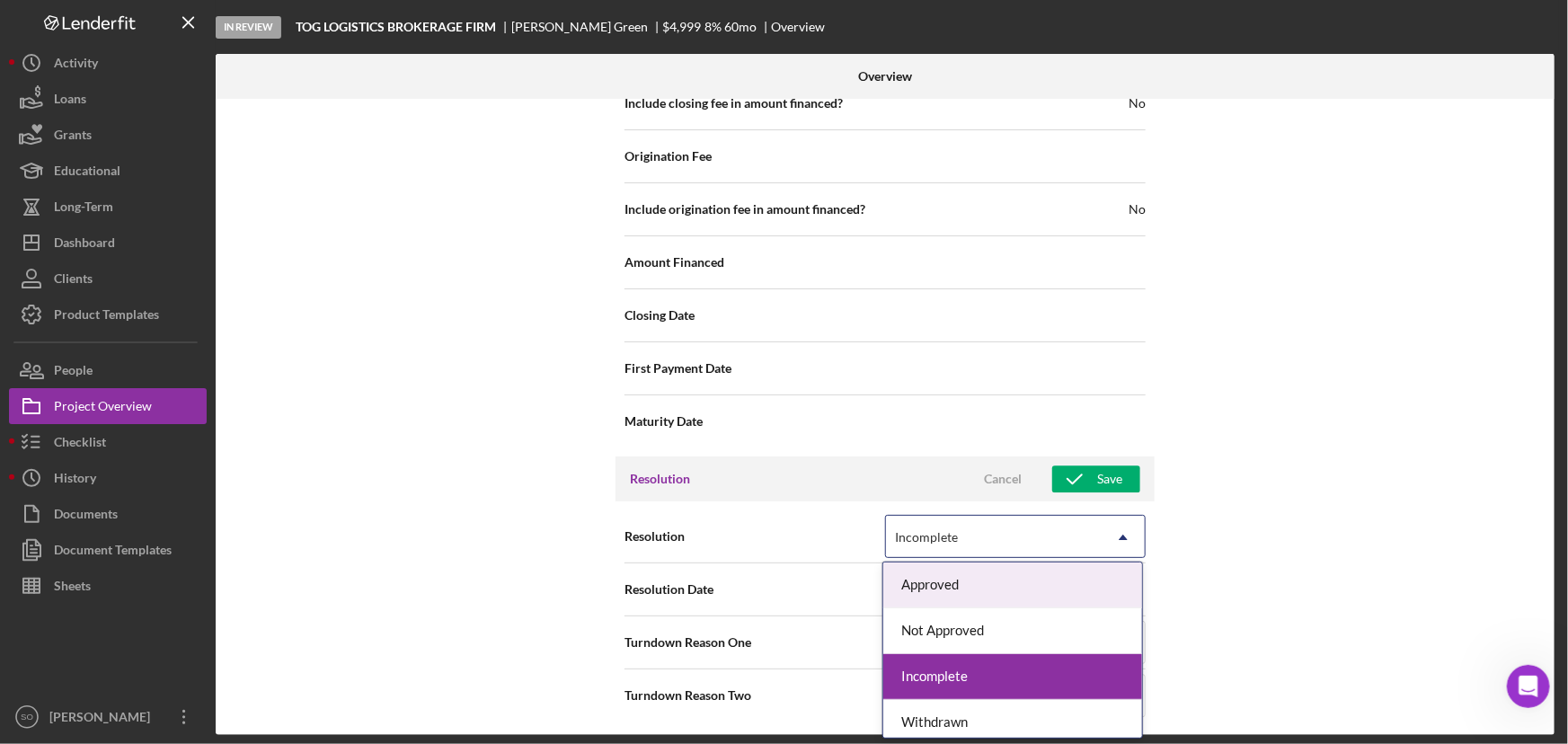
click at [972, 587] on div "Approved" at bounding box center [1012, 585] width 259 height 46
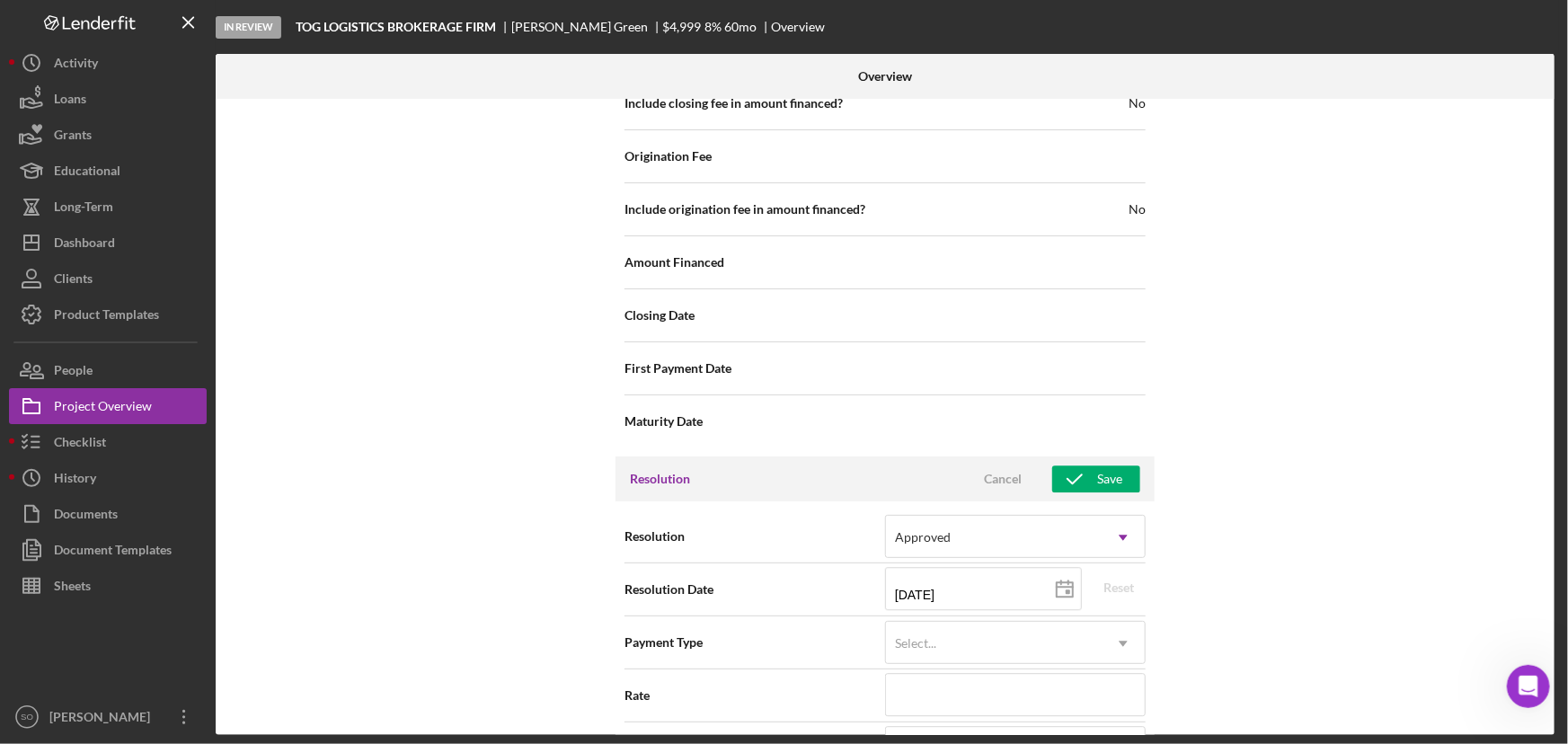
scroll to position [2352, 0]
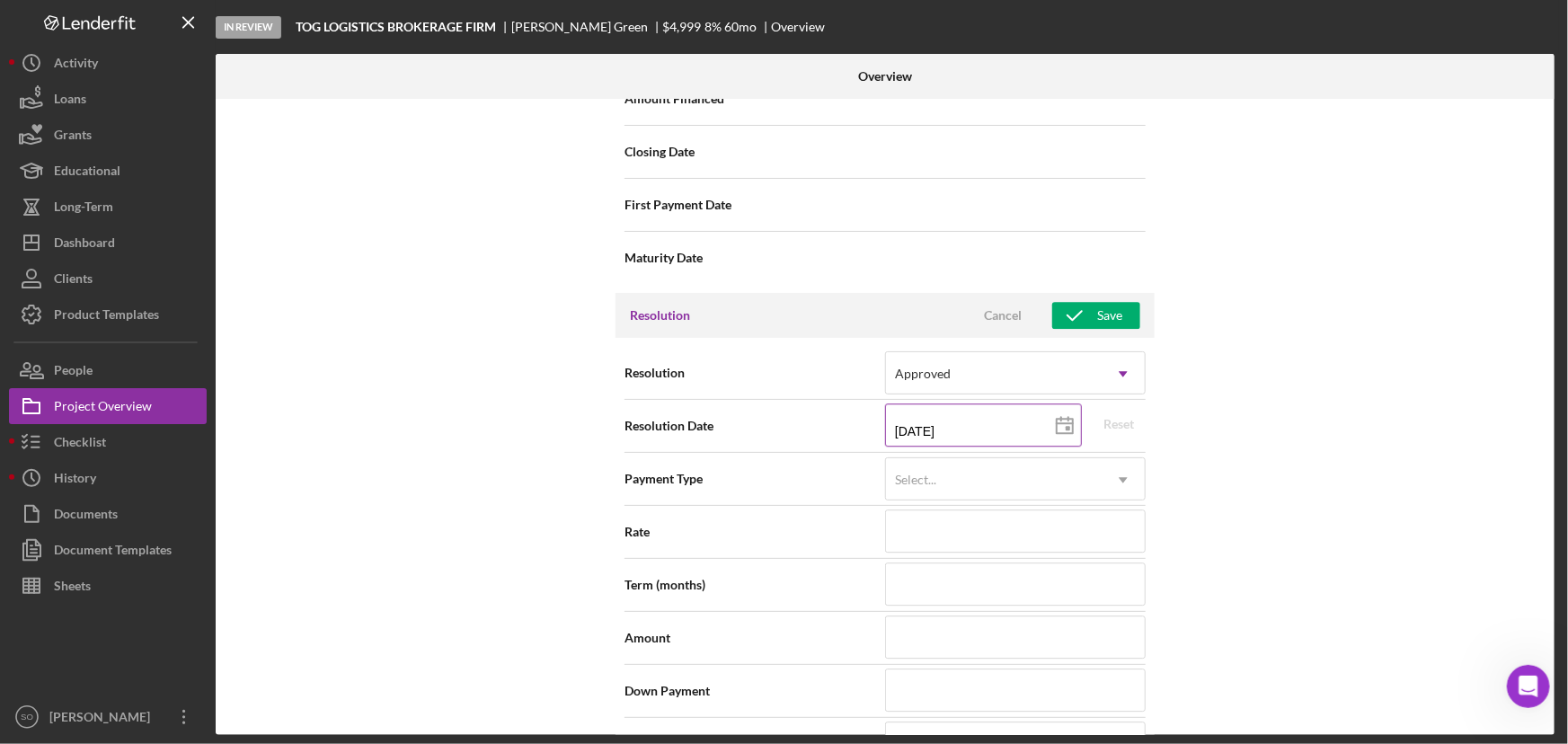
click at [992, 420] on input "[DATE]" at bounding box center [983, 424] width 197 height 43
click at [1066, 418] on icon at bounding box center [1064, 425] width 45 height 45
type input "[DATE]"
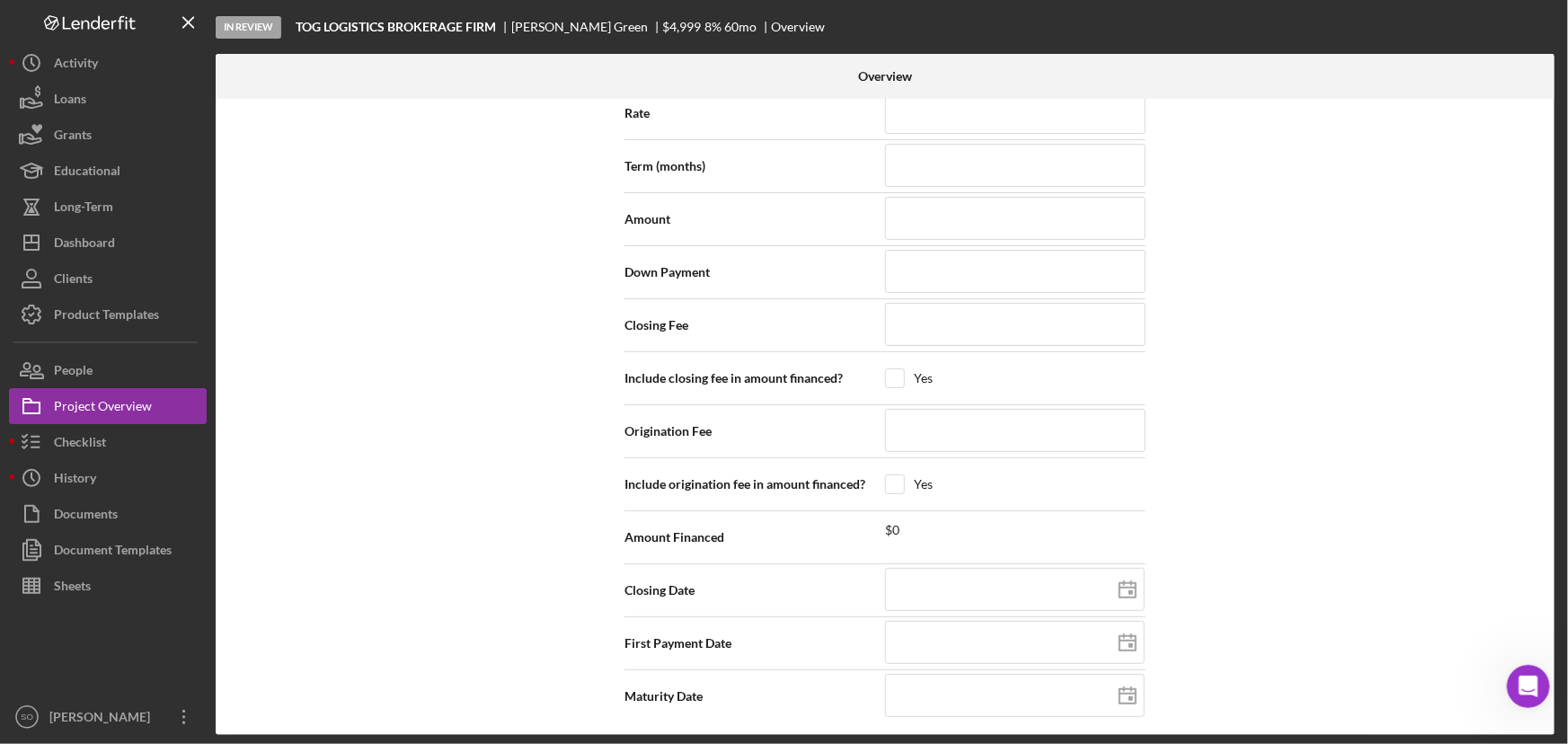
scroll to position [2444, 0]
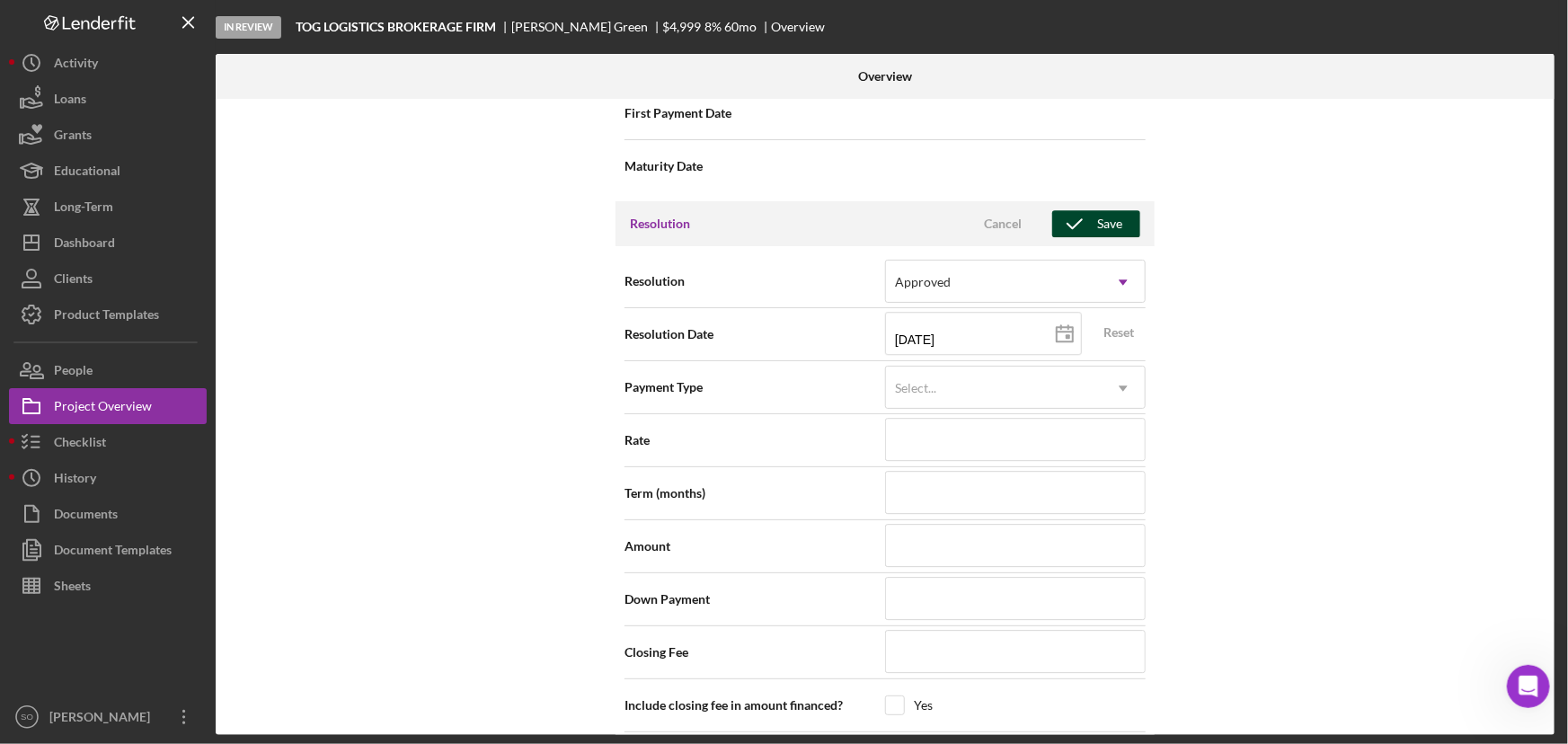
click at [1097, 221] on div "Save" at bounding box center [1110, 223] width 26 height 27
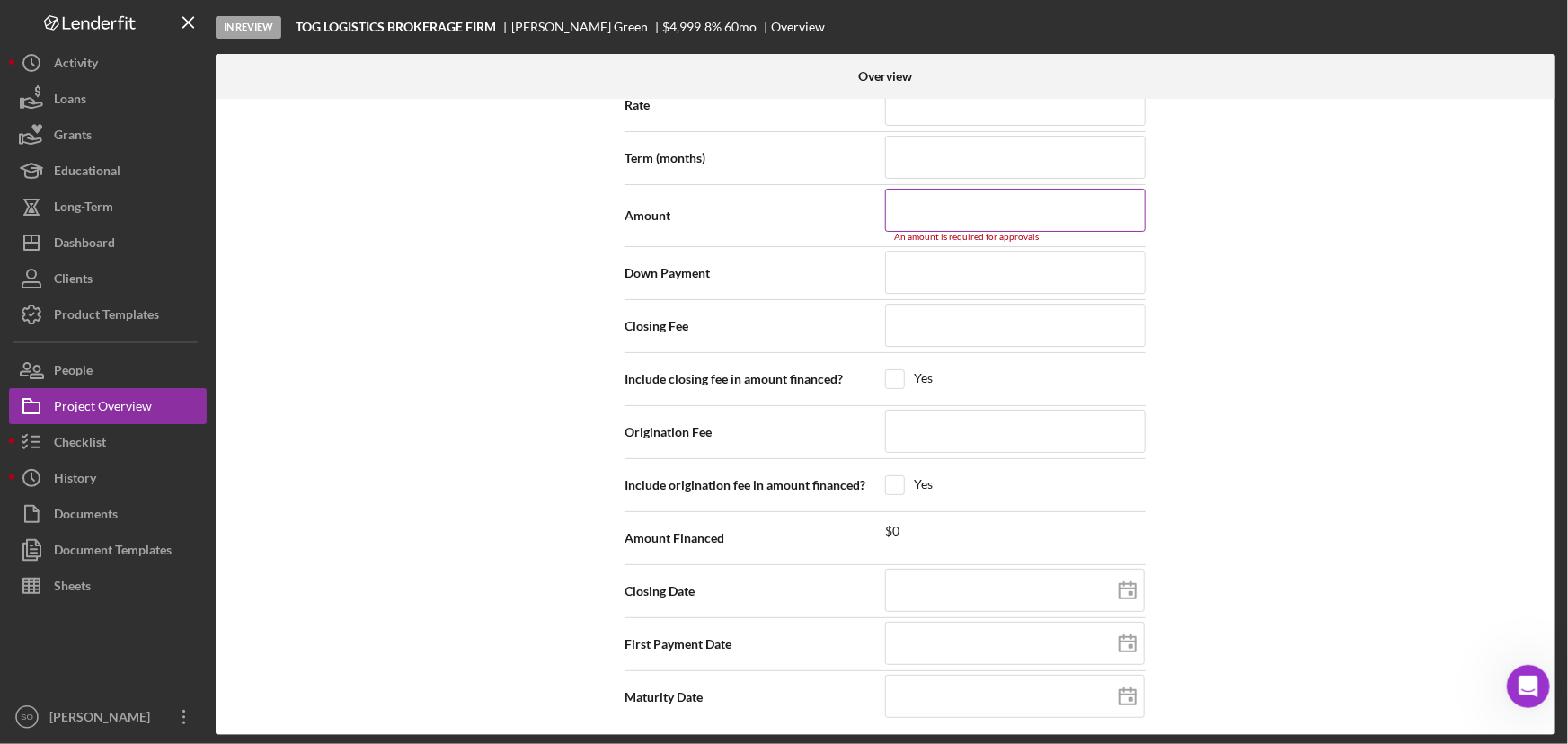
click at [906, 196] on input at bounding box center [1015, 209] width 261 height 43
type input "$4"
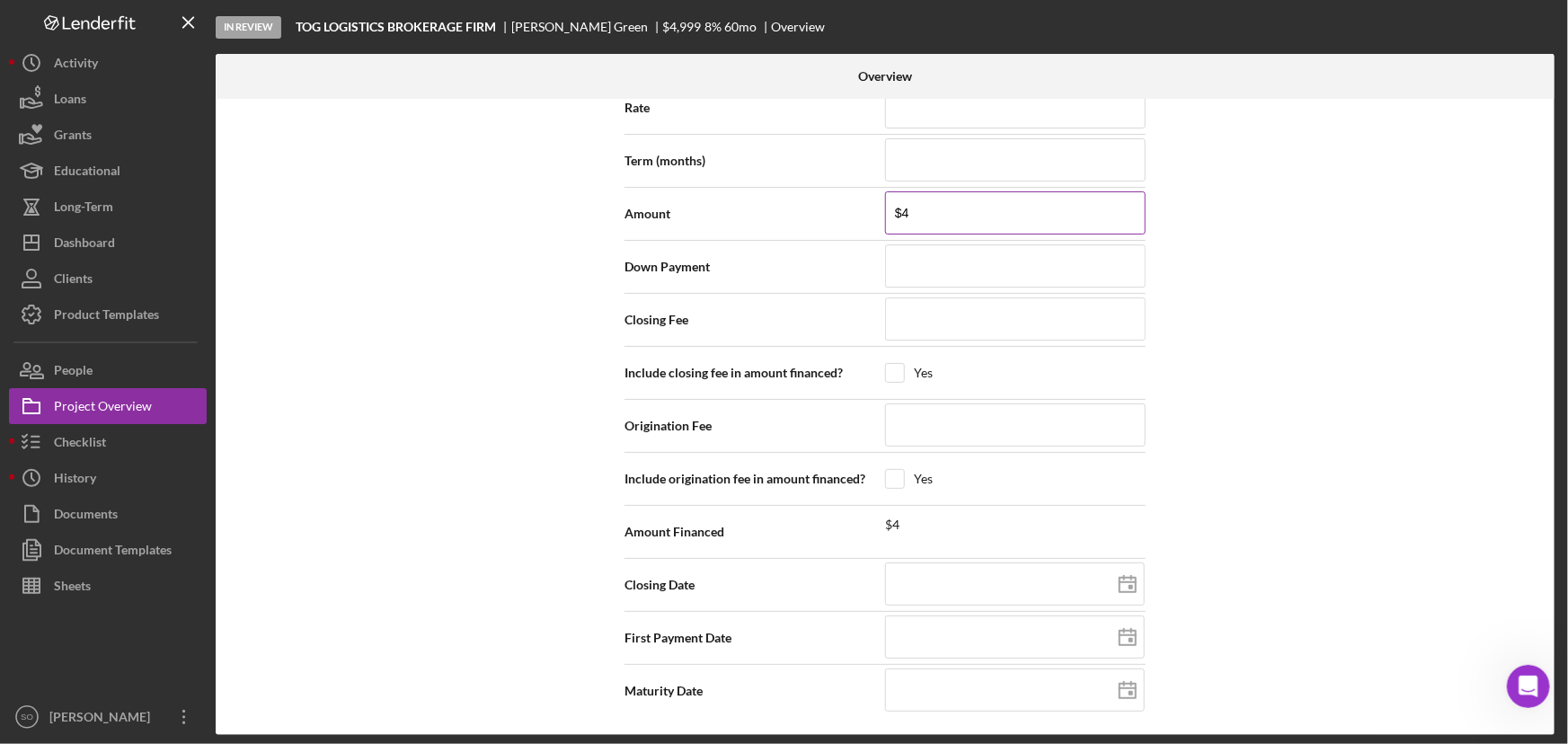
scroll to position [2770, 0]
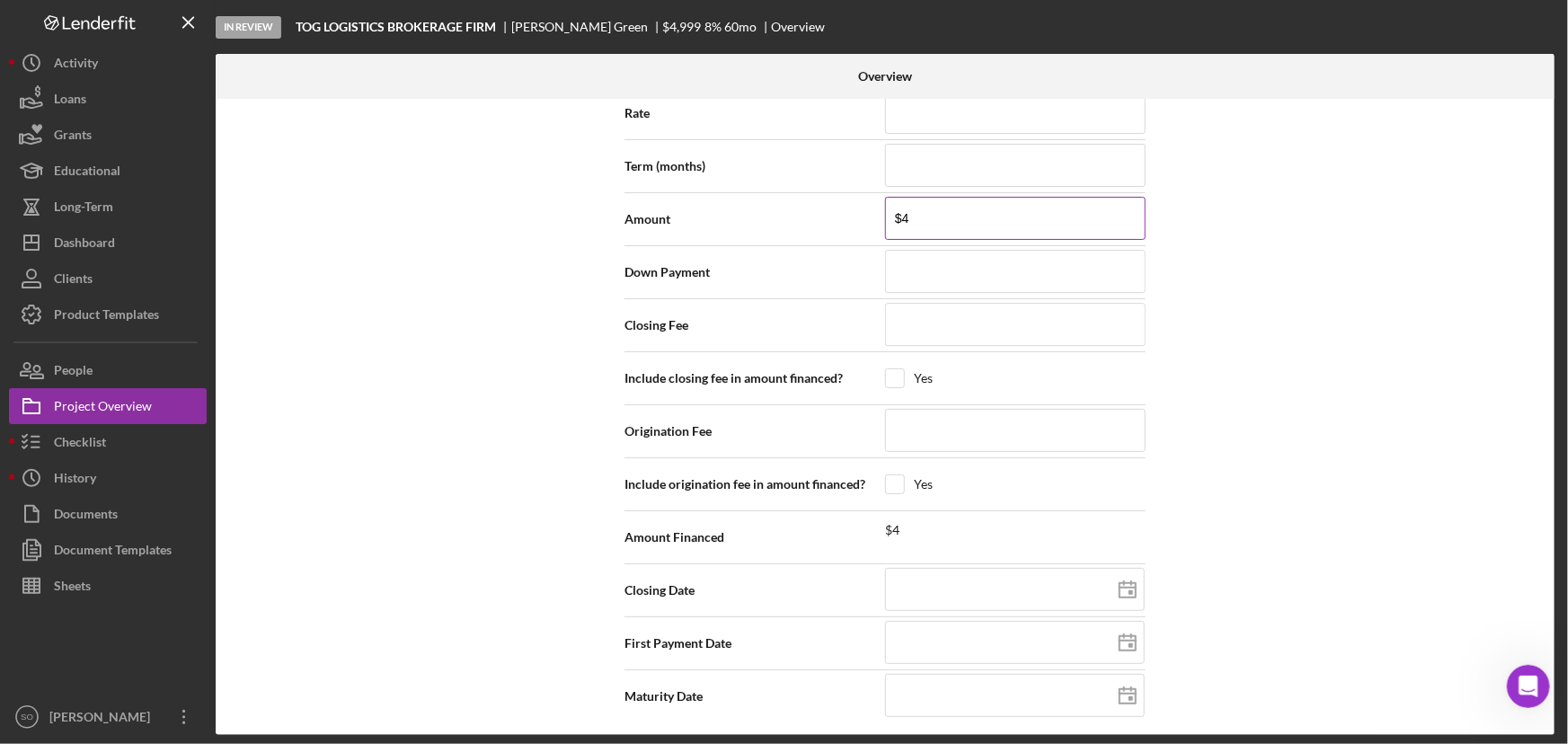
type input "$49"
type input "$499"
type input "$4,999"
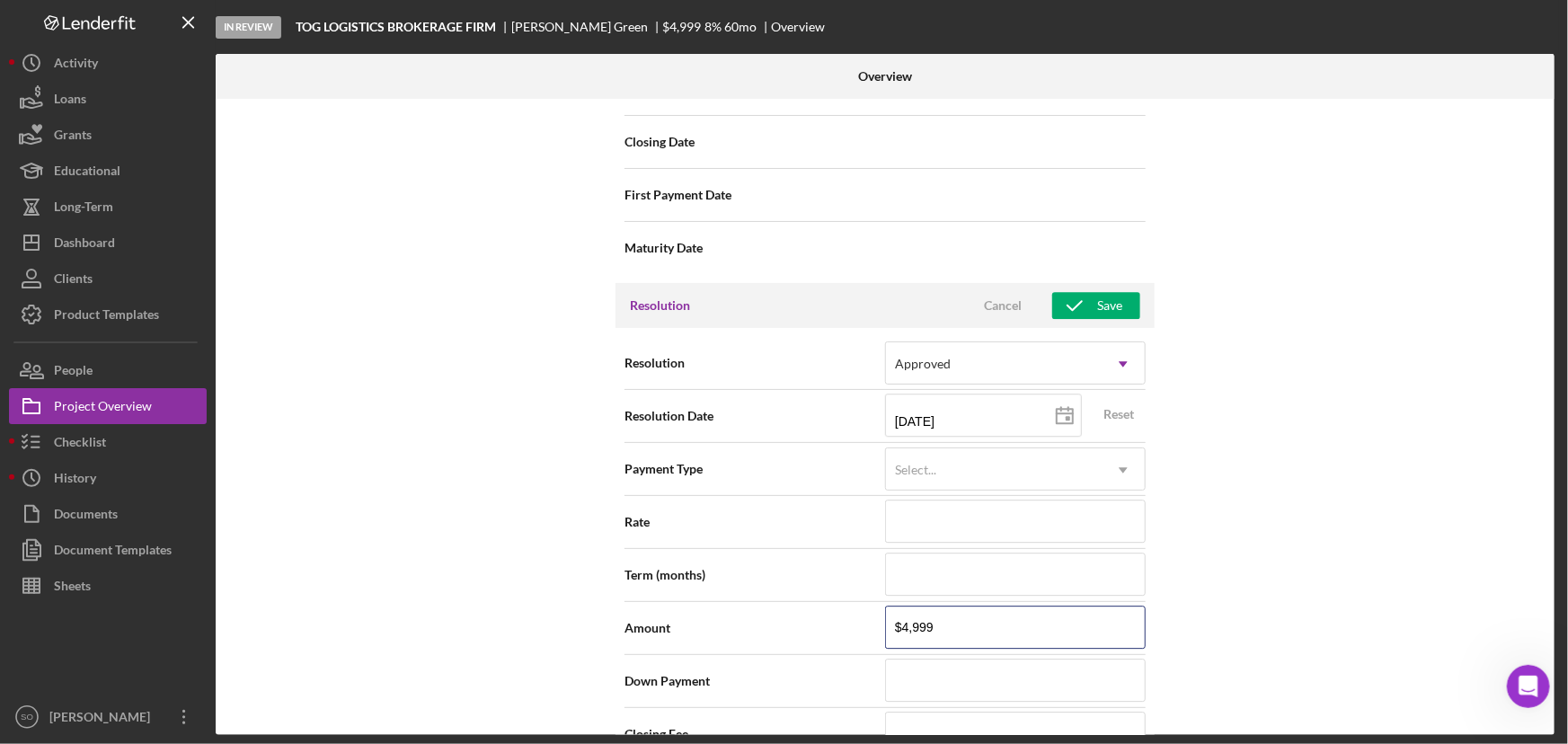
scroll to position [2118, 0]
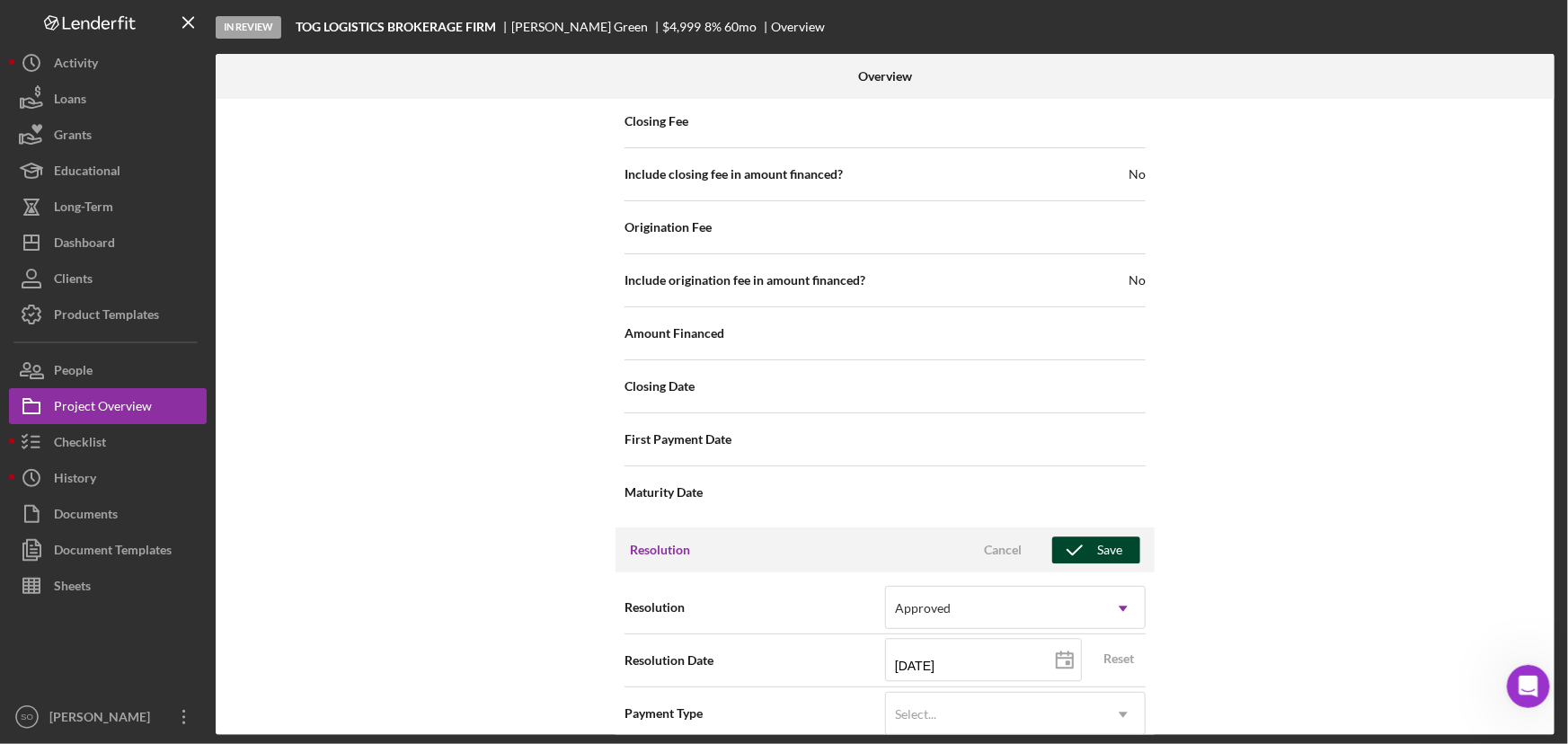
type input "$4,999"
click at [1084, 547] on icon "button" at bounding box center [1074, 549] width 45 height 45
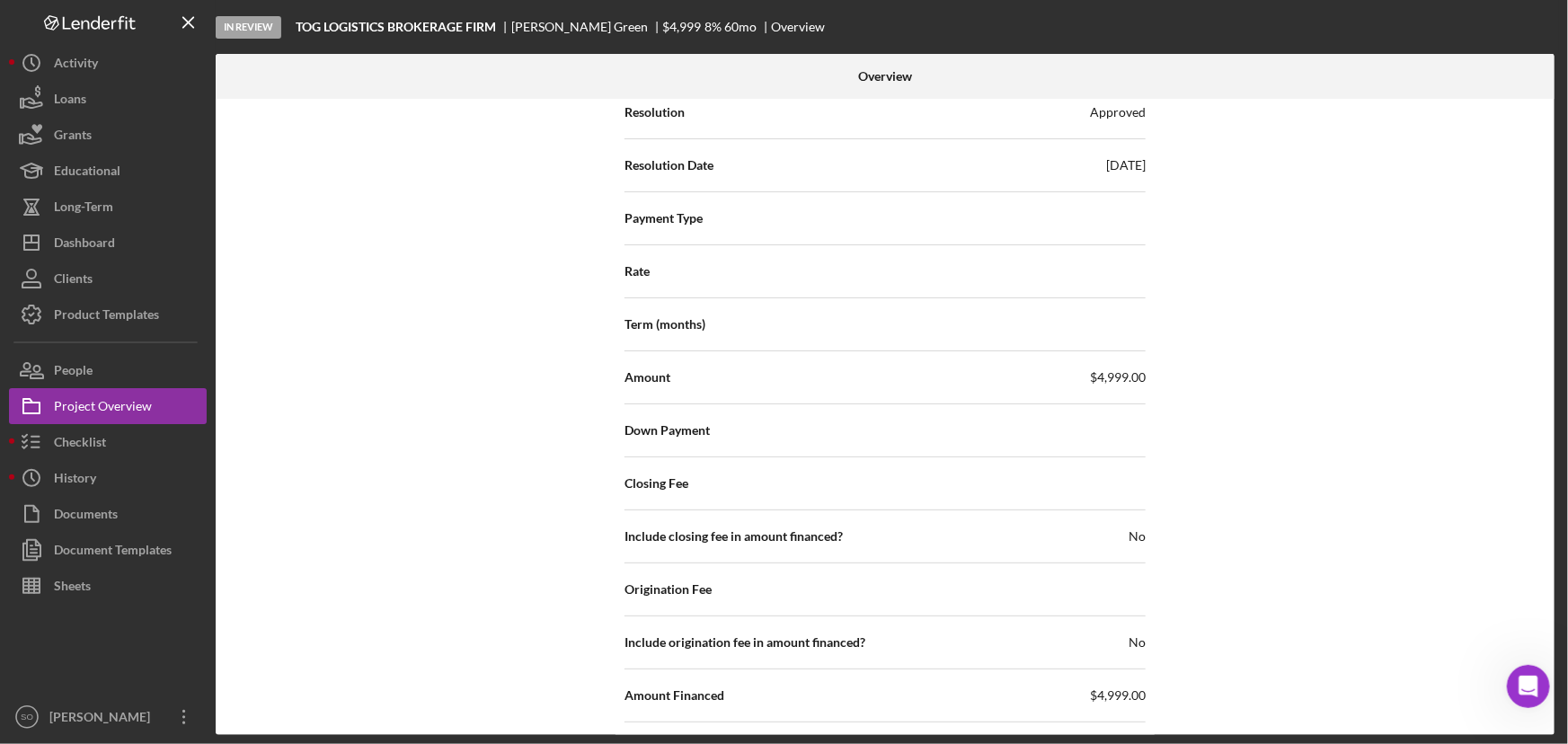
scroll to position [2367, 0]
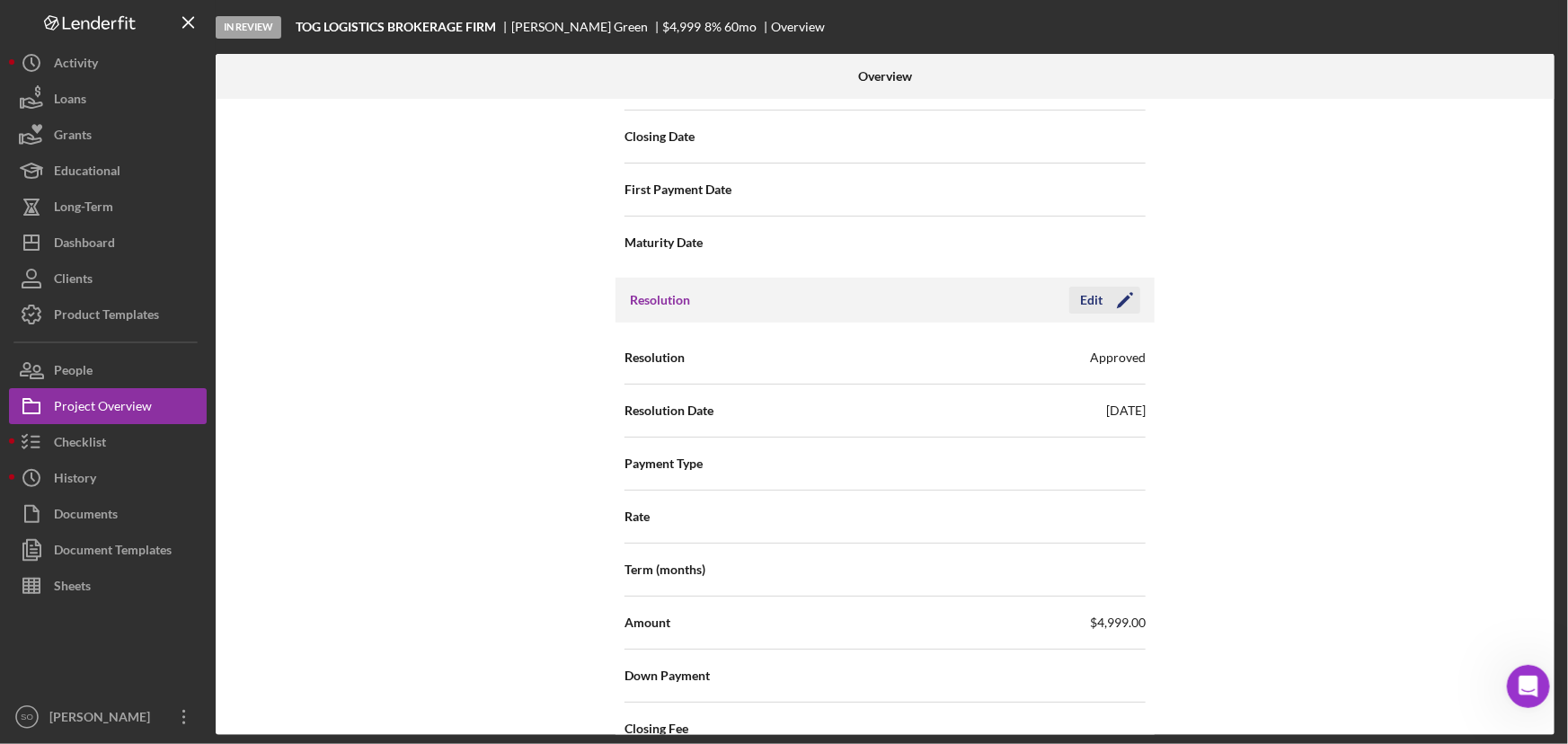
click at [1105, 297] on icon "Icon/Edit" at bounding box center [1125, 300] width 45 height 45
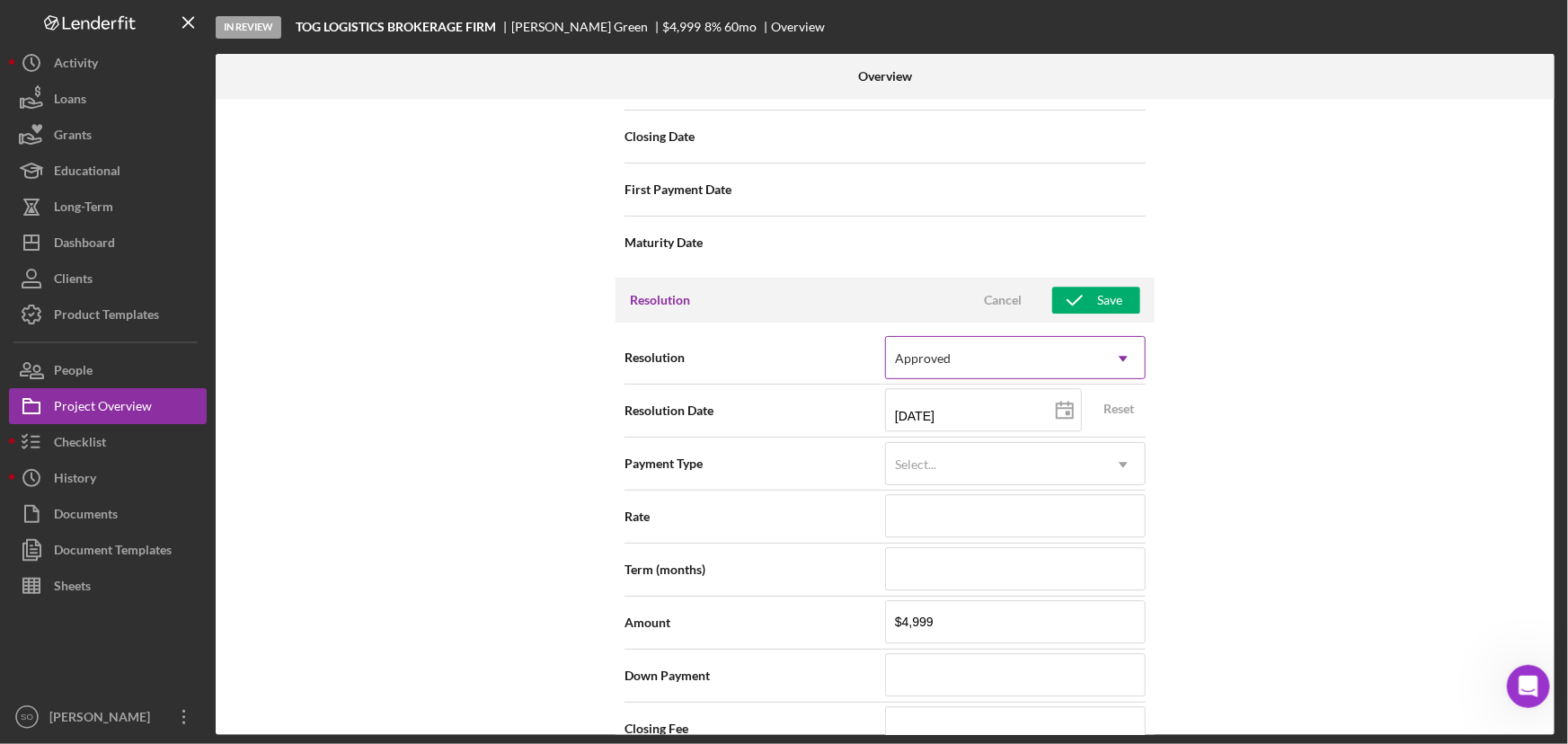
click at [1069, 359] on div "Approved" at bounding box center [994, 357] width 216 height 41
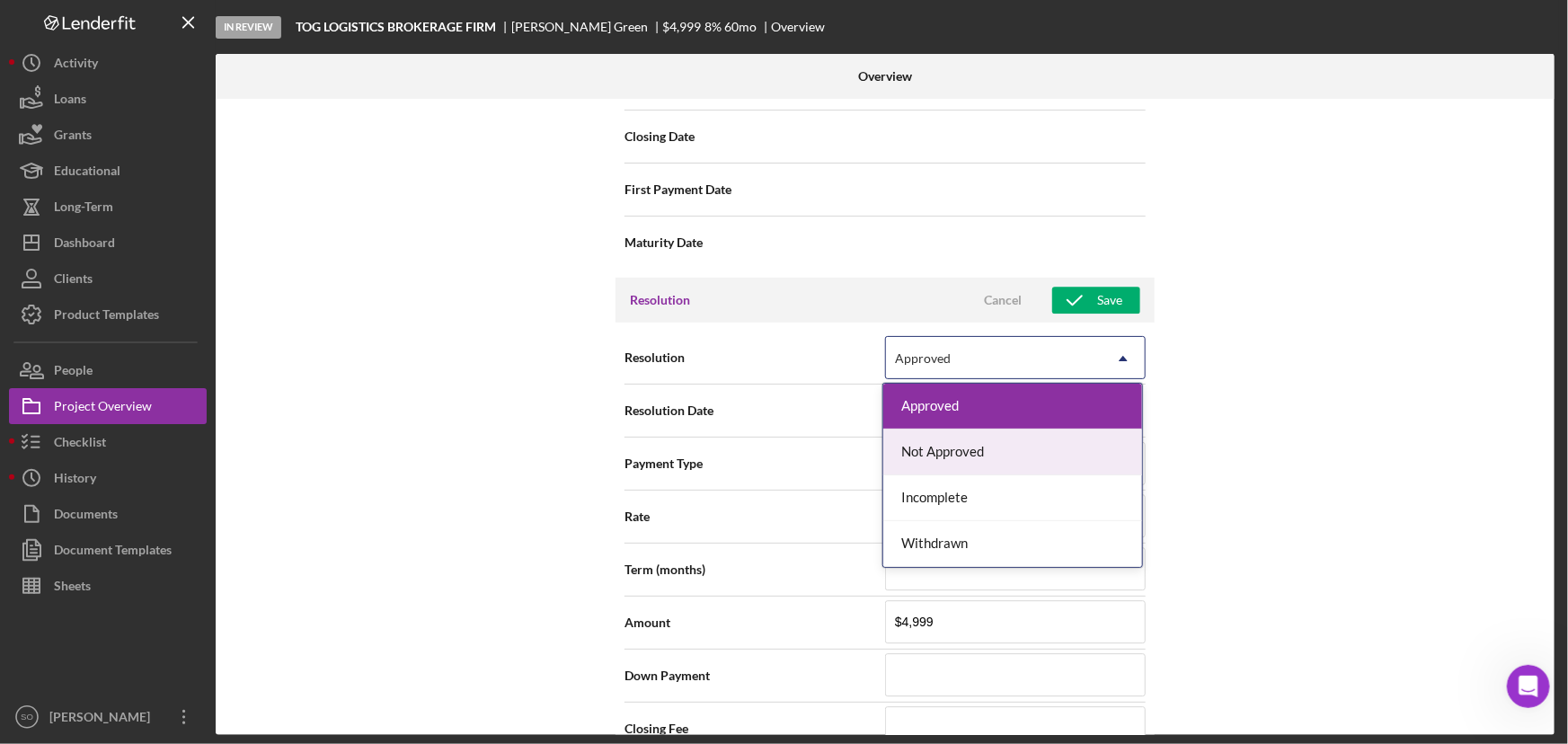
click at [1008, 448] on div "Not Approved" at bounding box center [1012, 452] width 259 height 46
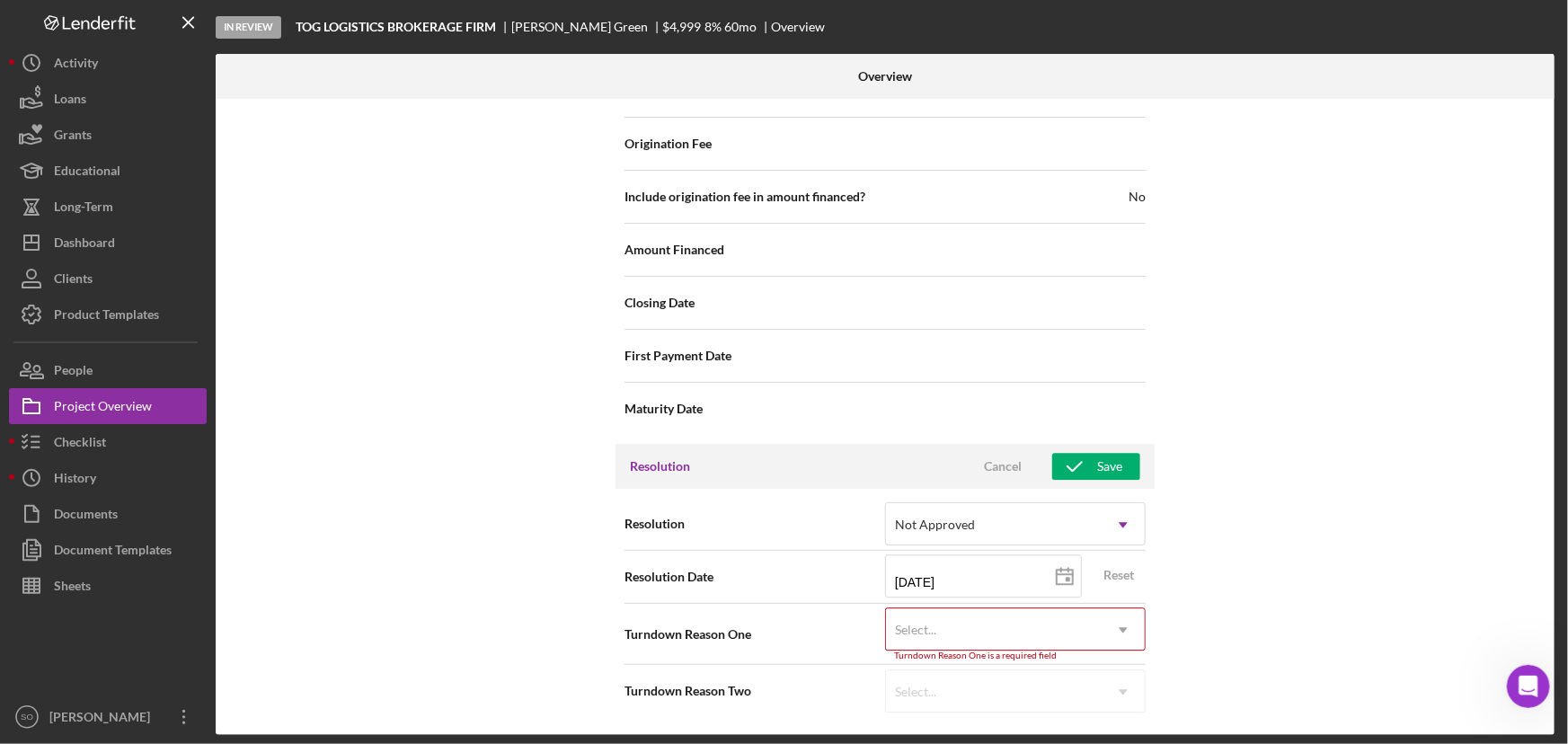
scroll to position [2197, 0]
click at [1044, 632] on div "Select..." at bounding box center [994, 632] width 216 height 41
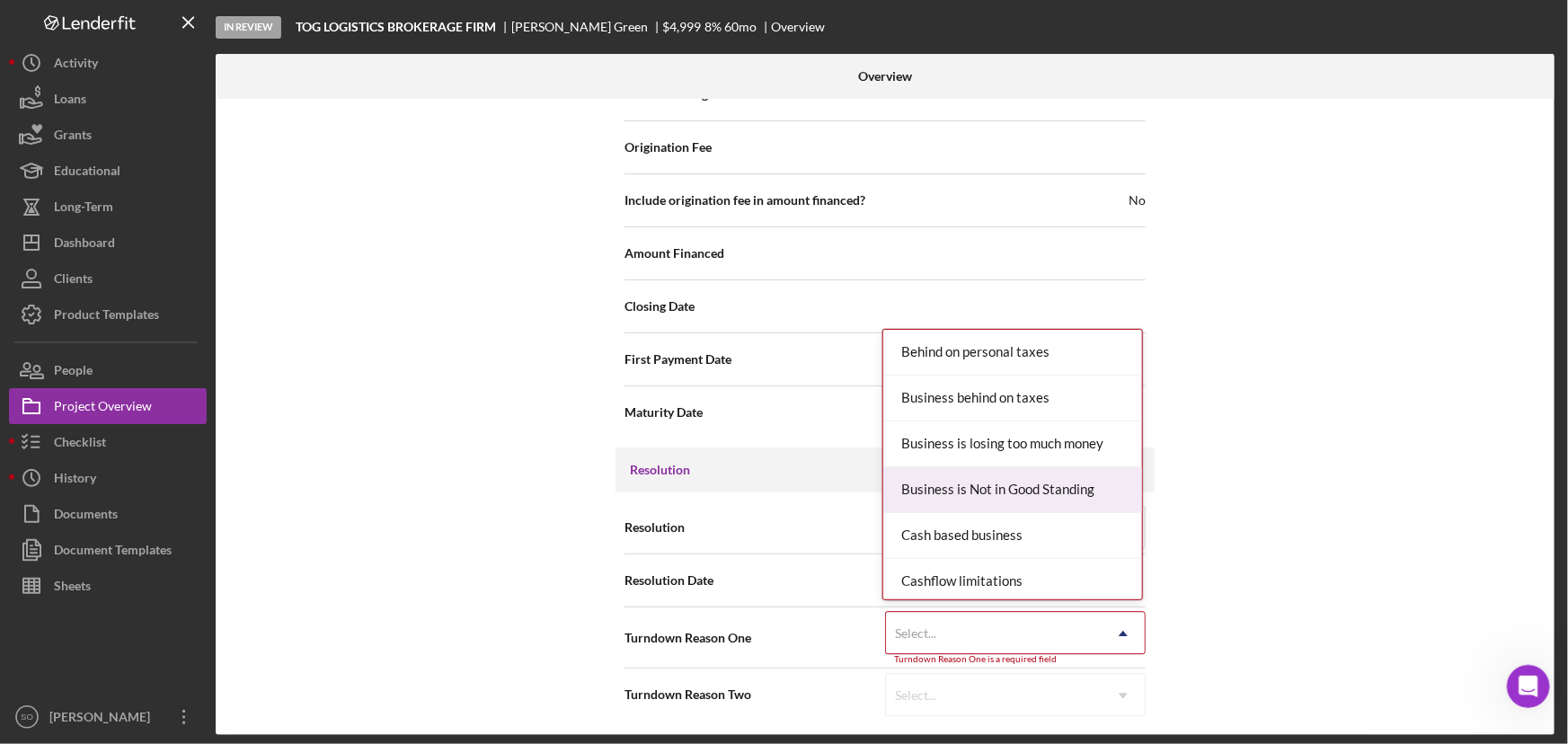
click at [1285, 491] on div "Internal Workflow Stage In Review Icon/Dropdown Arrow Archive (can unarchive la…" at bounding box center [885, 417] width 1339 height 636
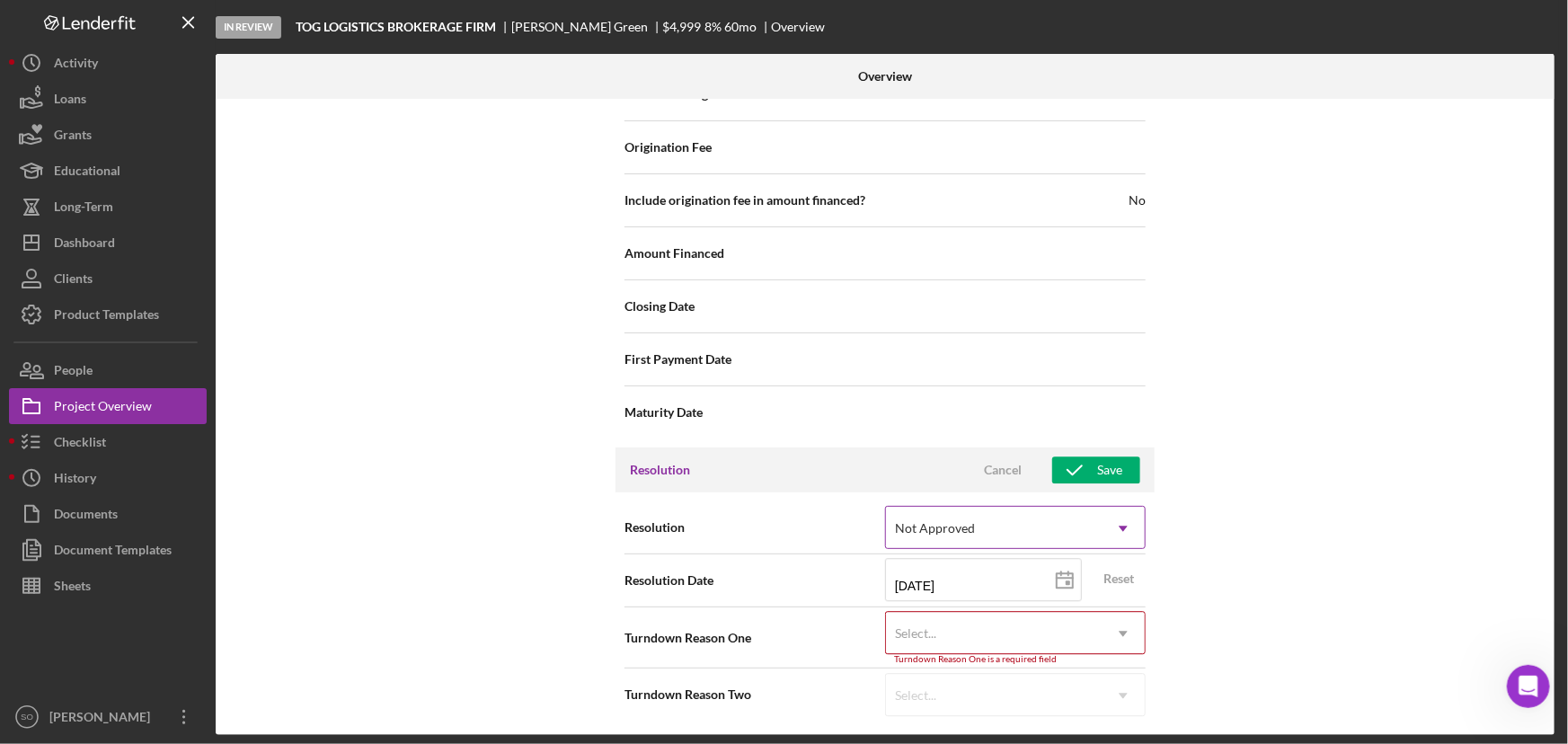
click at [1005, 522] on div "Not Approved" at bounding box center [994, 527] width 216 height 41
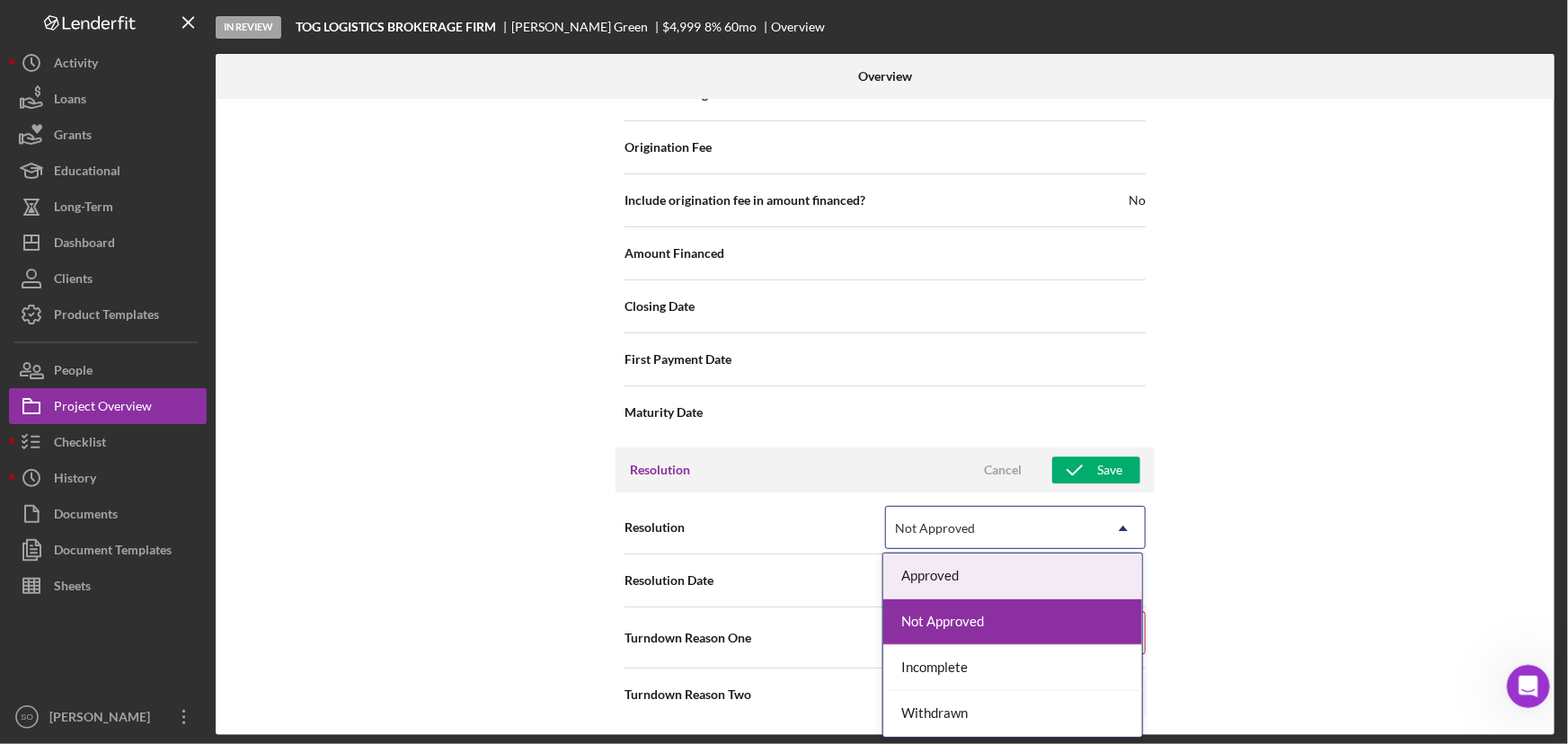
click at [1254, 547] on div "Internal Workflow Stage In Review Icon/Dropdown Arrow Archive (can unarchive la…" at bounding box center [885, 417] width 1339 height 636
click at [1093, 521] on div "Not Approved" at bounding box center [994, 527] width 216 height 41
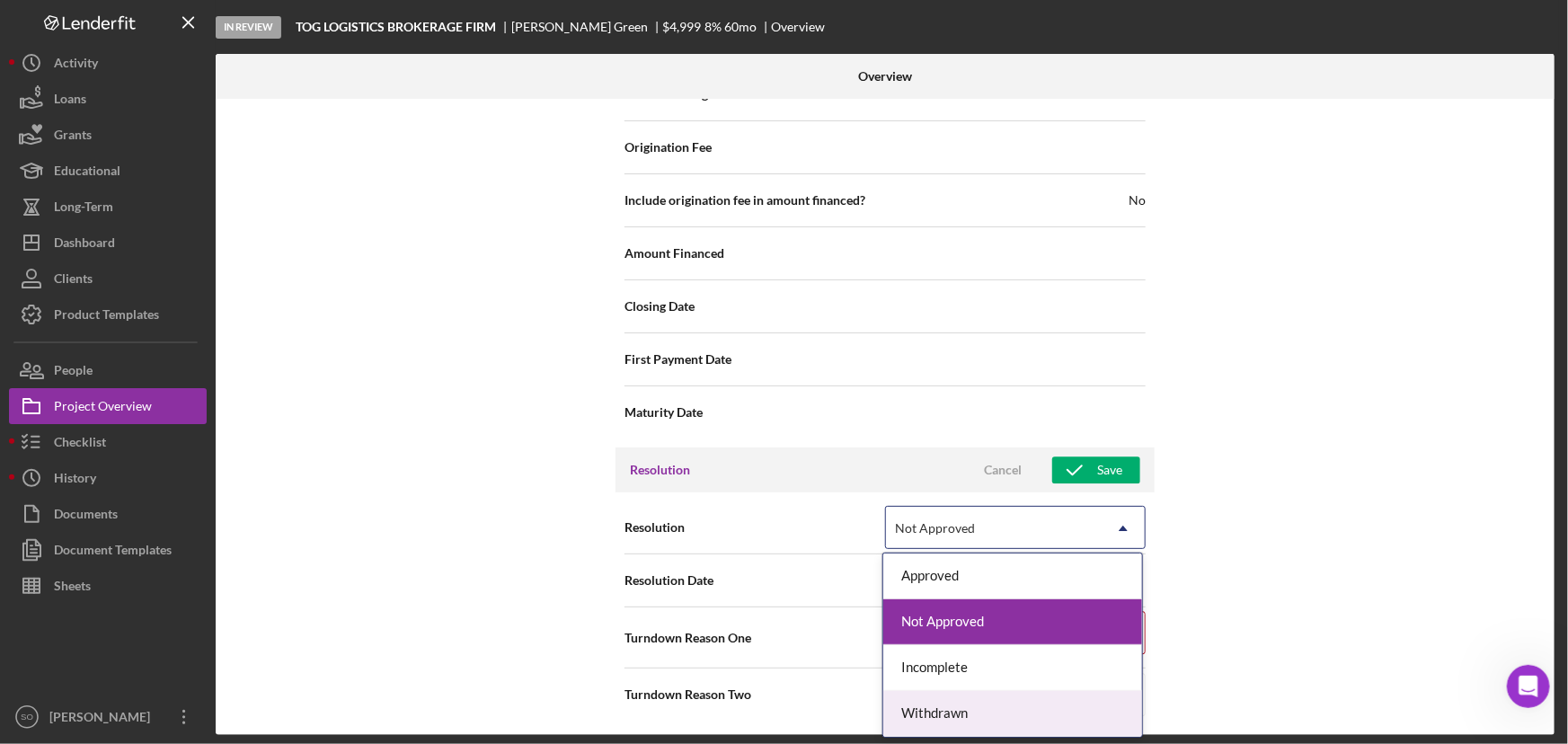
click at [987, 700] on div "Withdrawn" at bounding box center [1012, 714] width 259 height 46
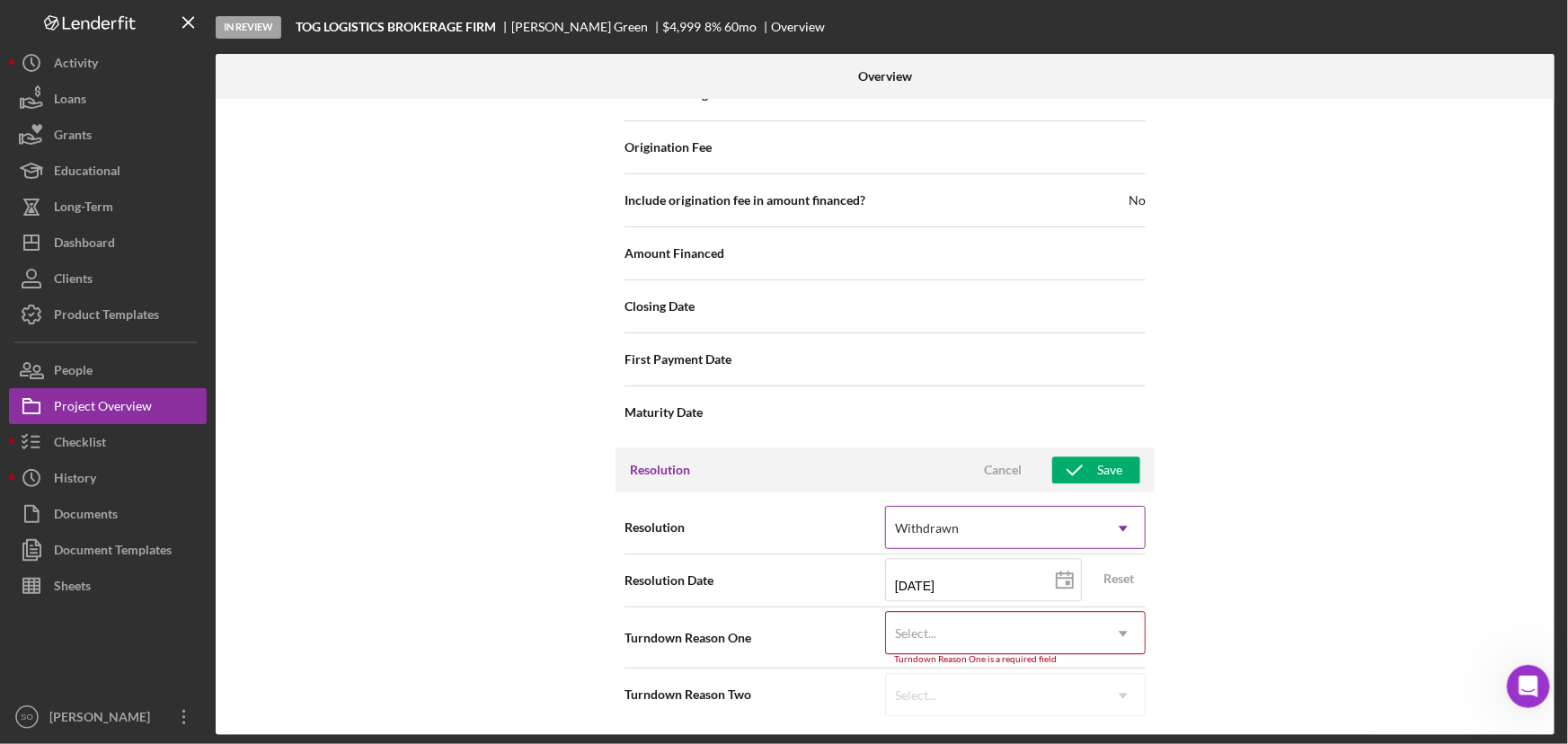
click at [1026, 536] on div "Withdrawn" at bounding box center [994, 527] width 216 height 41
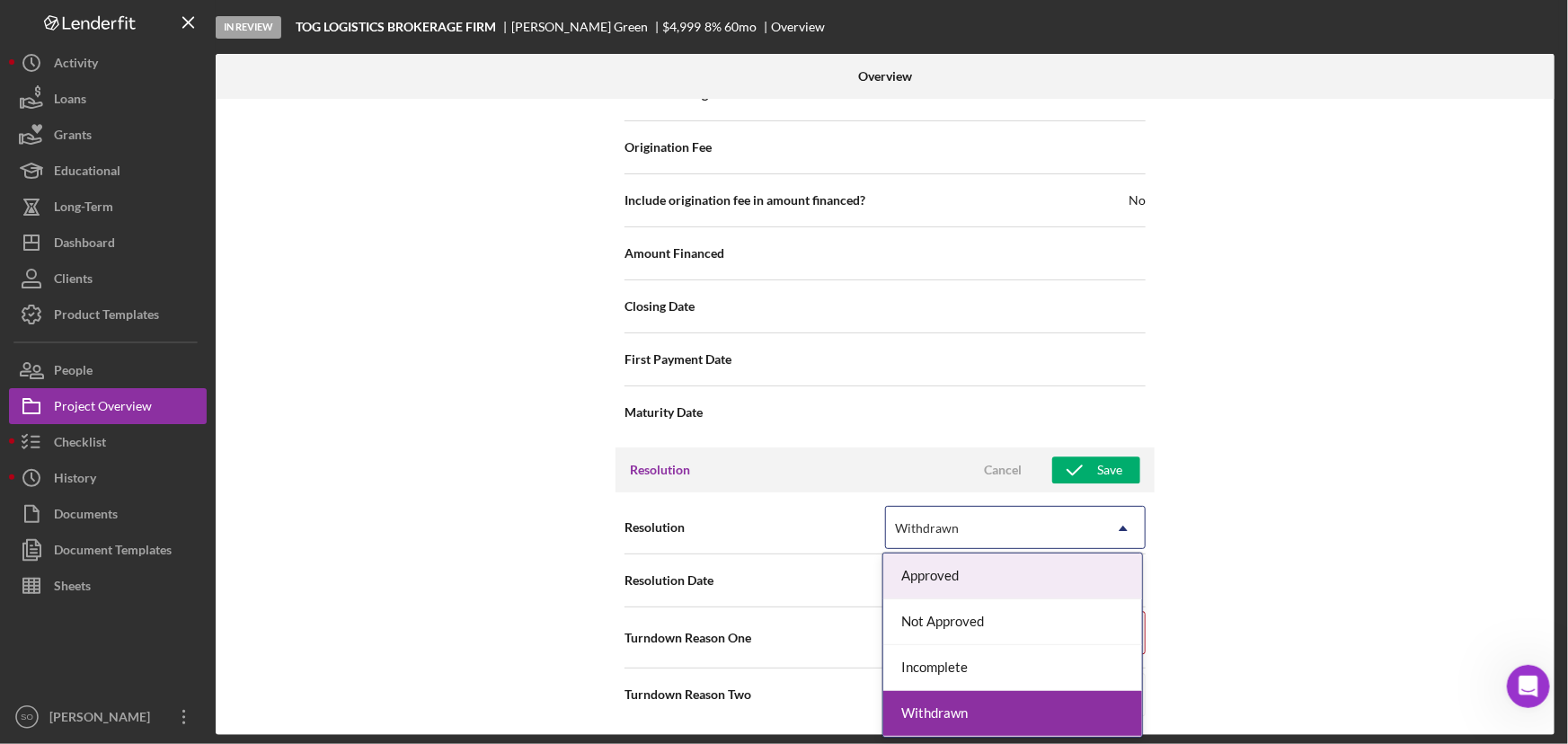
click at [958, 581] on div "Approved" at bounding box center [1012, 576] width 259 height 46
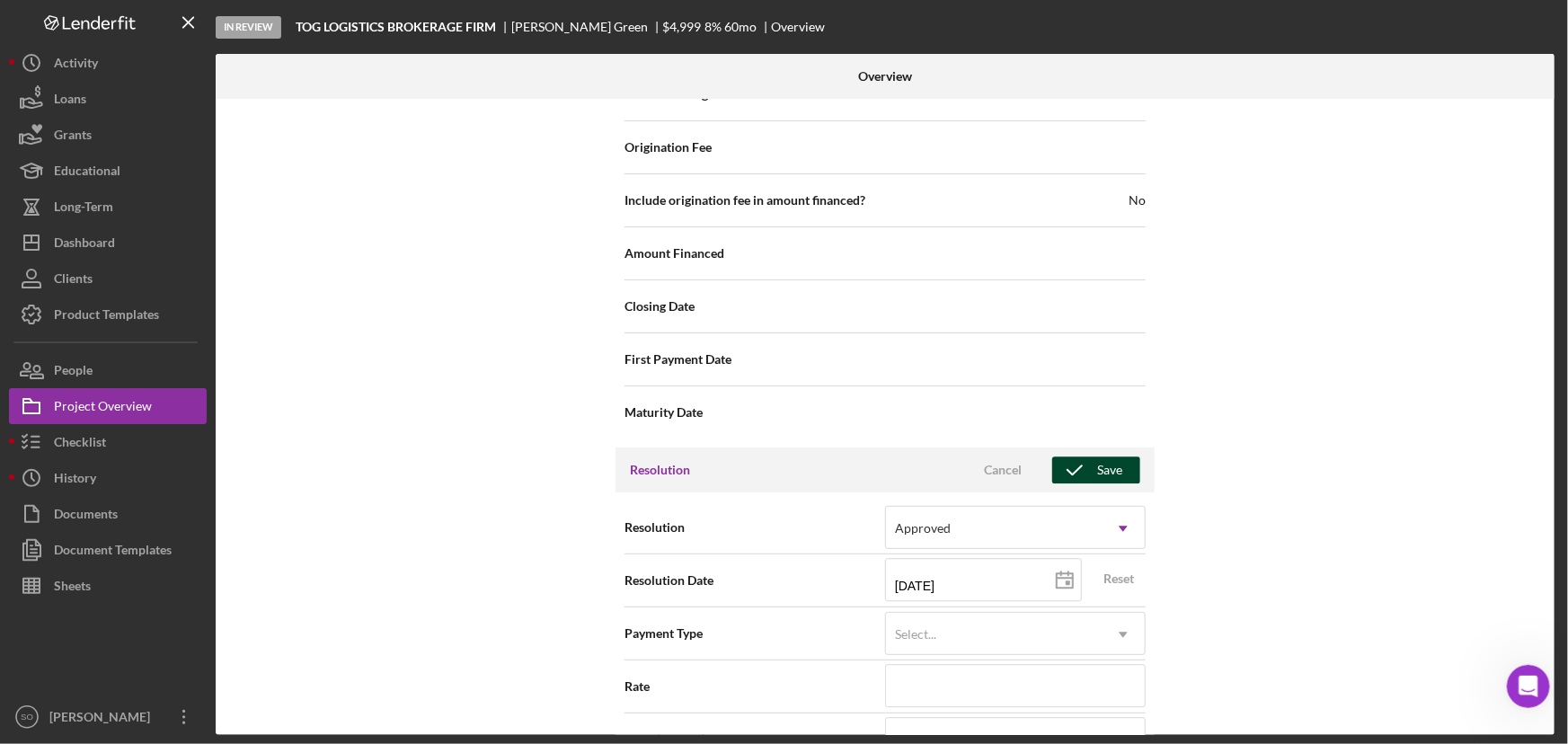
click at [1097, 467] on div "Save" at bounding box center [1110, 469] width 26 height 27
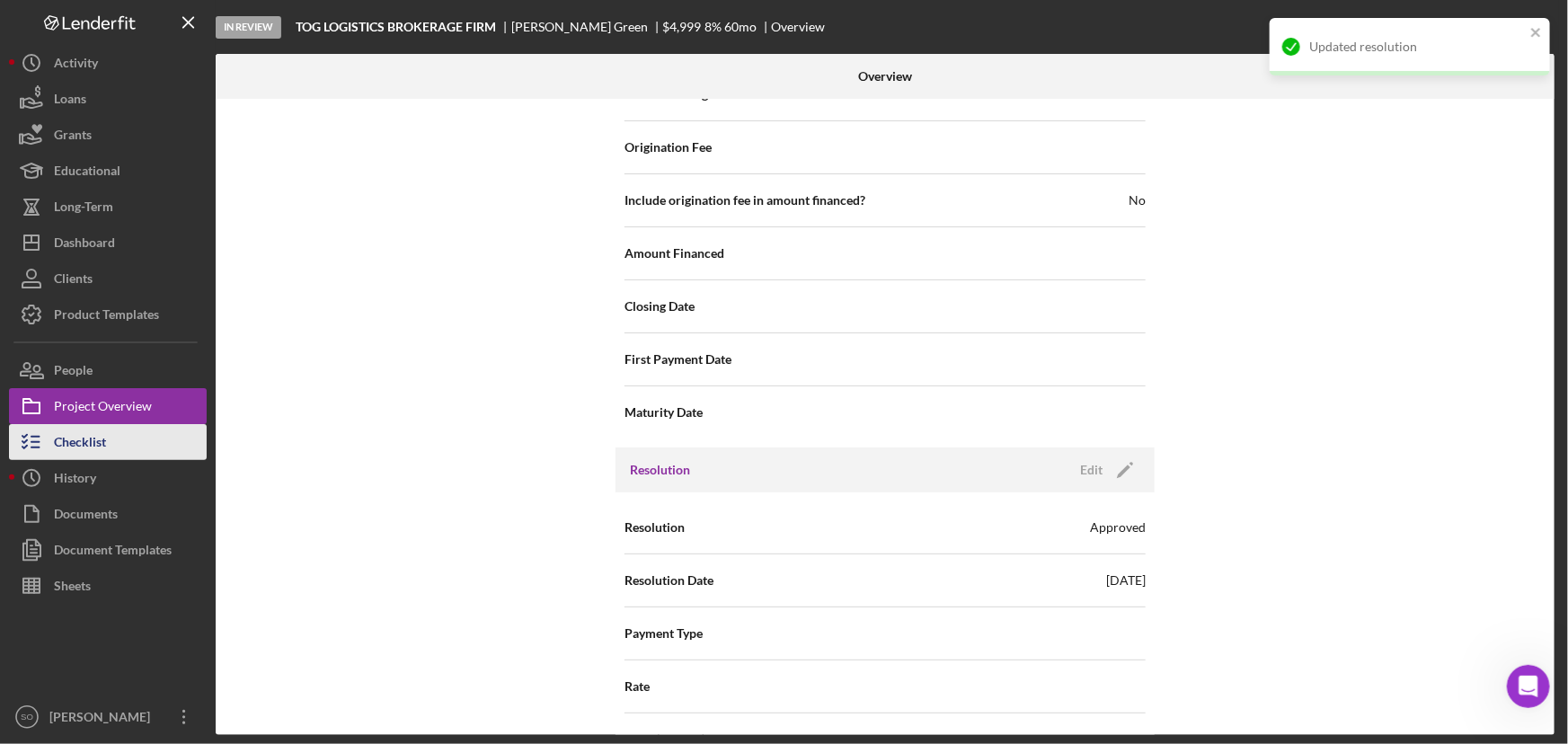
drag, startPoint x: 86, startPoint y: 448, endPoint x: 146, endPoint y: 441, distance: 60.4
click at [86, 448] on div "Checklist" at bounding box center [80, 444] width 52 height 40
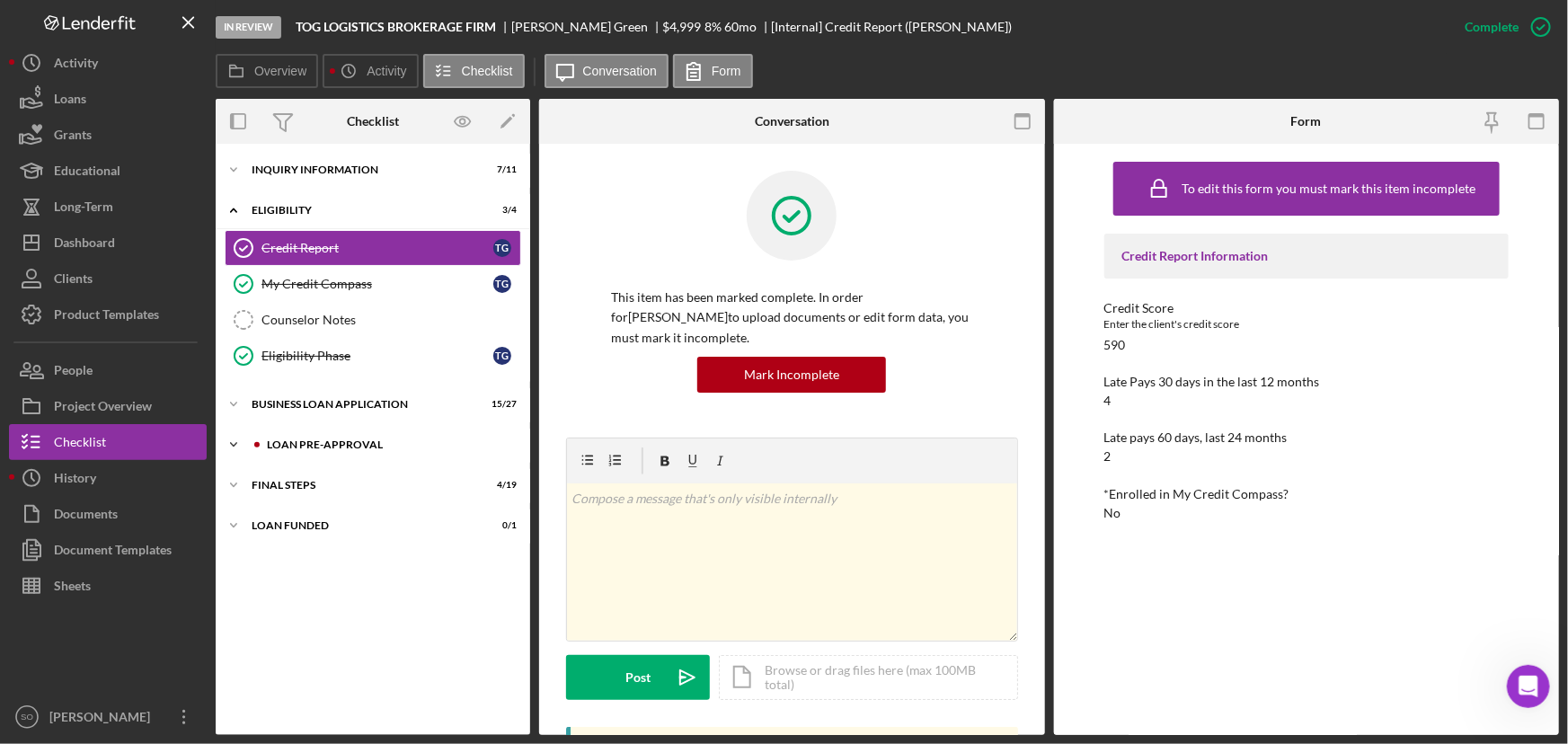
click at [299, 453] on div "Icon/Expander LOAN PRE-APPROVAL 2 / 2" at bounding box center [373, 444] width 315 height 36
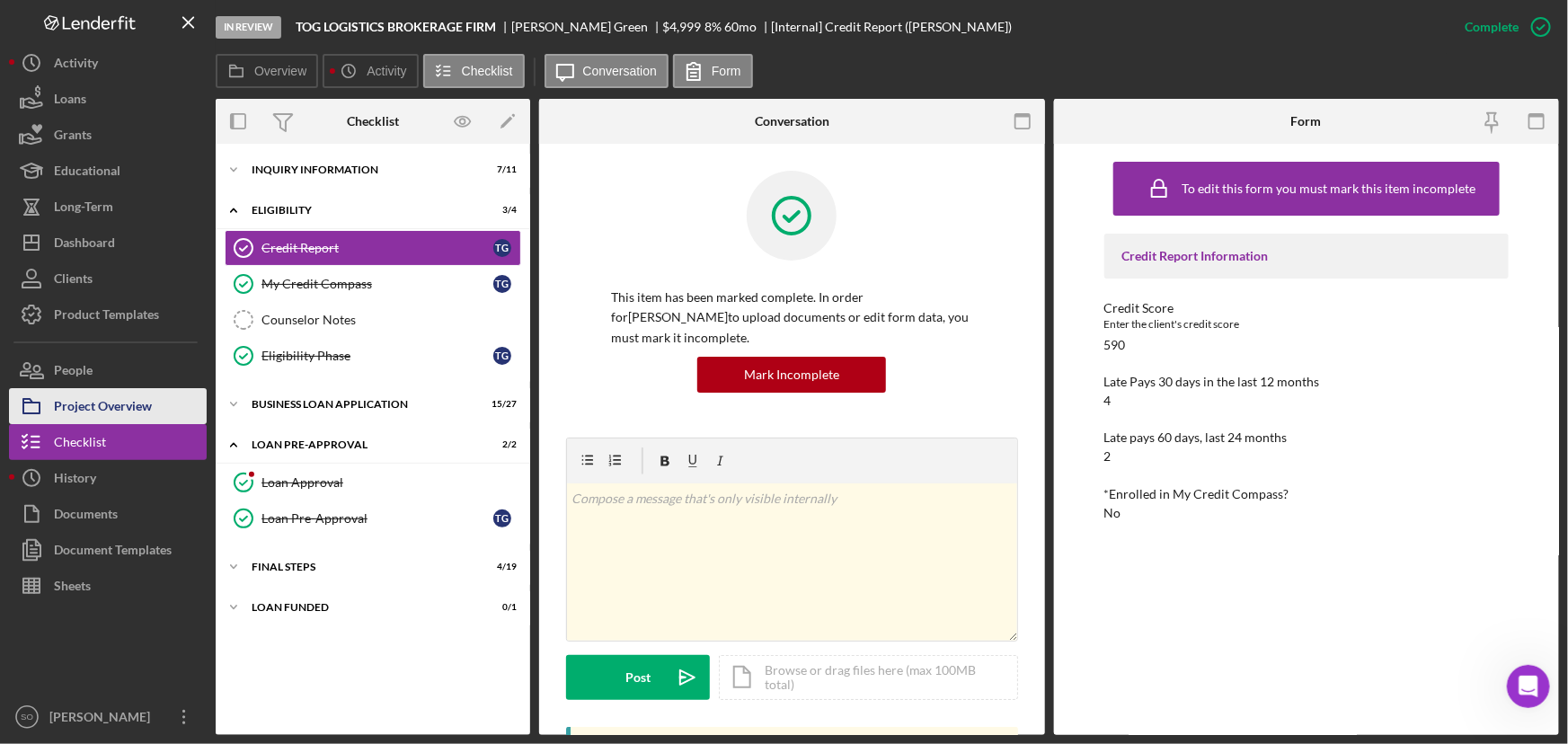
click at [117, 412] on div "Project Overview" at bounding box center [102, 408] width 98 height 40
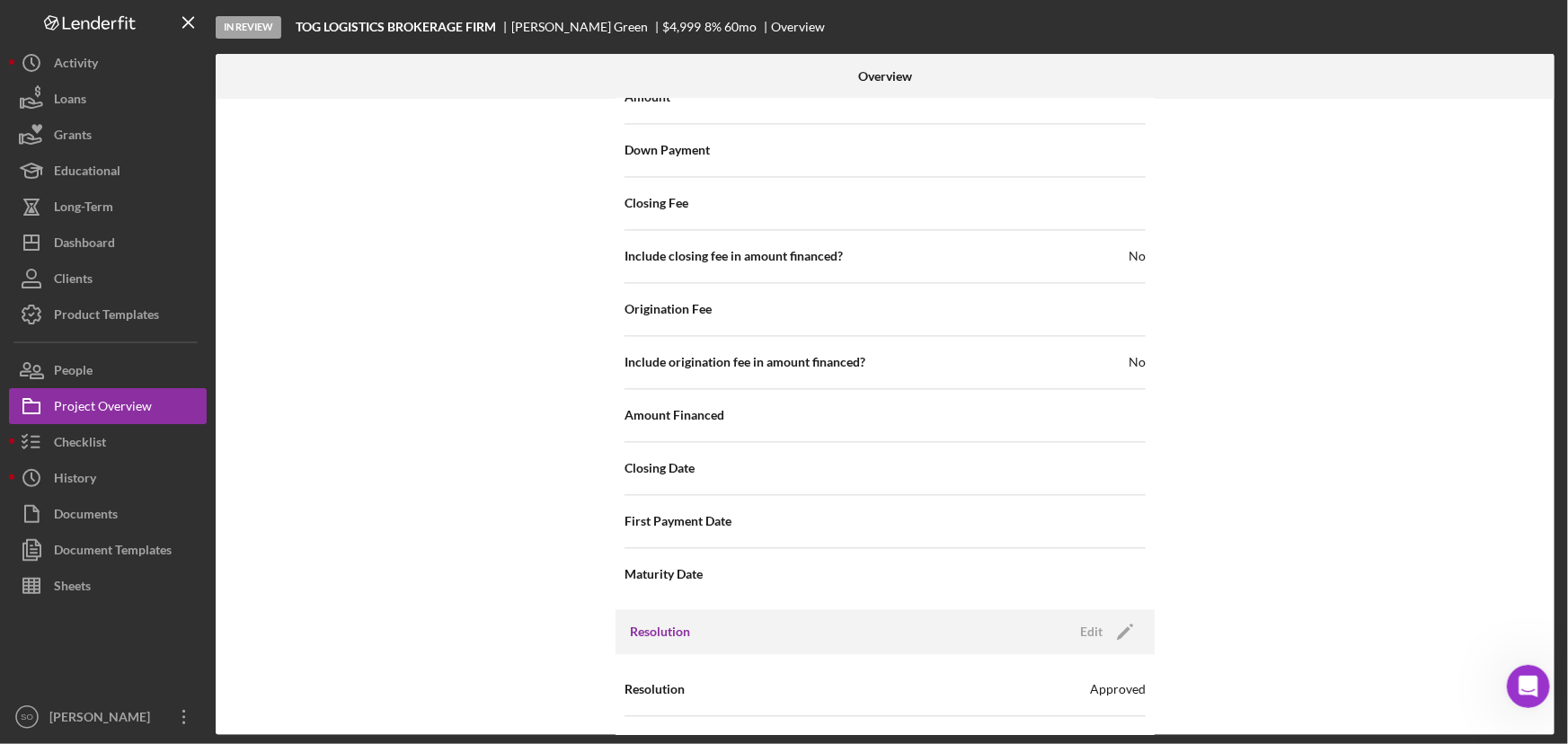
scroll to position [1473, 0]
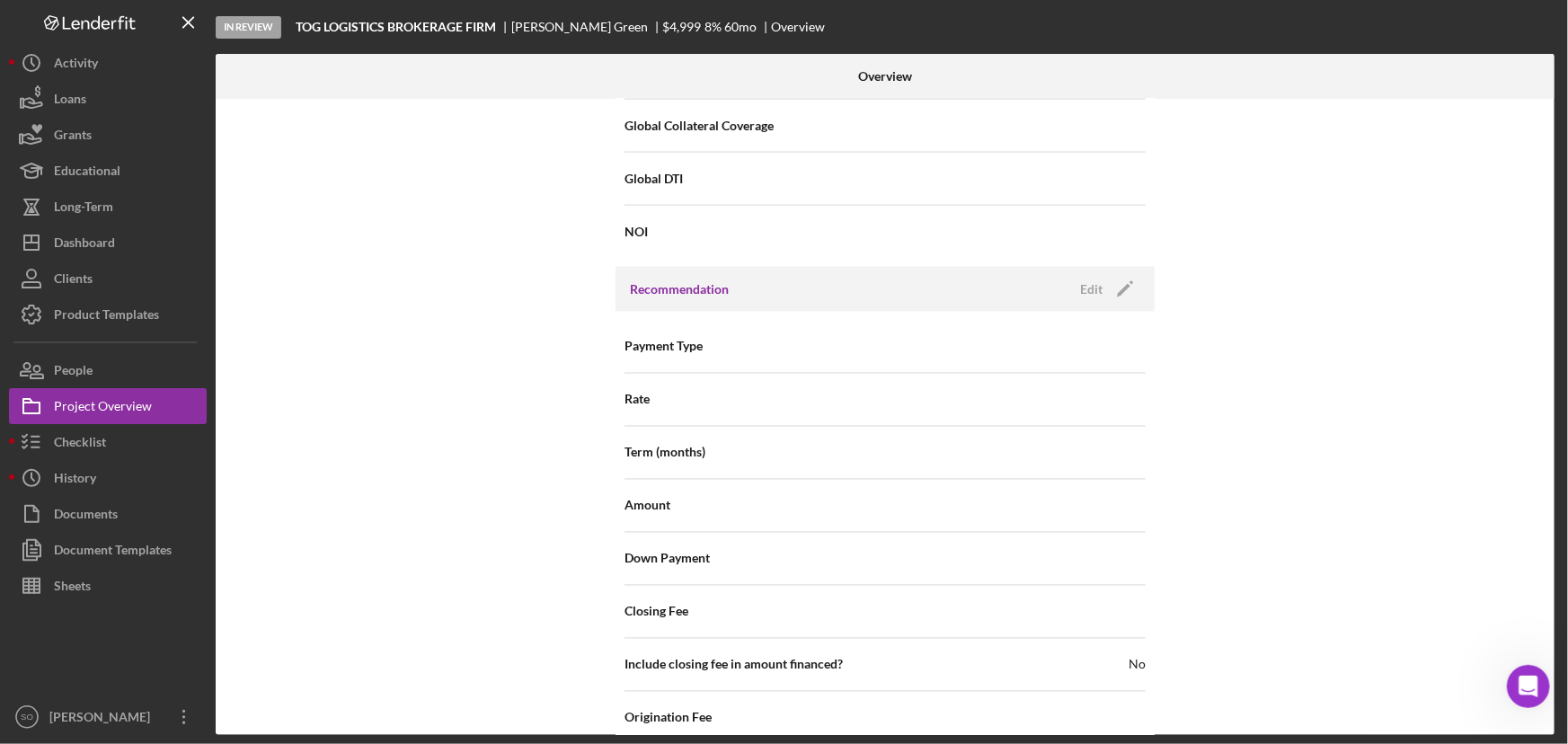
click at [1415, 217] on div "Internal Workflow Stage In Review Icon/Dropdown Arrow Archive (can unarchive la…" at bounding box center [885, 417] width 1339 height 636
